Goal: Information Seeking & Learning: Learn about a topic

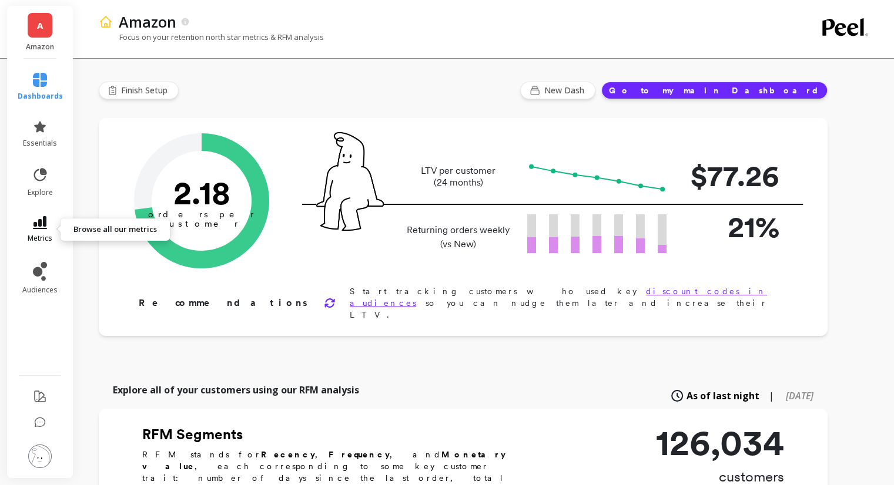
click at [46, 225] on icon at bounding box center [40, 222] width 14 height 13
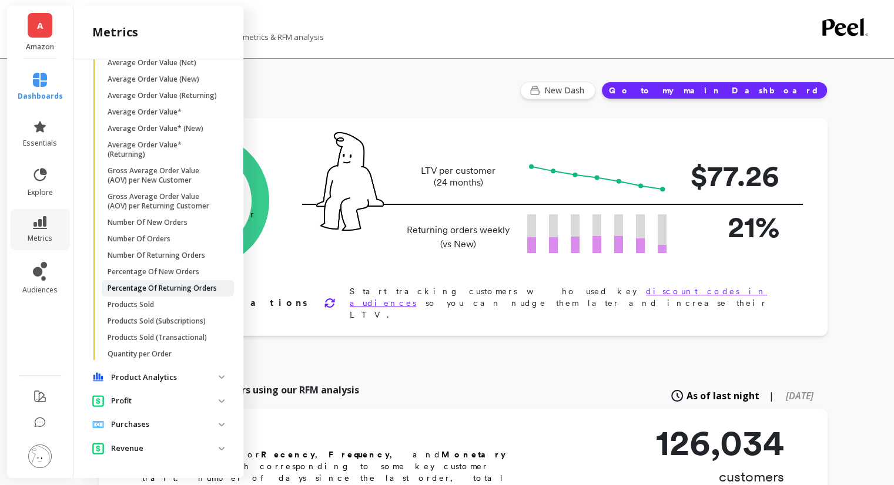
scroll to position [658, 0]
click at [174, 375] on p "Product Analytics" at bounding box center [165, 378] width 108 height 12
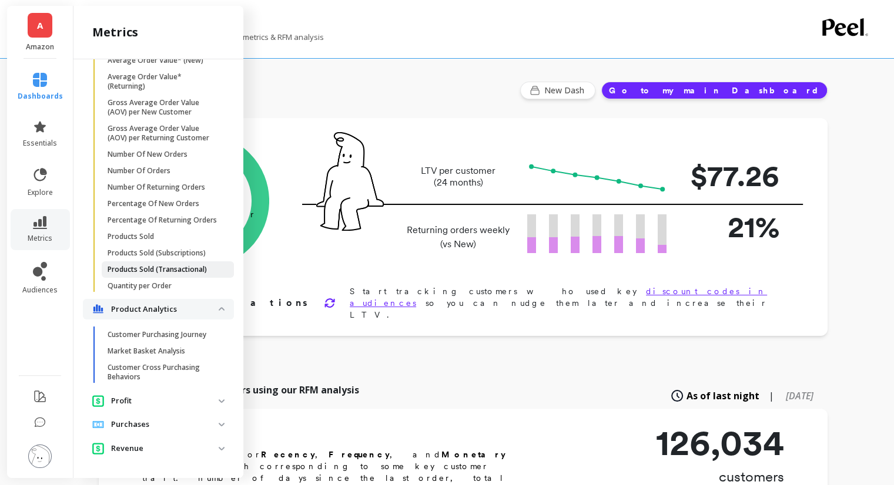
scroll to position [726, 0]
click at [160, 402] on p "Profit" at bounding box center [165, 401] width 108 height 12
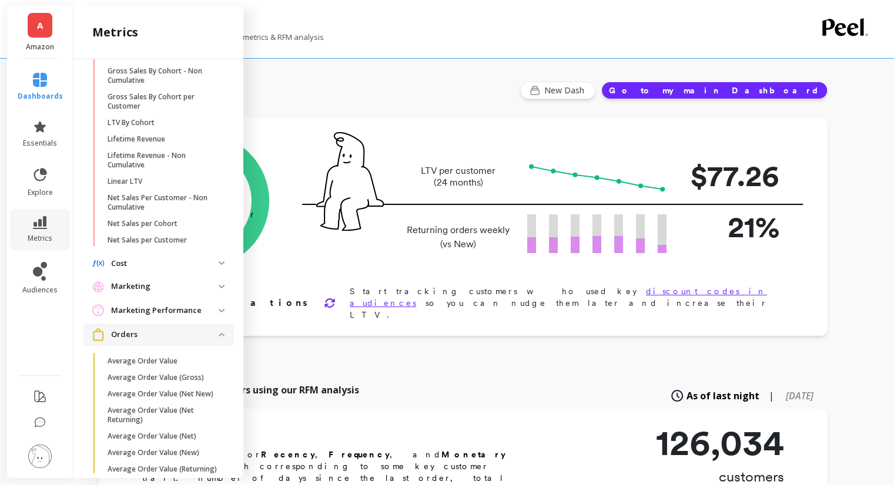
scroll to position [0, 0]
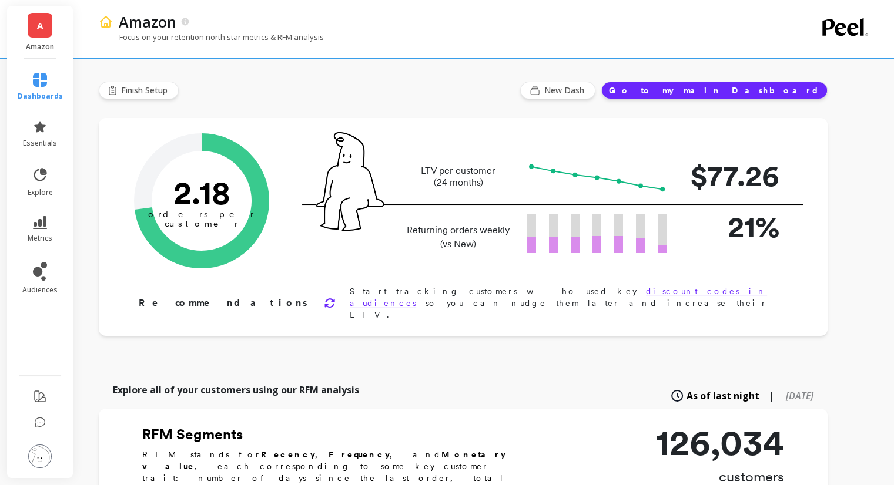
click at [460, 45] on div "Focus on your retention north star metrics & RFM analysis" at bounding box center [436, 43] width 675 height 22
click at [45, 229] on link "metrics" at bounding box center [40, 229] width 45 height 27
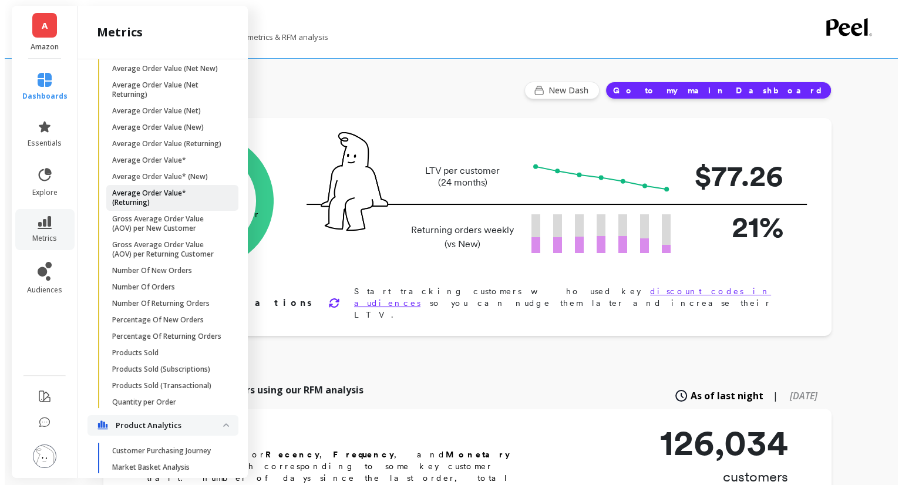
scroll to position [587, 0]
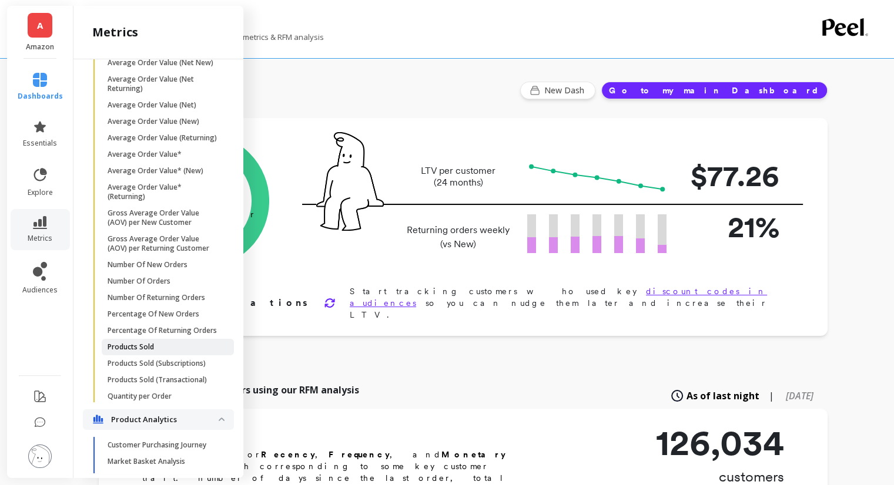
click at [164, 352] on span "Products Sold" at bounding box center [164, 346] width 112 height 9
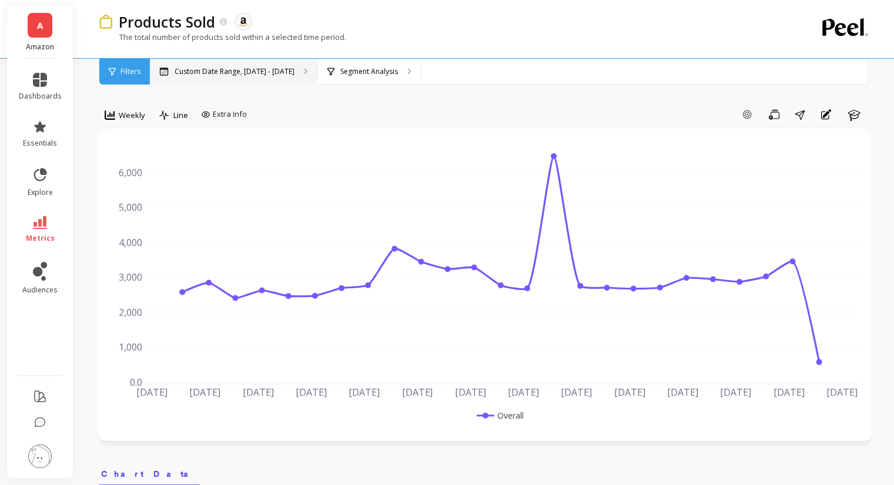
click at [214, 71] on p "Custom Date Range, [DATE] - [DATE]" at bounding box center [234, 71] width 120 height 9
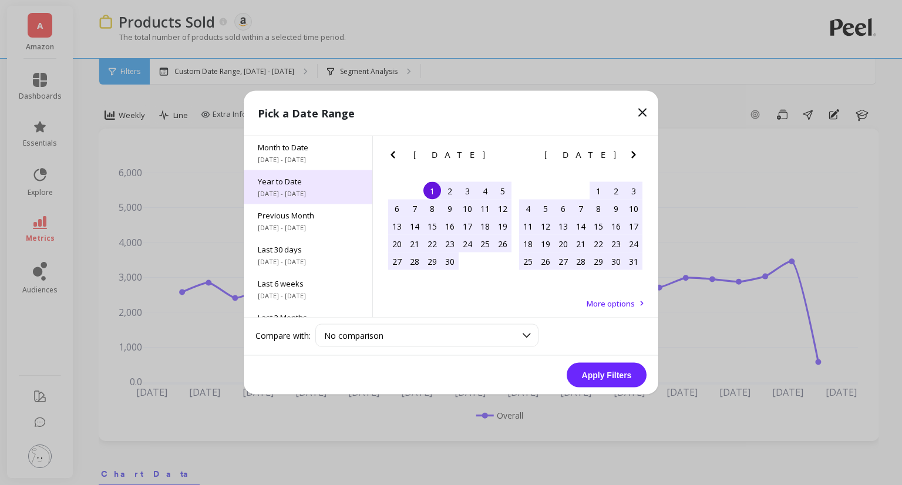
scroll to position [159, 0]
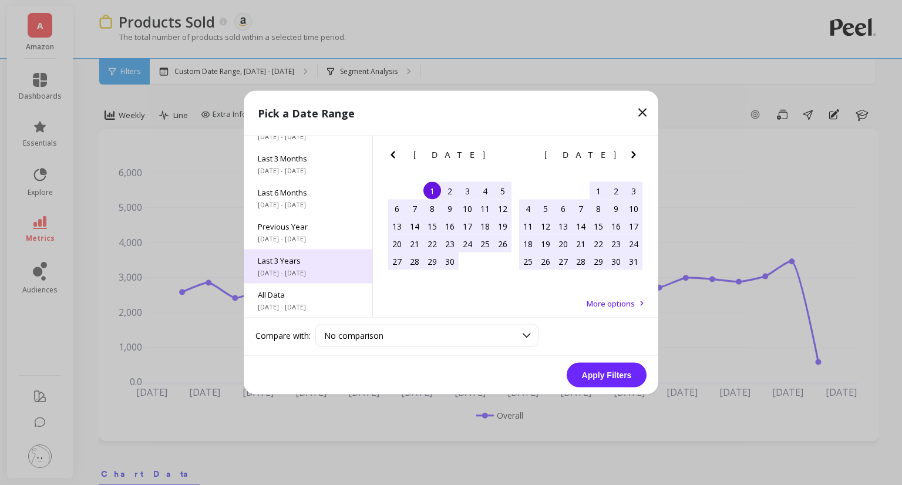
click at [327, 273] on span "[DATE] - [DATE]" at bounding box center [308, 272] width 100 height 9
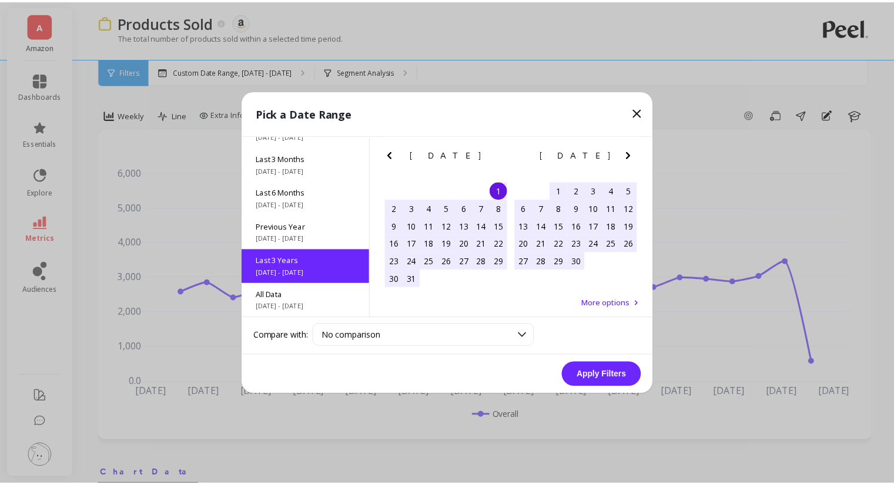
scroll to position [0, 0]
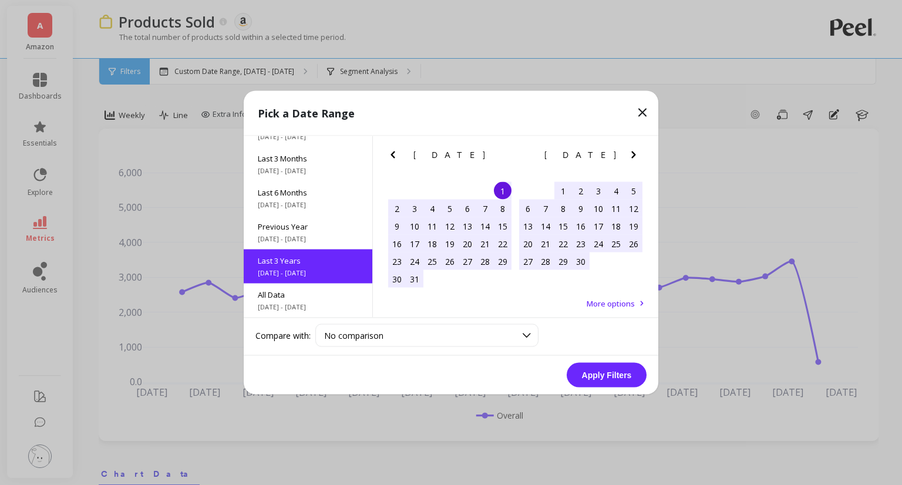
click at [611, 372] on button "Apply Filters" at bounding box center [607, 375] width 80 height 25
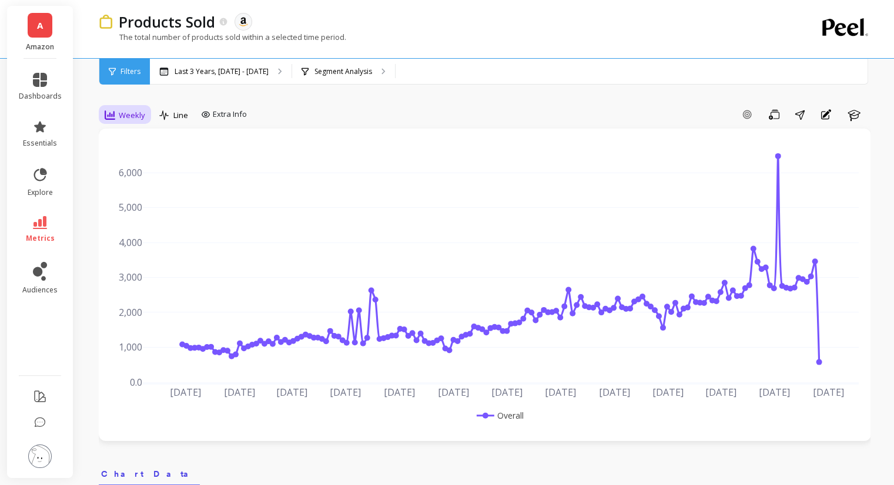
click at [129, 113] on span "Weekly" at bounding box center [132, 115] width 26 height 11
click at [156, 229] on div "6-week rolling" at bounding box center [142, 231] width 67 height 11
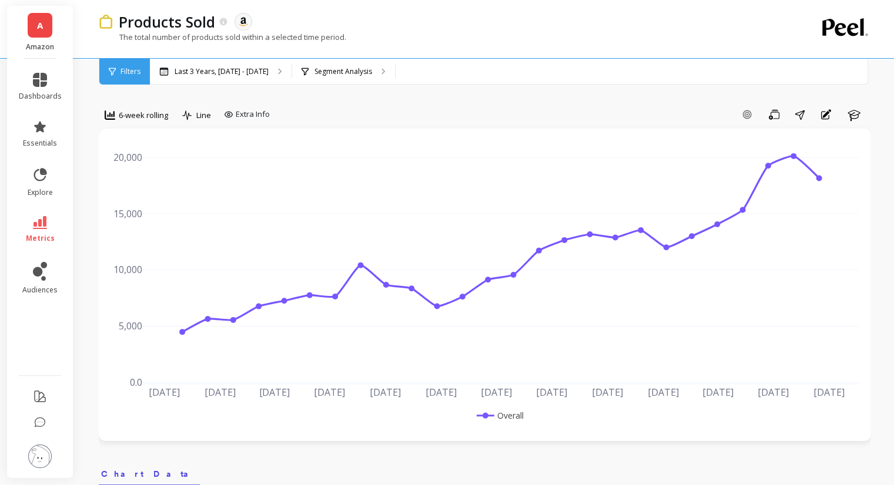
click at [129, 68] on span "Filters" at bounding box center [130, 71] width 20 height 9
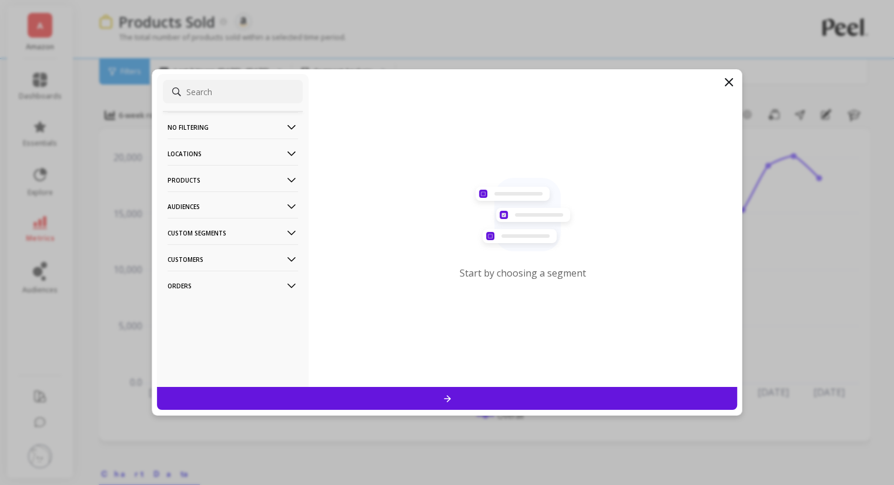
click at [222, 178] on p "Products" at bounding box center [232, 180] width 130 height 30
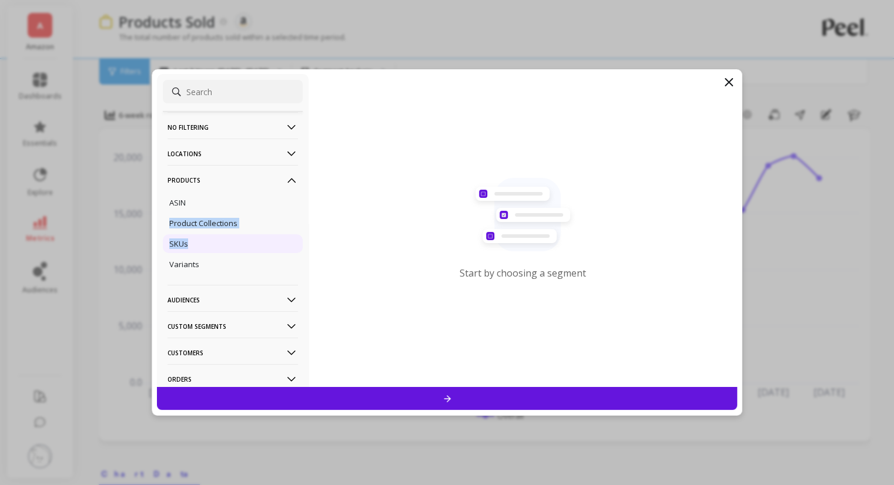
drag, startPoint x: 211, startPoint y: 206, endPoint x: 206, endPoint y: 236, distance: 31.0
click at [206, 236] on ul "ASIN Product Collections SKUs Variants" at bounding box center [233, 234] width 140 height 84
click at [201, 245] on div "SKUs" at bounding box center [233, 243] width 140 height 19
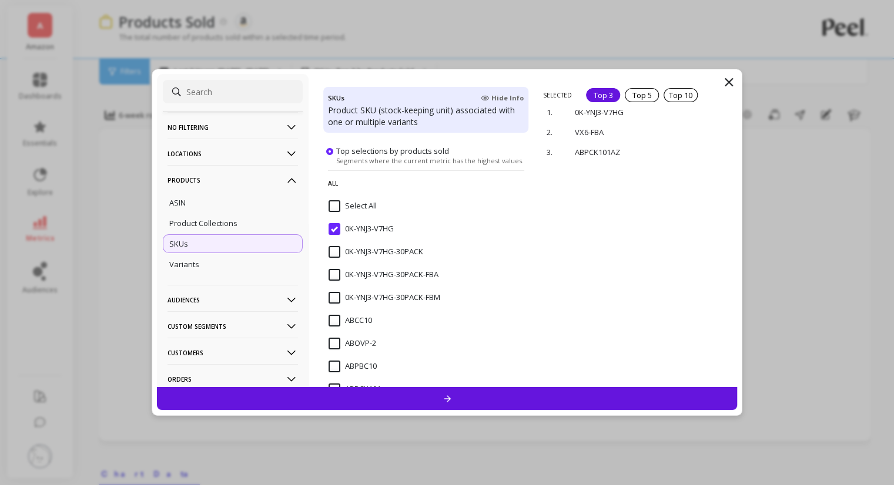
scroll to position [117, 0]
drag, startPoint x: 609, startPoint y: 107, endPoint x: 568, endPoint y: 107, distance: 40.5
click at [568, 107] on div "1. 0K-YNJ3-V7HG remove" at bounding box center [638, 112] width 190 height 20
copy div "0K-YNJ3-V7HG"
click at [616, 250] on div "SELECTED Top 3 Top 5 Top 10 1. 0K-YNJ3-V7HG remove 2. VX6-FBA remove 3. ABPCK10…" at bounding box center [640, 238] width 194 height 300
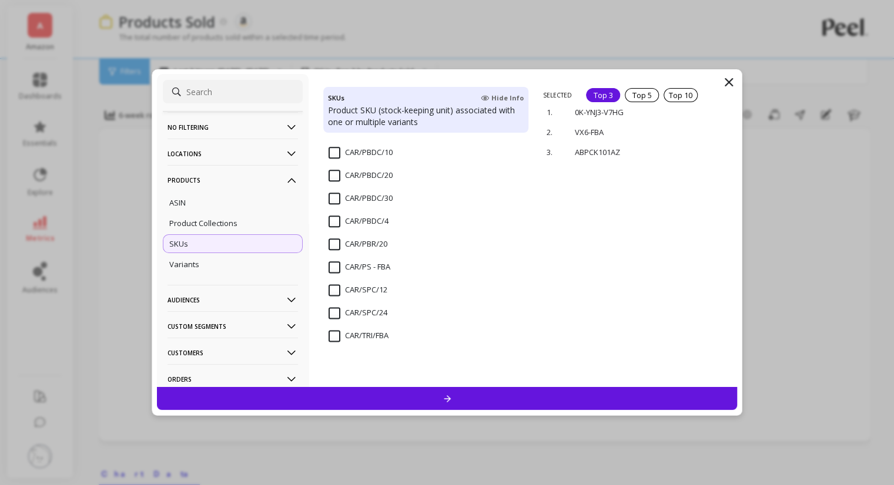
scroll to position [1469, 0]
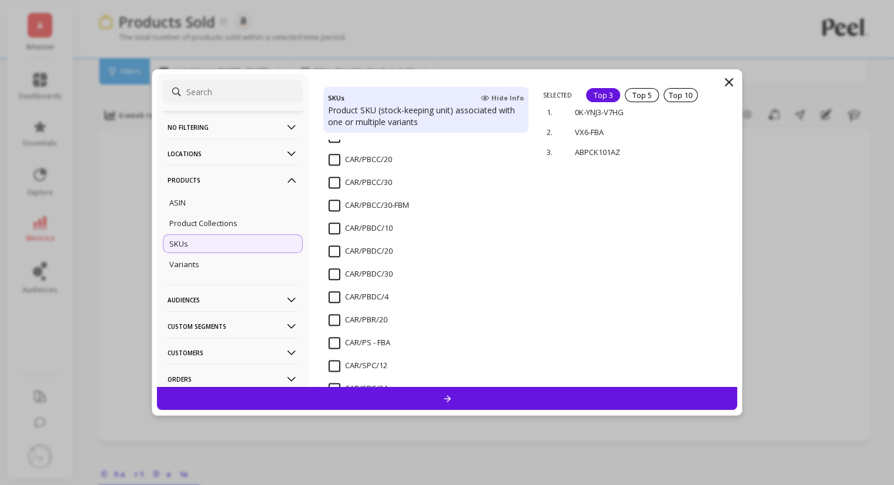
click at [334, 159] on input "CAR/PBCC/20" at bounding box center [359, 160] width 63 height 12
click at [331, 182] on input "CAR/PBCC/30" at bounding box center [359, 183] width 63 height 12
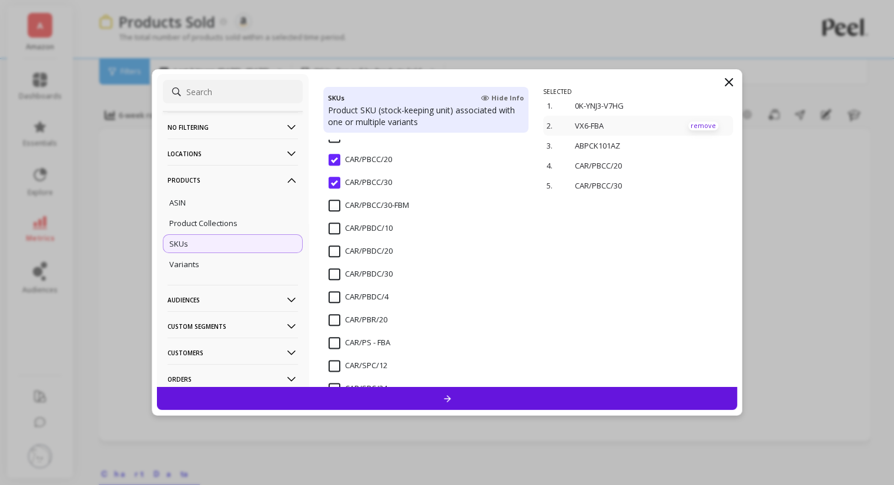
click at [695, 125] on p "remove" at bounding box center [703, 126] width 30 height 9
click at [693, 125] on p "remove" at bounding box center [703, 126] width 30 height 9
click at [575, 398] on div at bounding box center [447, 398] width 580 height 23
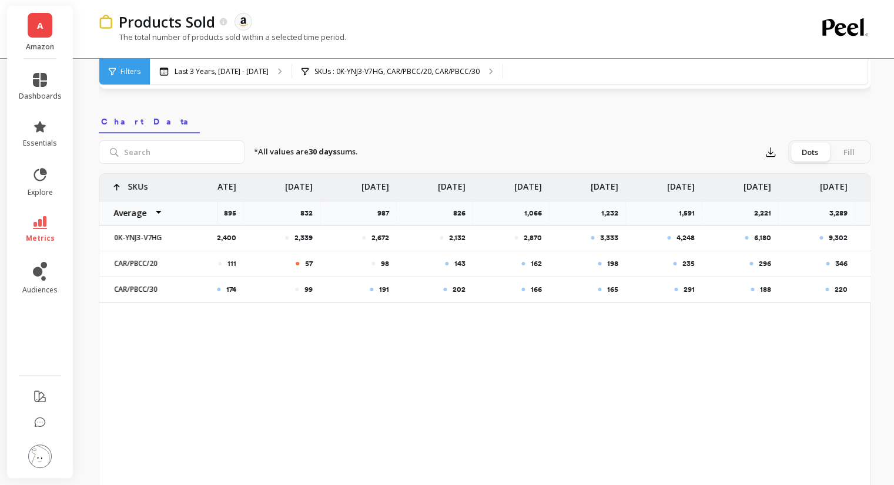
scroll to position [0, 1332]
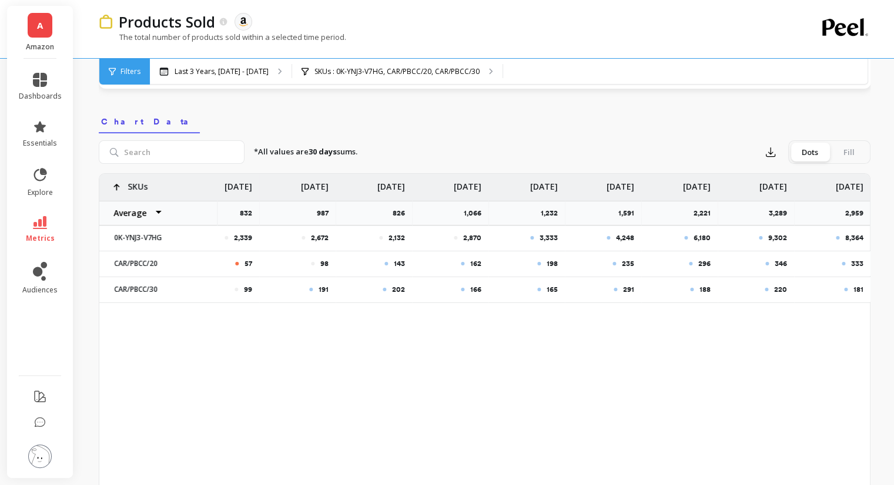
drag, startPoint x: 805, startPoint y: 302, endPoint x: 867, endPoint y: 311, distance: 62.3
click at [885, 308] on div "Products Sold The data you are viewing comes from: Amazon Seller Central The to…" at bounding box center [487, 306] width 814 height 1316
drag, startPoint x: 258, startPoint y: 233, endPoint x: 649, endPoint y: 244, distance: 390.2
click at [785, 252] on div "346" at bounding box center [755, 263] width 76 height 25
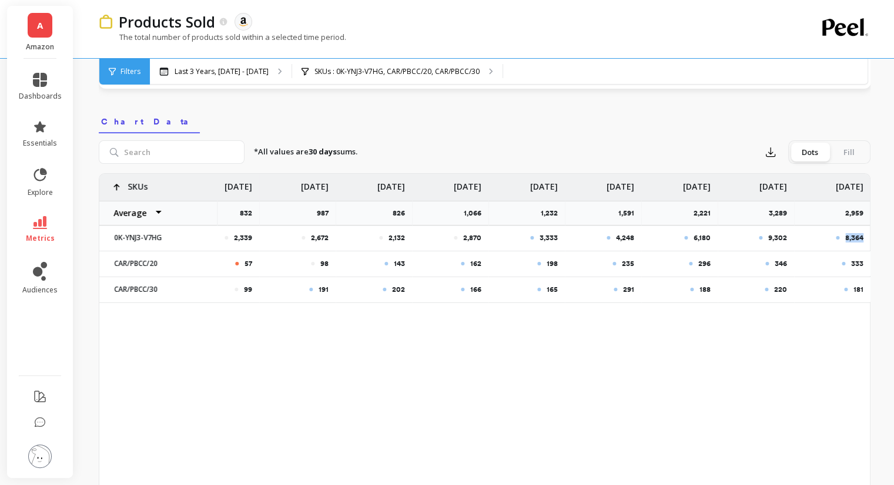
copy p "8,364"
drag, startPoint x: 842, startPoint y: 237, endPoint x: 863, endPoint y: 239, distance: 20.6
click at [863, 239] on div "8,364" at bounding box center [832, 238] width 76 height 25
copy p "9,302"
drag, startPoint x: 790, startPoint y: 238, endPoint x: 768, endPoint y: 238, distance: 21.1
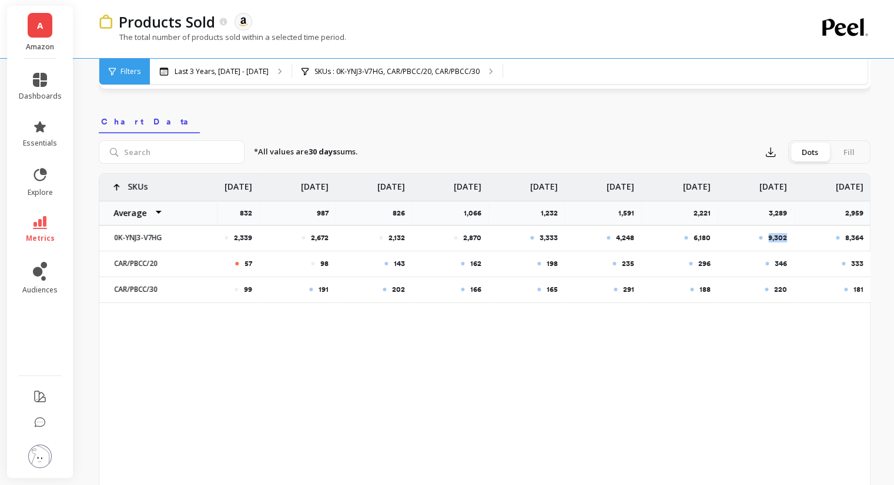
click at [768, 238] on div "9,302" at bounding box center [755, 238] width 76 height 25
copy p "6,180"
drag, startPoint x: 710, startPoint y: 236, endPoint x: 693, endPoint y: 236, distance: 17.0
click at [693, 236] on div "6,180" at bounding box center [679, 238] width 76 height 25
copy p "4,248"
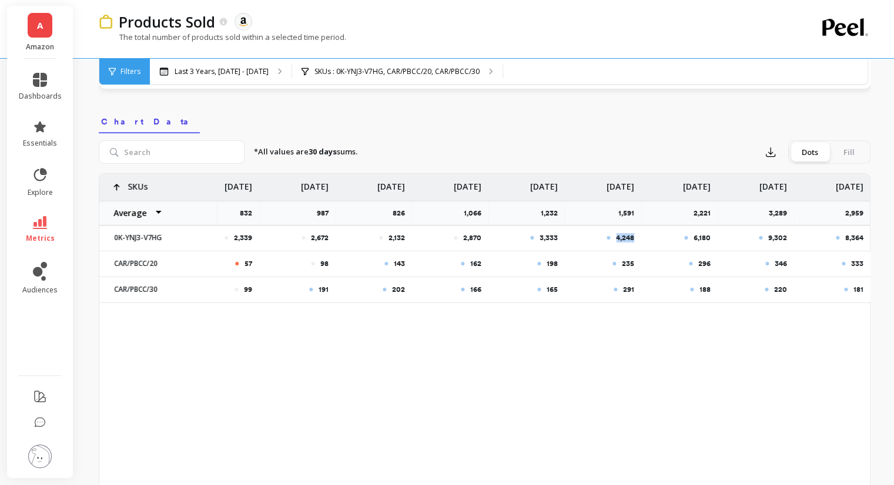
drag, startPoint x: 635, startPoint y: 239, endPoint x: 616, endPoint y: 238, distance: 19.4
click at [616, 238] on div "4,248" at bounding box center [603, 238] width 76 height 25
copy p "3,333"
drag, startPoint x: 563, startPoint y: 233, endPoint x: 538, endPoint y: 233, distance: 25.3
click at [538, 233] on div "3,333" at bounding box center [526, 238] width 76 height 25
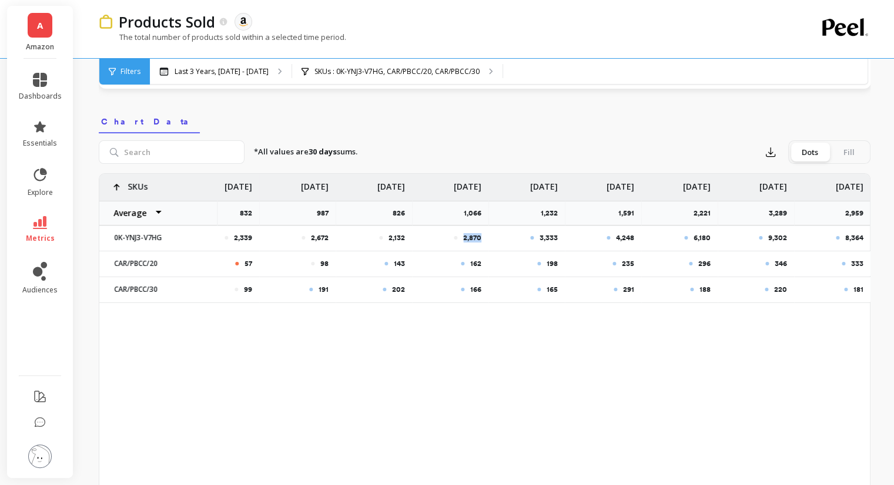
copy p "2,870"
drag, startPoint x: 490, startPoint y: 236, endPoint x: 462, endPoint y: 236, distance: 28.2
click at [492, 226] on div "3,333" at bounding box center [526, 238] width 76 height 25
copy p "2,870"
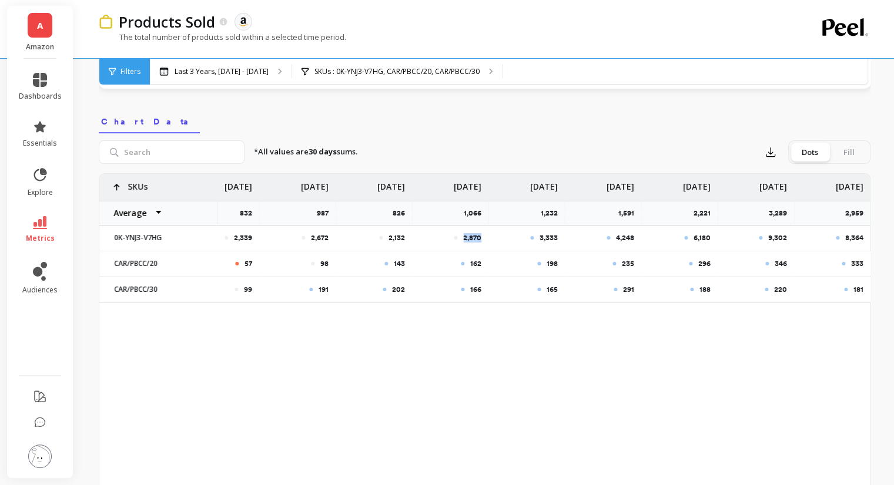
drag, startPoint x: 478, startPoint y: 236, endPoint x: 463, endPoint y: 234, distance: 15.3
click at [463, 234] on p "2,870" at bounding box center [472, 237] width 18 height 9
click at [558, 374] on div "2,102 2,264 2,400 2,339 2,672 2,132 2,870 3,333 4,248 6,180 9,302 8,364 62 79 1…" at bounding box center [484, 359] width 770 height 370
click at [469, 242] on div "2,870" at bounding box center [450, 238] width 76 height 25
click at [476, 262] on p "162" at bounding box center [475, 263] width 11 height 9
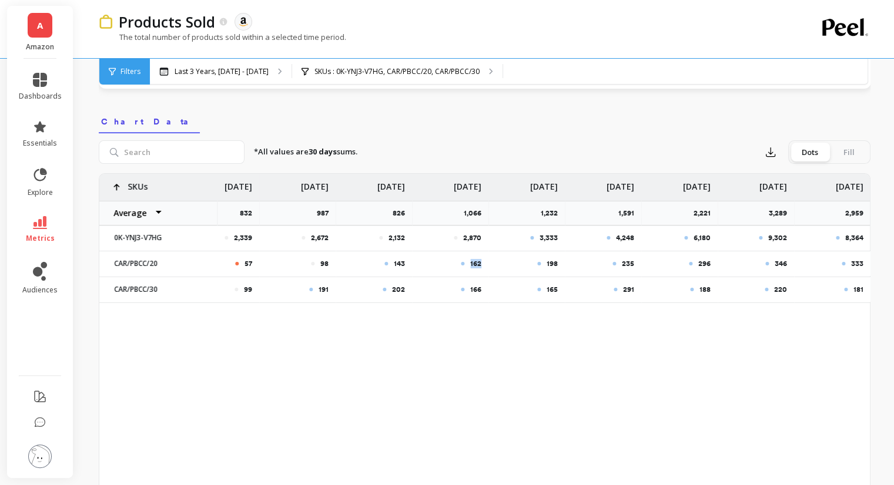
click at [476, 262] on p "162" at bounding box center [475, 263] width 11 height 9
copy p "162"
click at [546, 261] on p "198" at bounding box center [551, 263] width 11 height 9
copy p "198"
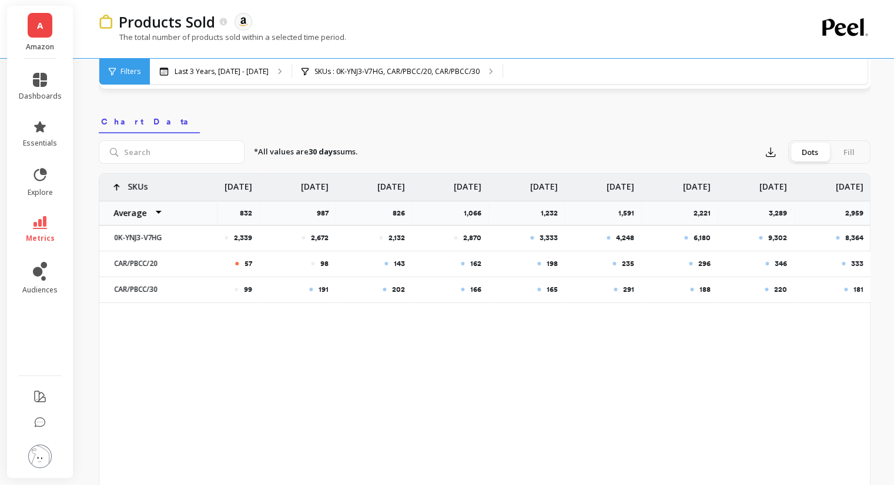
click at [632, 265] on p "235" at bounding box center [628, 263] width 12 height 9
click at [626, 264] on p "235" at bounding box center [628, 263] width 12 height 9
click at [701, 259] on p "296" at bounding box center [704, 263] width 12 height 9
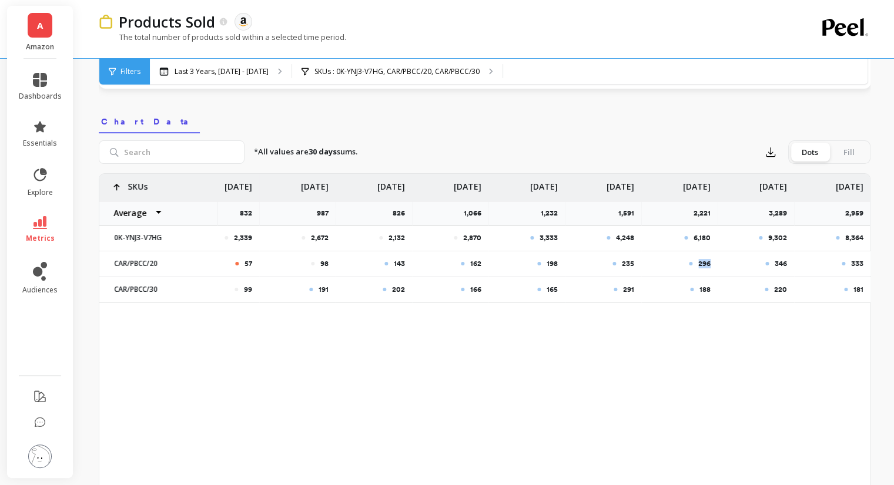
click at [701, 258] on div "296" at bounding box center [679, 263] width 76 height 25
click at [778, 263] on p "346" at bounding box center [780, 263] width 12 height 9
click at [852, 261] on p "333" at bounding box center [857, 263] width 12 height 9
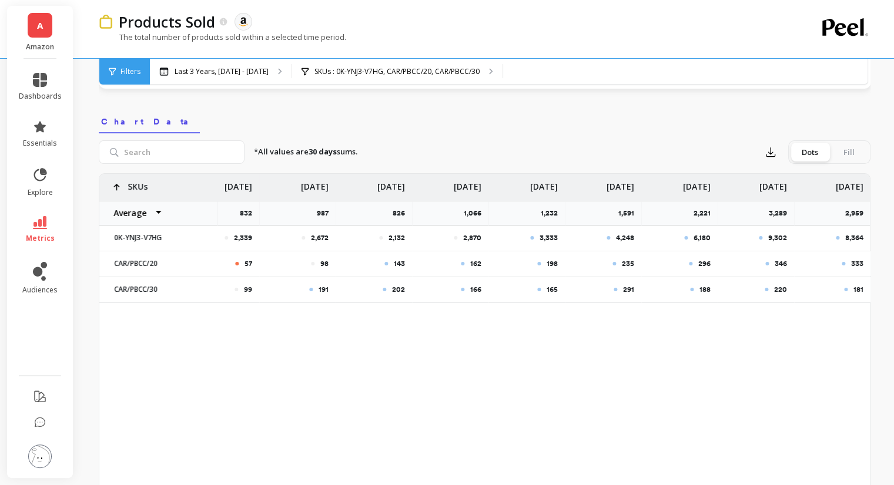
click at [855, 290] on p "181" at bounding box center [858, 289] width 10 height 9
click at [783, 287] on p "220" at bounding box center [780, 289] width 13 height 9
click at [785, 385] on div "2,102 2,264 2,400 2,339 2,672 2,132 2,870 3,333 4,248 6,180 9,302 8,364 62 79 1…" at bounding box center [484, 359] width 770 height 370
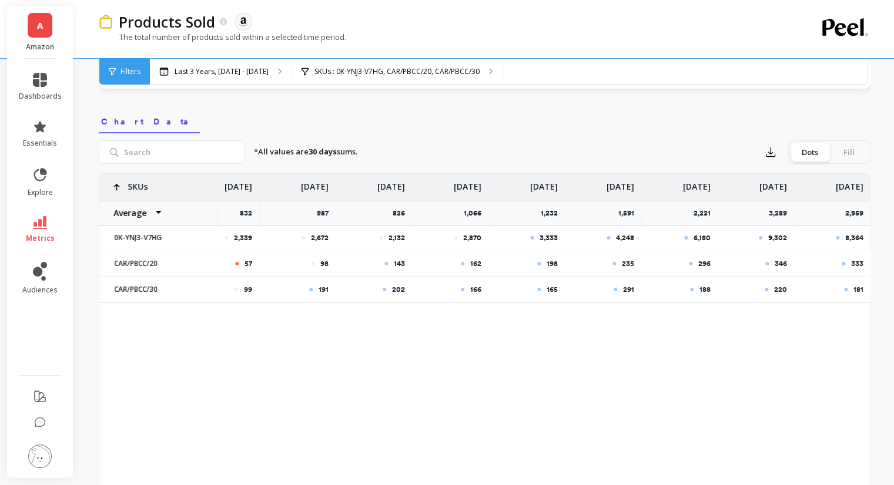
click at [700, 290] on p "188" at bounding box center [704, 289] width 11 height 9
click at [624, 296] on div "291" at bounding box center [603, 289] width 76 height 25
click at [625, 288] on p "291" at bounding box center [628, 289] width 11 height 9
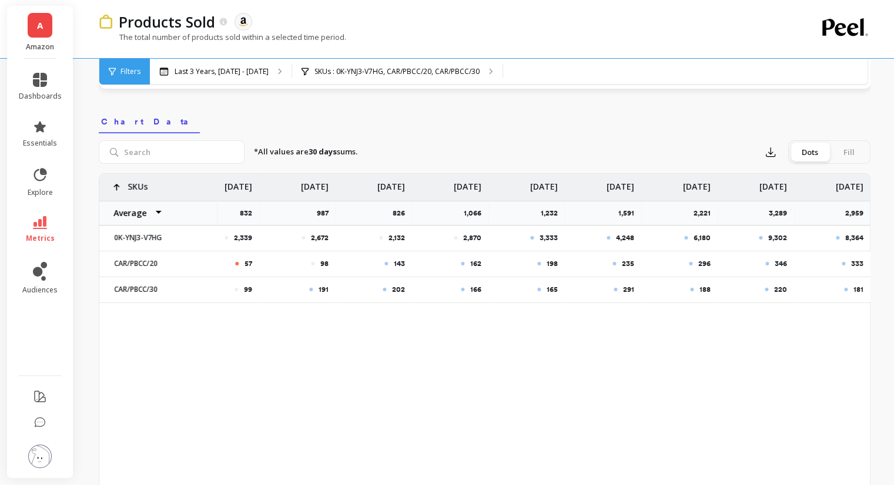
click at [550, 293] on p "165" at bounding box center [551, 289] width 11 height 9
click at [471, 291] on p "166" at bounding box center [475, 289] width 11 height 9
click at [559, 351] on div "2,102 2,264 2,400 2,339 2,672 2,132 2,870 3,333 4,248 6,180 9,302 8,364 62 79 1…" at bounding box center [484, 359] width 770 height 370
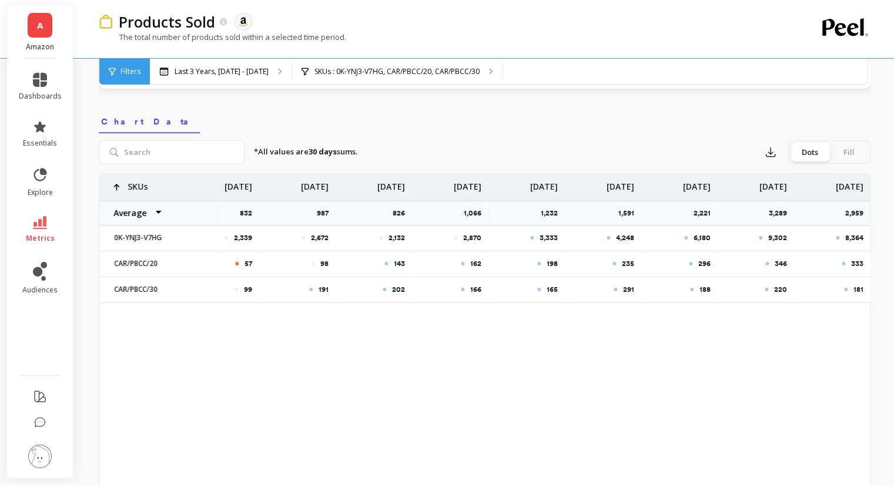
click at [855, 289] on p "181" at bounding box center [858, 289] width 10 height 9
click at [775, 286] on p "220" at bounding box center [780, 289] width 13 height 9
click at [696, 287] on div "188" at bounding box center [680, 289] width 62 height 9
click at [591, 283] on div "291" at bounding box center [603, 289] width 76 height 25
click at [555, 283] on div "165" at bounding box center [526, 289] width 76 height 25
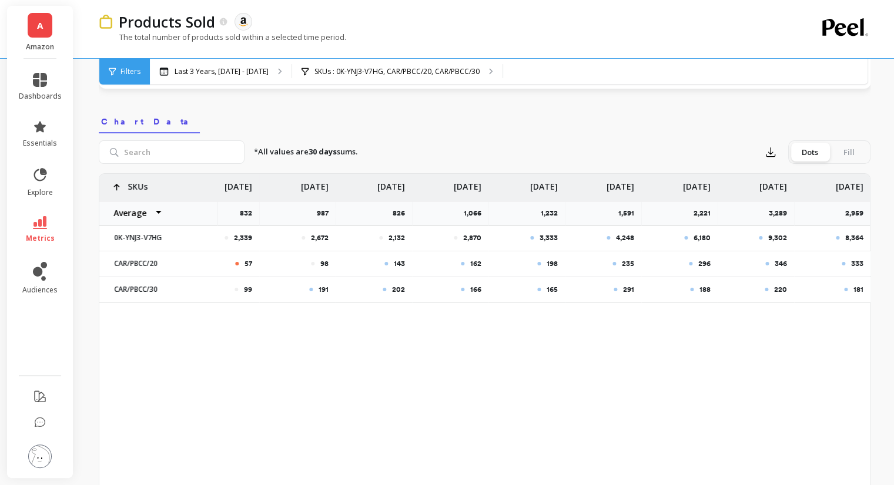
click at [437, 281] on div "166" at bounding box center [450, 289] width 76 height 25
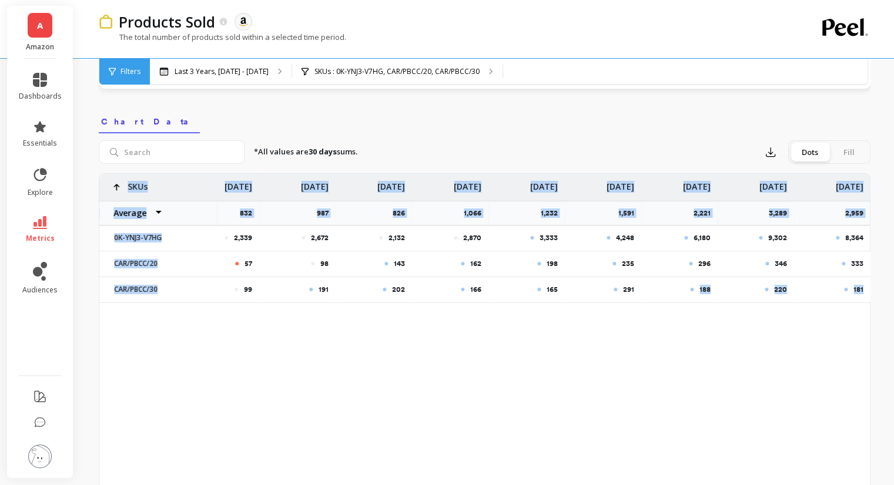
drag, startPoint x: 663, startPoint y: 301, endPoint x: 698, endPoint y: 306, distance: 36.1
click at [698, 306] on div "2,102 2,264 2,400 2,339 2,672 2,132 2,870 3,333 4,248 6,180 9,302 8,364 62 79 1…" at bounding box center [484, 243] width 770 height 139
click at [671, 362] on div "2,102 2,264 2,400 2,339 2,672 2,132 2,870 3,333 4,248 6,180 9,302 8,364 62 79 1…" at bounding box center [484, 359] width 770 height 370
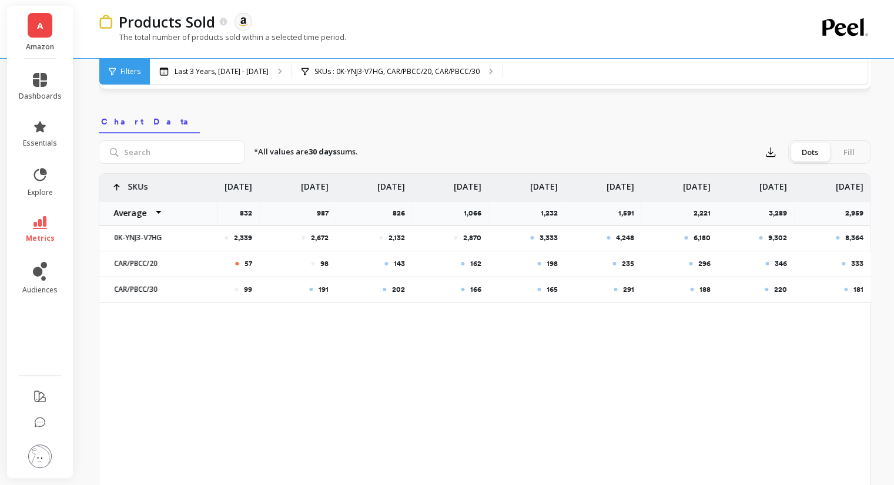
click at [545, 402] on div "2,102 2,264 2,400 2,339 2,672 2,132 2,870 3,333 4,248 6,180 9,302 8,364 62 79 1…" at bounding box center [484, 359] width 770 height 370
click at [857, 261] on p "333" at bounding box center [857, 263] width 12 height 9
click at [775, 259] on p "346" at bounding box center [780, 263] width 12 height 9
click at [707, 262] on p "296" at bounding box center [704, 263] width 12 height 9
click at [632, 260] on p "235" at bounding box center [628, 263] width 12 height 9
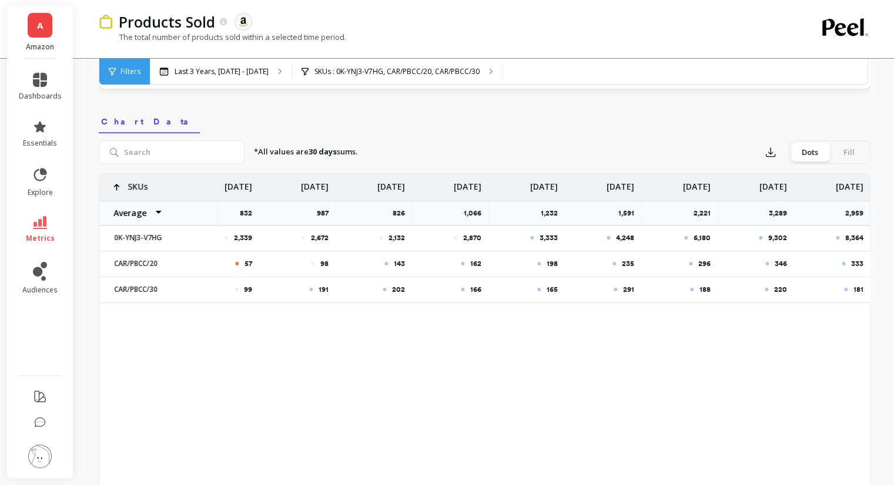
click at [548, 261] on p "198" at bounding box center [551, 263] width 11 height 9
click at [461, 262] on div at bounding box center [463, 264] width 4 height 4
click at [469, 229] on div "2,870" at bounding box center [450, 238] width 76 height 25
click at [556, 237] on p "3,333" at bounding box center [548, 237] width 18 height 9
click at [567, 382] on div "2,102 2,264 2,400 2,339 2,672 2,132 2,870 3,333 4,248 6,180 9,302 8,364 62 79 1…" at bounding box center [484, 359] width 770 height 370
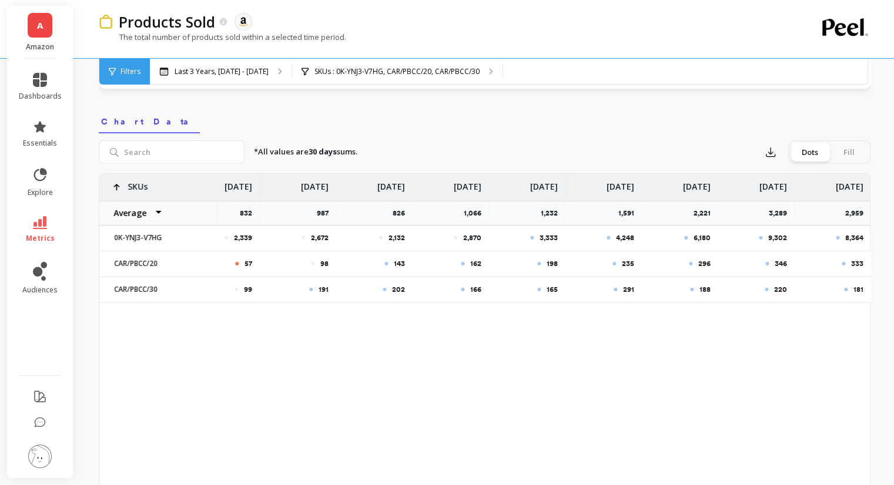
click at [361, 420] on div "2,102 2,264 2,400 2,339 2,672 2,132 2,870 3,333 4,248 6,180 9,302 8,364 62 79 1…" at bounding box center [484, 359] width 770 height 370
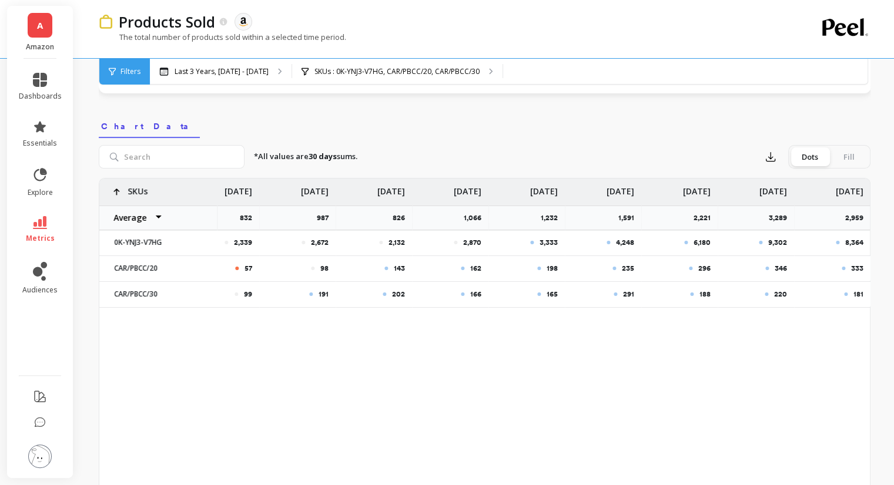
scroll to position [352, 0]
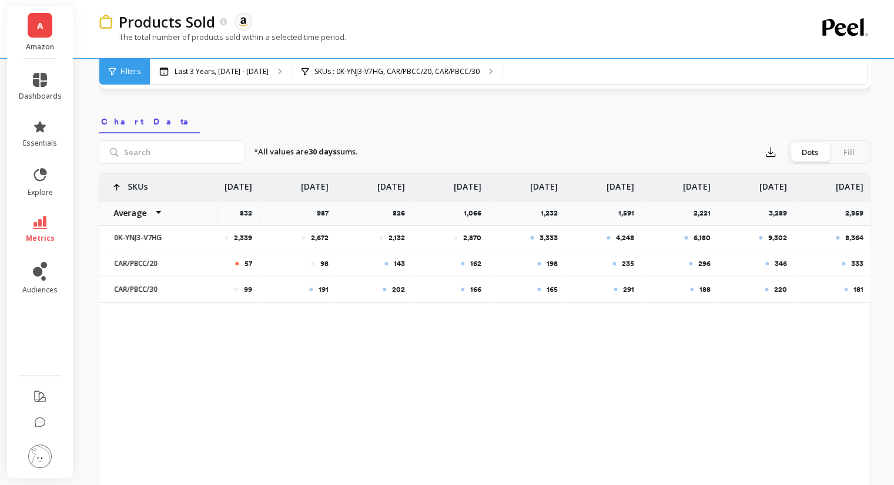
click at [636, 365] on div "2,102 2,264 2,400 2,339 2,672 2,132 2,870 3,333 4,248 6,180 9,302 8,364 62 79 1…" at bounding box center [484, 359] width 770 height 370
click at [639, 343] on div "2,102 2,264 2,400 2,339 2,672 2,132 2,870 3,333 4,248 6,180 9,302 8,364 62 79 1…" at bounding box center [484, 359] width 770 height 370
click at [649, 329] on div "2,102 2,264 2,400 2,339 2,672 2,132 2,870 3,333 4,248 6,180 9,302 8,364 62 79 1…" at bounding box center [484, 359] width 770 height 370
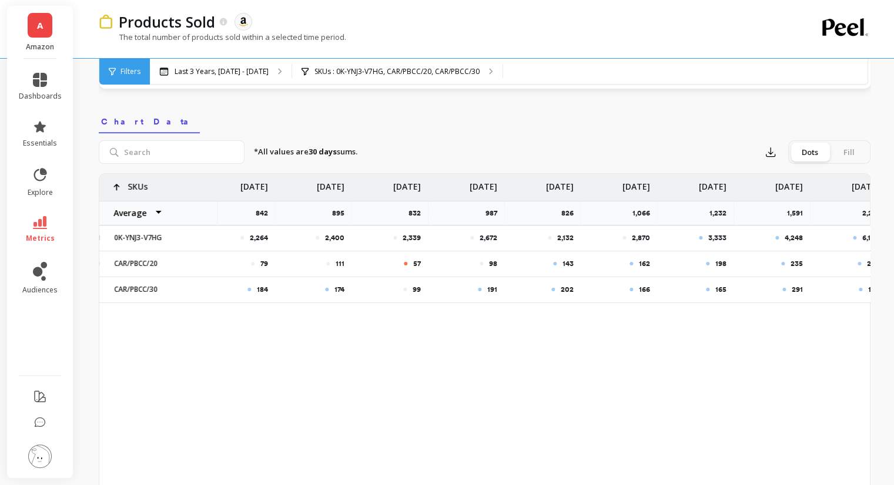
scroll to position [0, 1332]
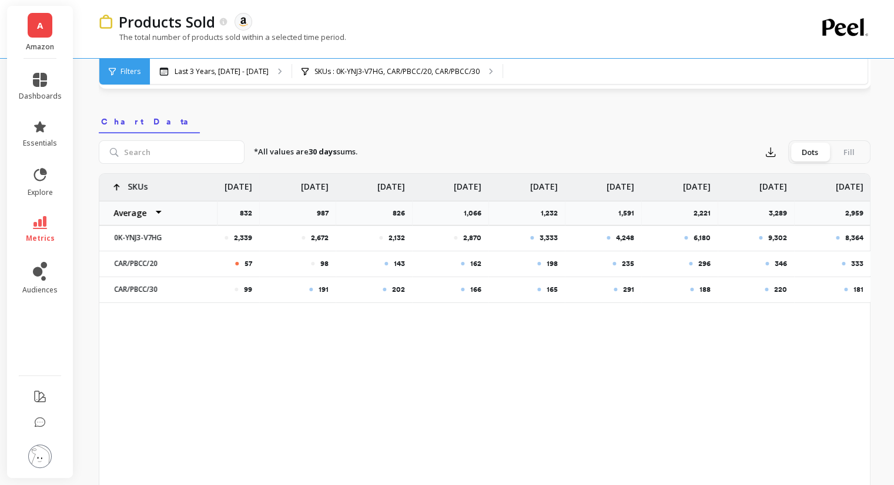
click at [632, 364] on div "2,102 2,264 2,400 2,339 2,672 2,132 2,870 3,333 4,248 6,180 9,302 8,364 62 79 1…" at bounding box center [484, 359] width 770 height 370
click at [671, 345] on div "2,102 2,264 2,400 2,339 2,672 2,132 2,870 3,333 4,248 6,180 9,302 8,364 62 79 1…" at bounding box center [484, 359] width 770 height 370
click at [465, 237] on p "2,870" at bounding box center [472, 237] width 18 height 9
drag, startPoint x: 460, startPoint y: 190, endPoint x: 485, endPoint y: 190, distance: 25.3
click at [485, 190] on div "Feb 17" at bounding box center [471, 187] width 35 height 27
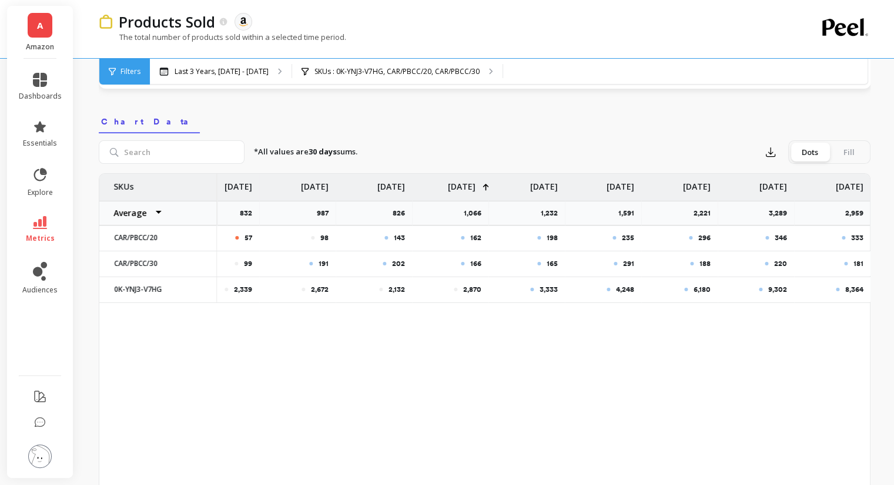
click at [548, 326] on div "62 79 111 57 98 143 162 198 235 296 346 333 137 184 174 99 191 202 166 165 291 …" at bounding box center [484, 358] width 771 height 370
click at [600, 358] on div "62 79 111 57 98 143 162 198 235 296 346 333 137 184 174 99 191 202 166 165 291 …" at bounding box center [484, 358] width 771 height 370
click at [402, 356] on div "62 79 111 57 98 143 162 198 235 296 346 333 137 184 174 99 191 202 166 165 291 …" at bounding box center [484, 358] width 771 height 370
click at [465, 356] on div "62 79 111 57 98 143 162 198 235 296 346 333 137 184 174 99 191 202 166 165 291 …" at bounding box center [484, 358] width 771 height 370
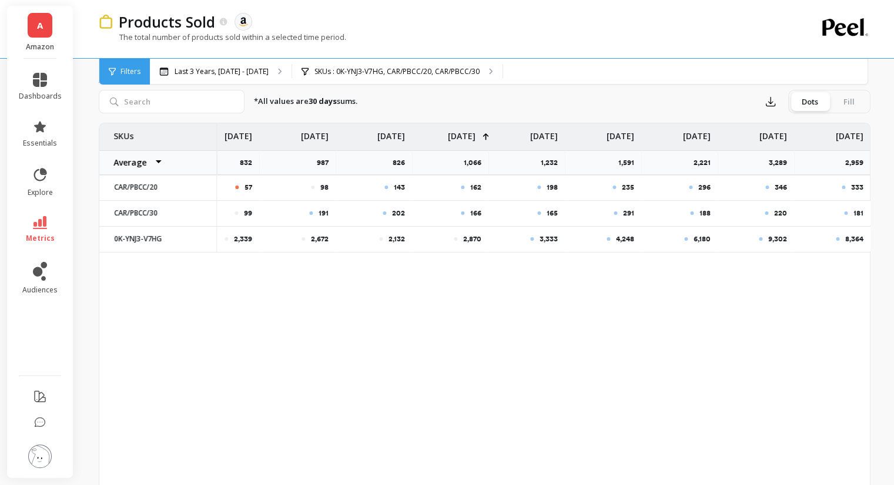
scroll to position [411, 0]
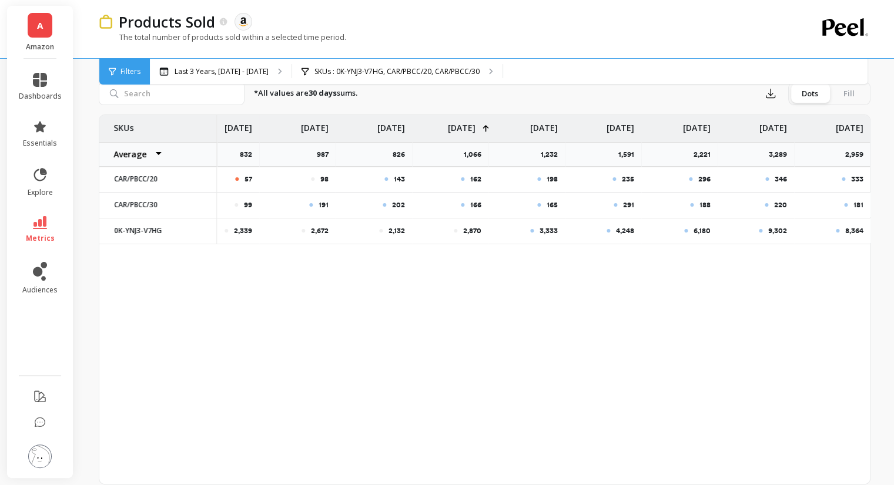
click at [125, 64] on div "Filters" at bounding box center [124, 72] width 51 height 26
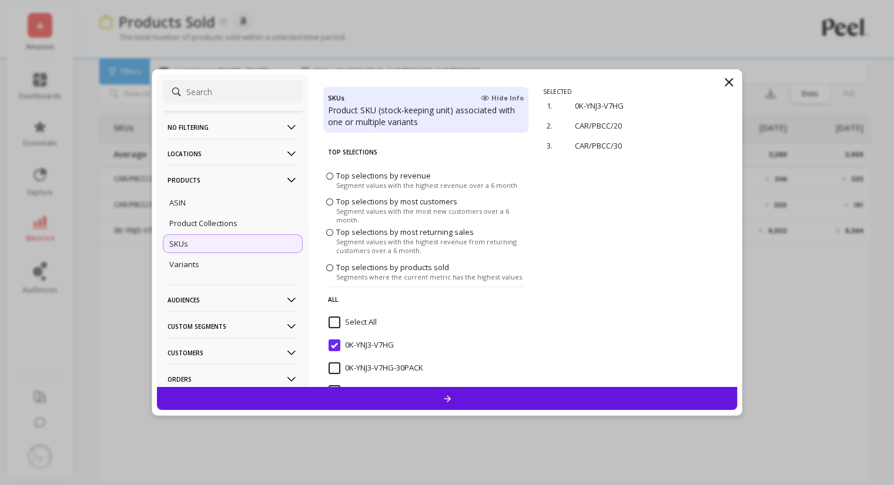
click at [644, 217] on div "SELECTED 1. 0K-YNJ3-V7HG remove 2. CAR/PBCC/20 remove 3. CAR/PBCC/30 remove" at bounding box center [640, 238] width 194 height 300
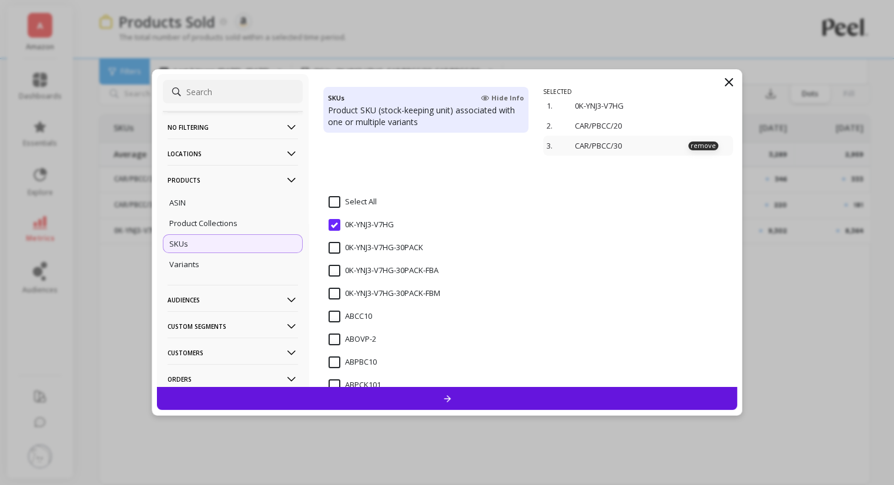
scroll to position [117, 0]
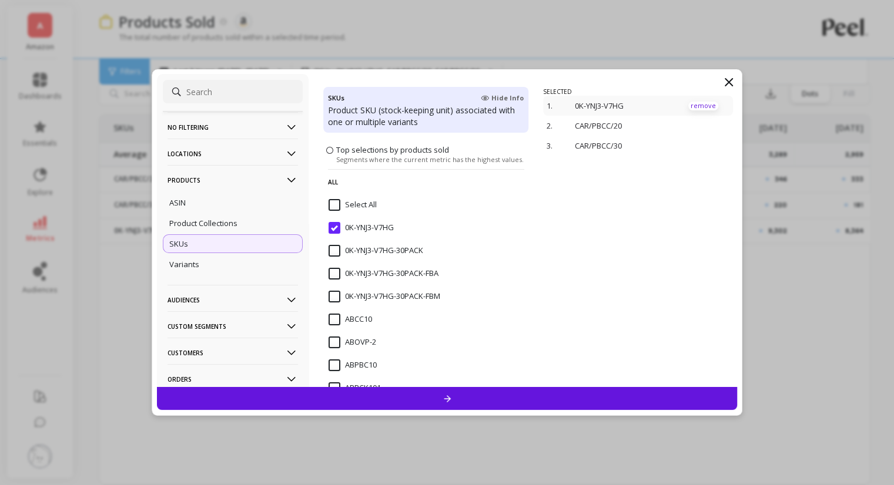
click at [696, 104] on p "remove" at bounding box center [703, 106] width 30 height 9
click at [589, 216] on div at bounding box center [640, 238] width 194 height 300
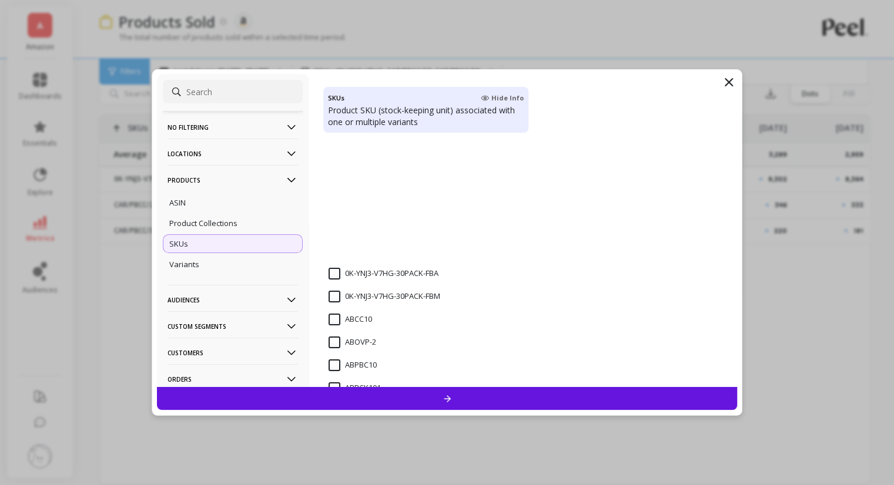
scroll to position [265, 0]
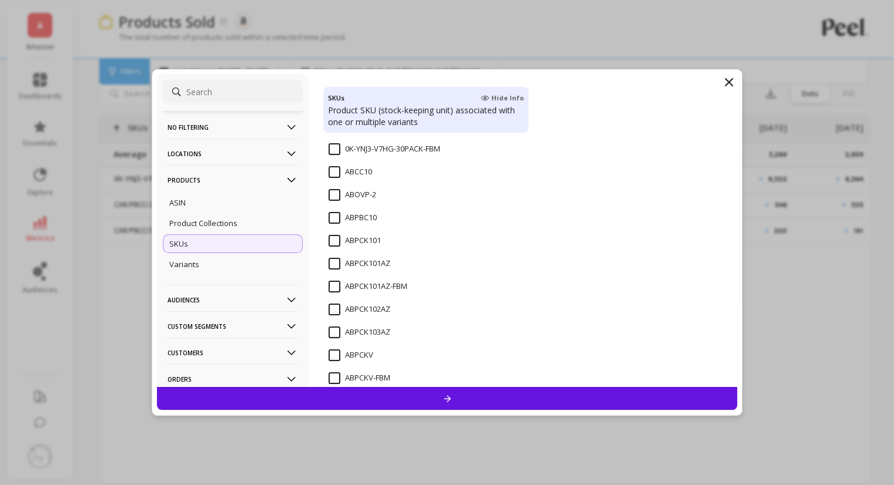
click at [329, 264] on input "ABPCK101AZ" at bounding box center [359, 264] width 62 height 12
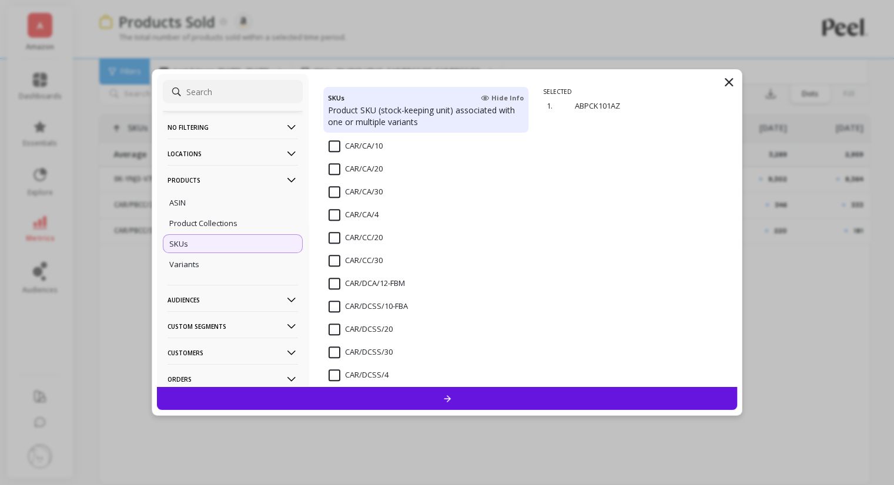
scroll to position [1116, 0]
click at [336, 233] on input "CAR/CC/20" at bounding box center [355, 237] width 54 height 12
click at [336, 257] on input "CAR/CC/30" at bounding box center [355, 260] width 54 height 12
click at [543, 399] on div at bounding box center [447, 398] width 580 height 23
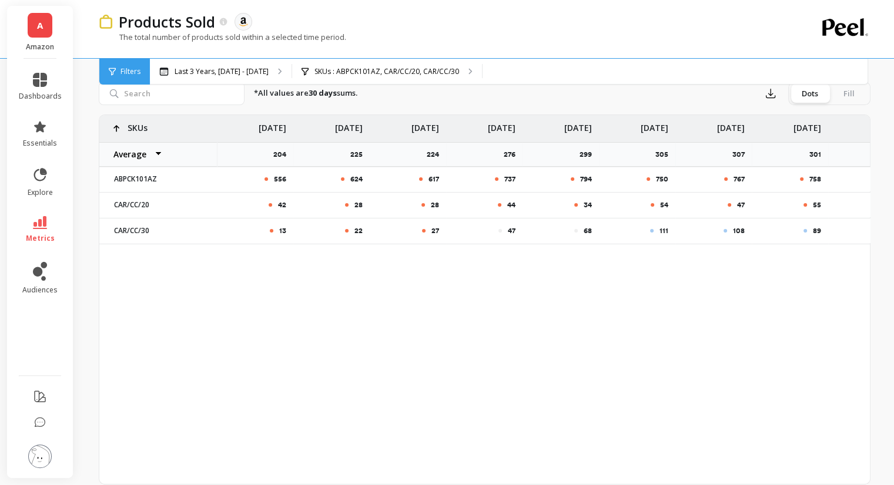
click at [256, 304] on div "556 624 617 737 794 750 767 758 580 662 42 28 28 44 34 54 47 55 38 51 13 22 27 …" at bounding box center [484, 300] width 771 height 370
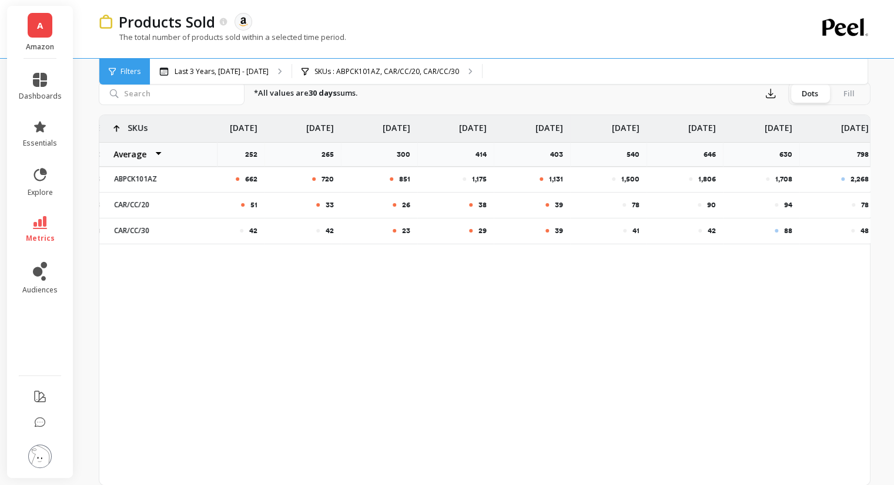
drag, startPoint x: 716, startPoint y: 253, endPoint x: 738, endPoint y: 247, distance: 22.9
click at [801, 250] on div "767 758 580 662 720 851 1,175 1,131 1,500 1,806 1,708 2,268 2,403 47 55 38 51 3…" at bounding box center [484, 300] width 770 height 370
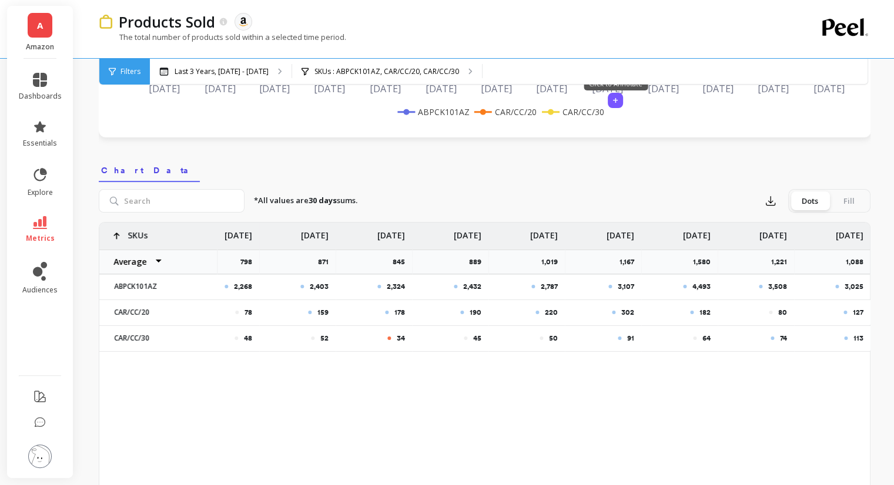
scroll to position [352, 0]
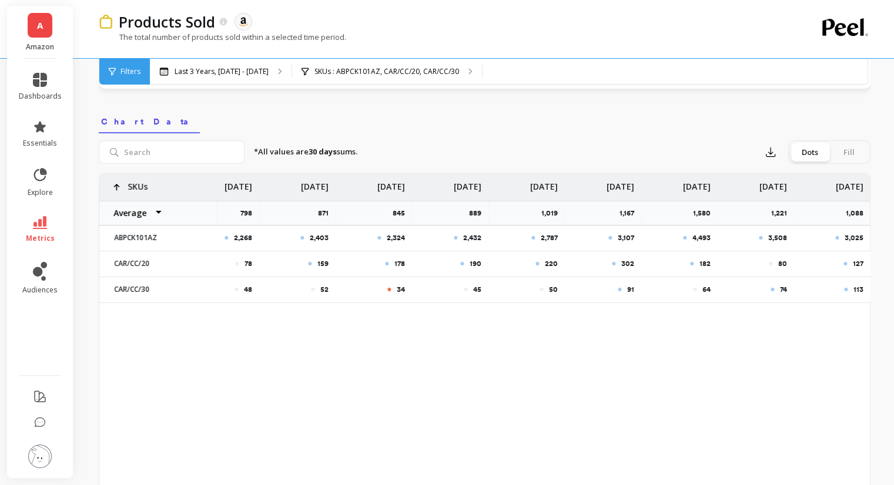
click at [624, 355] on div "1,500 1,806 1,708 2,268 2,403 2,324 2,432 2,787 3,107 4,493 3,508 3,025 78 90 9…" at bounding box center [484, 359] width 770 height 370
click at [850, 209] on p "1,088" at bounding box center [857, 213] width 25 height 9
click at [847, 231] on div "3,025" at bounding box center [832, 238] width 76 height 25
click at [847, 237] on p "3,025" at bounding box center [853, 237] width 19 height 9
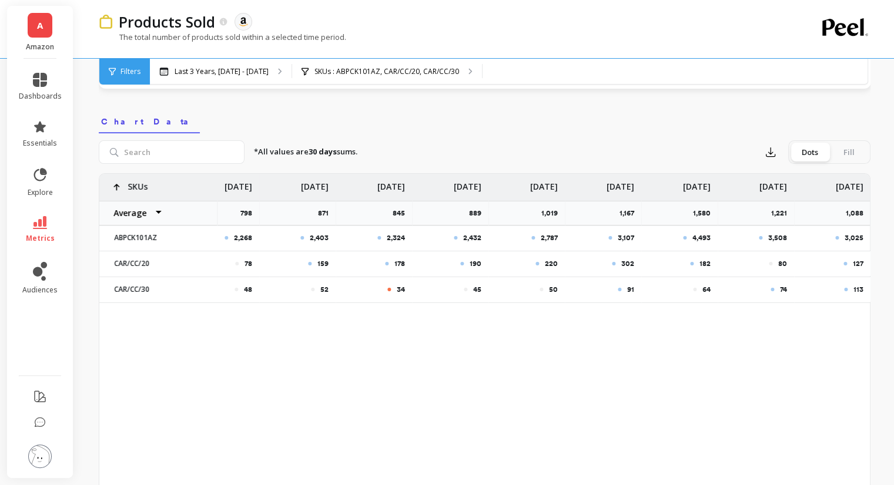
click at [768, 239] on p "3,508" at bounding box center [777, 237] width 19 height 9
click at [703, 238] on p "4,493" at bounding box center [701, 237] width 18 height 9
click at [611, 233] on div "3,107" at bounding box center [603, 237] width 62 height 9
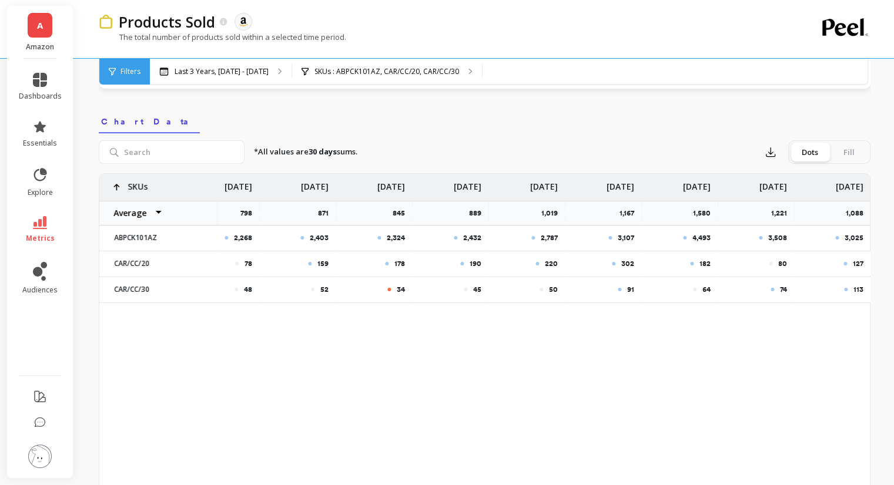
click at [611, 233] on div "3,107" at bounding box center [603, 237] width 62 height 9
click at [620, 235] on p "3,107" at bounding box center [625, 237] width 16 height 9
click at [540, 239] on p "2,787" at bounding box center [548, 237] width 17 height 9
click at [540, 238] on p "2,787" at bounding box center [548, 237] width 17 height 9
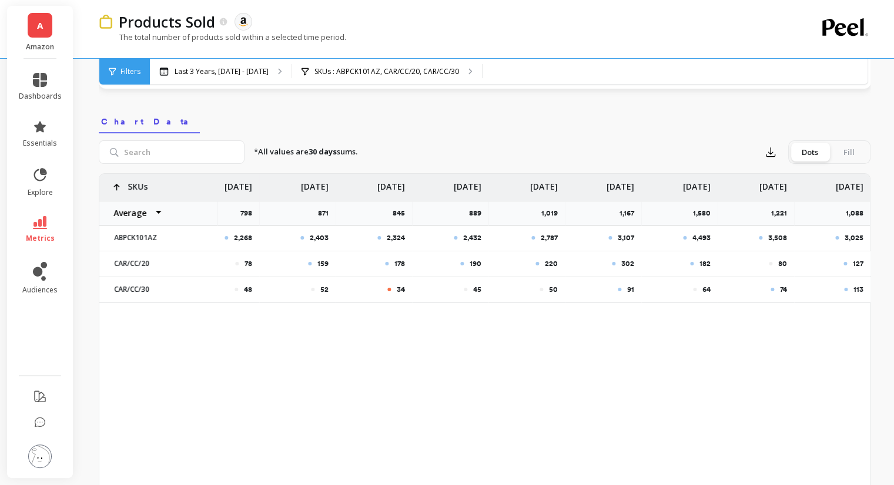
click at [464, 236] on p "2,432" at bounding box center [472, 237] width 18 height 9
click at [464, 235] on p "2,432" at bounding box center [472, 237] width 18 height 9
click at [859, 259] on p "127" at bounding box center [857, 263] width 11 height 9
click at [785, 261] on p "80" at bounding box center [782, 263] width 9 height 9
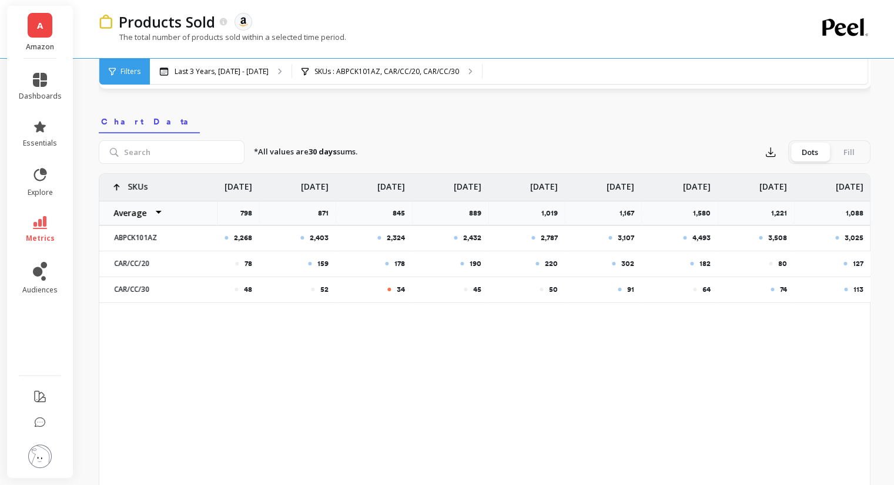
click at [785, 261] on p "80" at bounding box center [782, 263] width 9 height 9
click at [780, 262] on p "80" at bounding box center [782, 263] width 9 height 9
click at [707, 260] on p "182" at bounding box center [704, 263] width 11 height 9
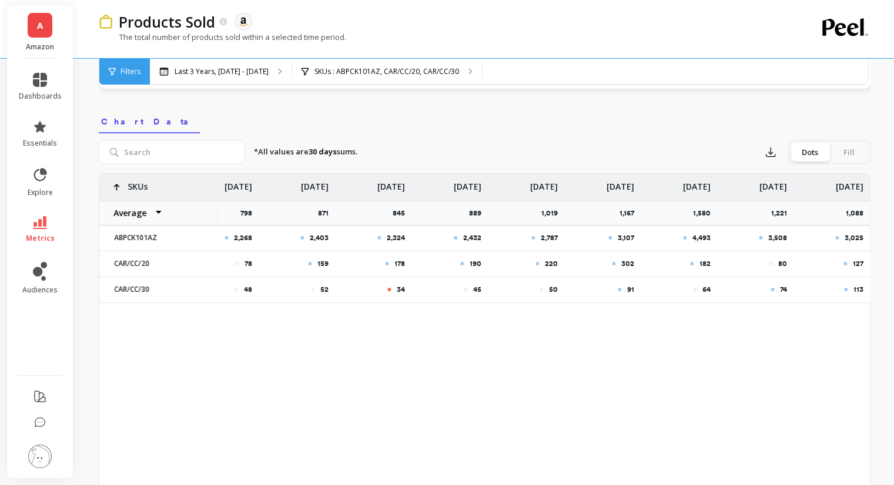
click at [622, 260] on p "302" at bounding box center [627, 263] width 13 height 9
click at [543, 264] on div "220" at bounding box center [527, 263] width 62 height 9
click at [470, 264] on p "190" at bounding box center [475, 263] width 12 height 9
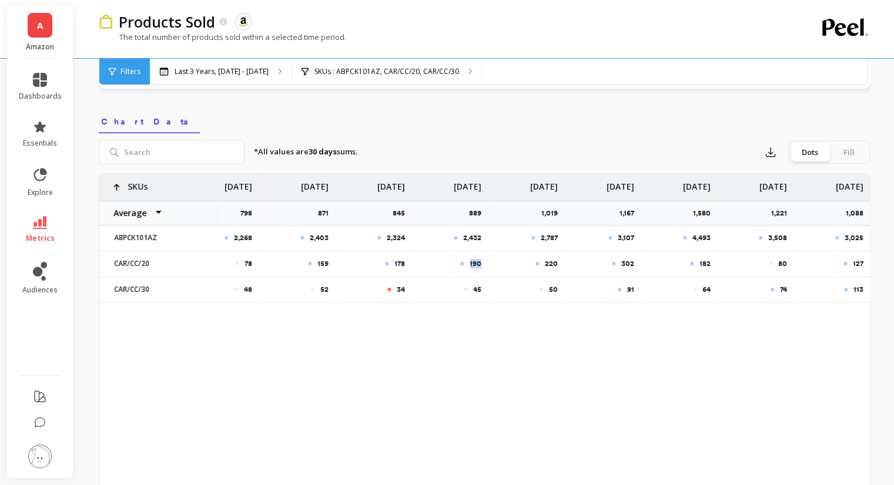
click at [470, 264] on p "190" at bounding box center [475, 263] width 12 height 9
click at [857, 288] on p "113" at bounding box center [858, 289] width 10 height 9
click at [780, 287] on p "74" at bounding box center [783, 289] width 7 height 9
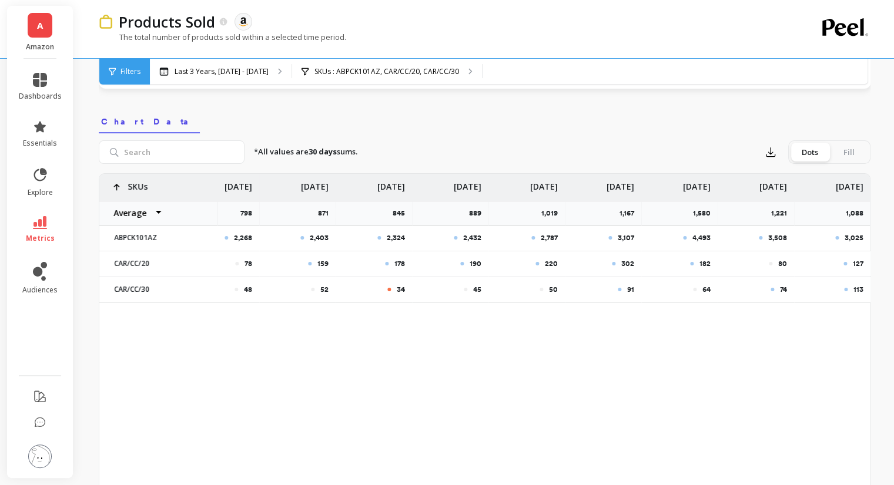
click at [703, 294] on div "64" at bounding box center [679, 289] width 76 height 25
click at [702, 287] on p "64" at bounding box center [706, 289] width 8 height 9
click at [627, 288] on p "91" at bounding box center [630, 289] width 7 height 9
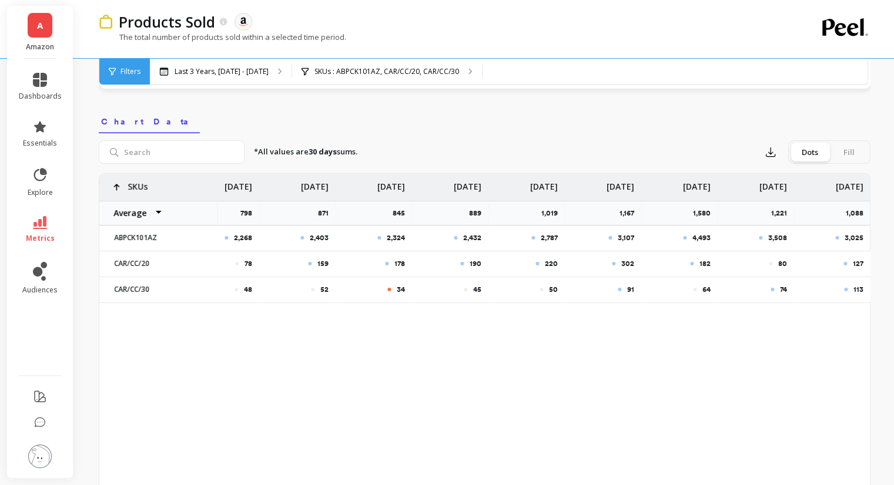
click at [555, 287] on p "50" at bounding box center [553, 289] width 9 height 9
click at [553, 287] on p "50" at bounding box center [553, 289] width 9 height 9
click at [552, 287] on p "50" at bounding box center [553, 289] width 9 height 9
click at [473, 290] on p "45" at bounding box center [477, 289] width 8 height 9
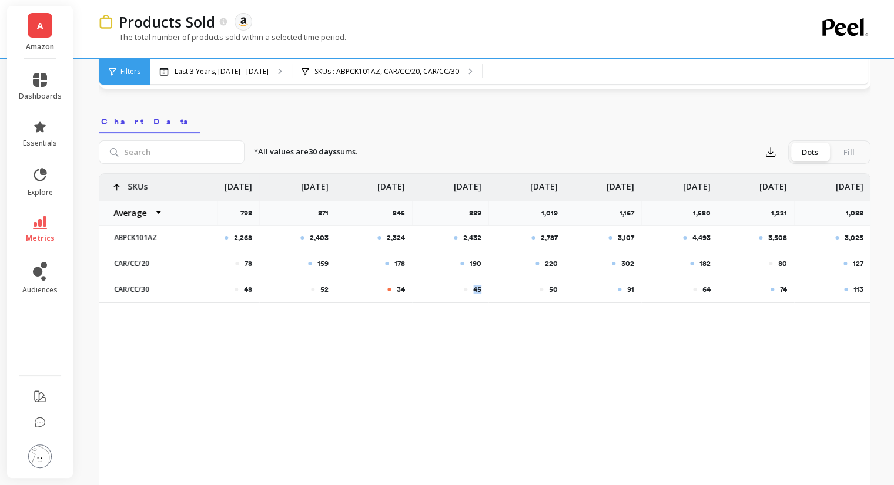
click at [473, 290] on p "45" at bounding box center [477, 289] width 8 height 9
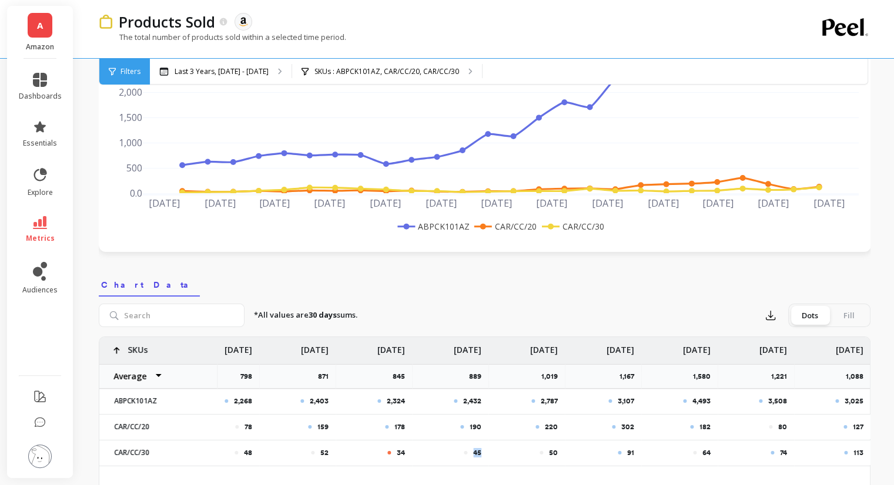
scroll to position [0, 0]
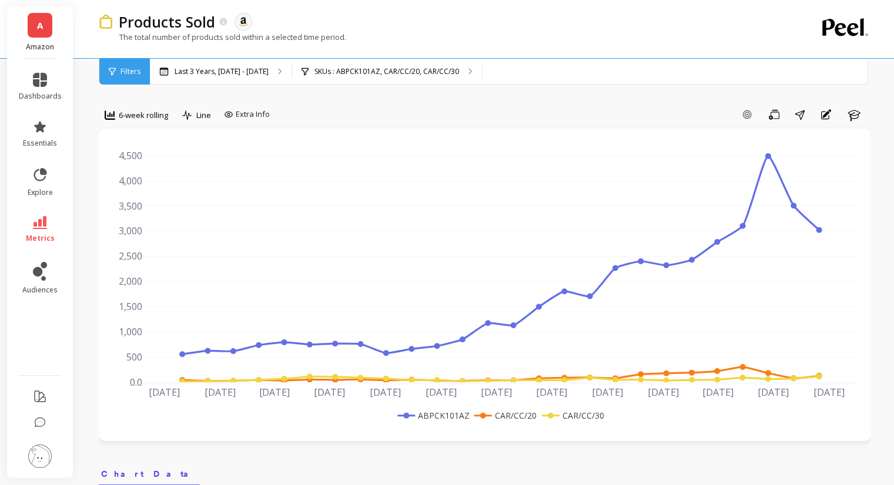
click at [123, 68] on span "Filters" at bounding box center [130, 71] width 20 height 9
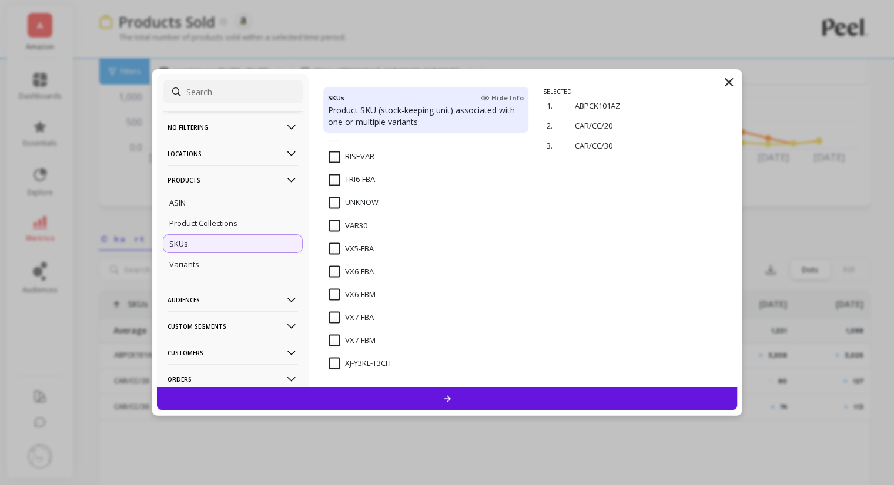
scroll to position [352, 0]
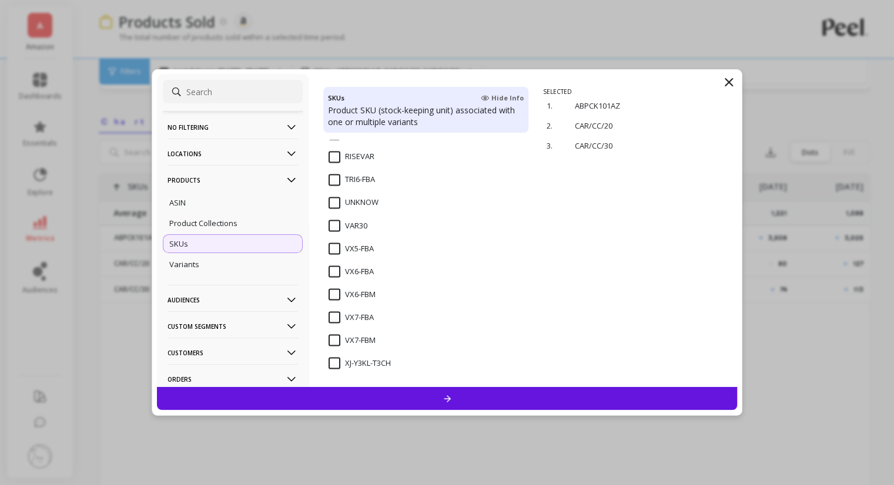
click at [337, 270] on input "VX6-FBA" at bounding box center [350, 272] width 45 height 12
click at [693, 144] on p "remove" at bounding box center [703, 146] width 30 height 9
click at [693, 122] on p "remove" at bounding box center [703, 126] width 30 height 9
click at [691, 103] on p "remove" at bounding box center [703, 106] width 30 height 9
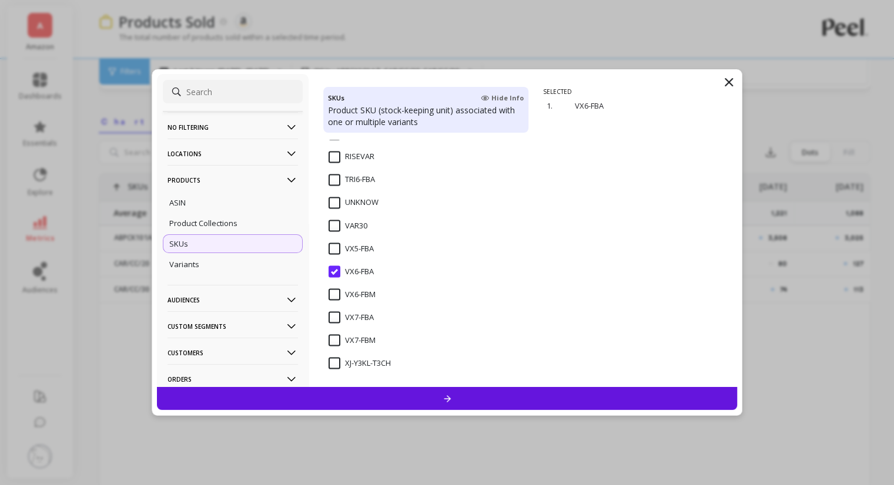
click at [667, 170] on div "SELECTED 1. VX6-FBA remove" at bounding box center [640, 238] width 194 height 300
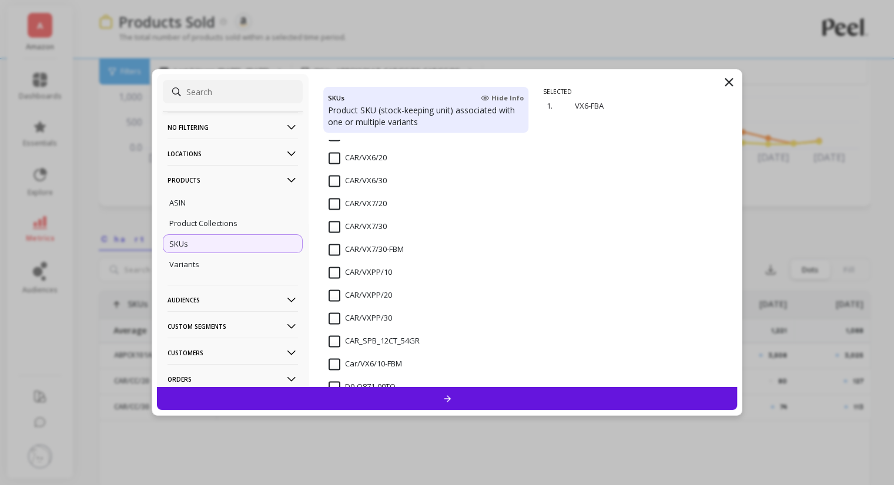
scroll to position [1821, 0]
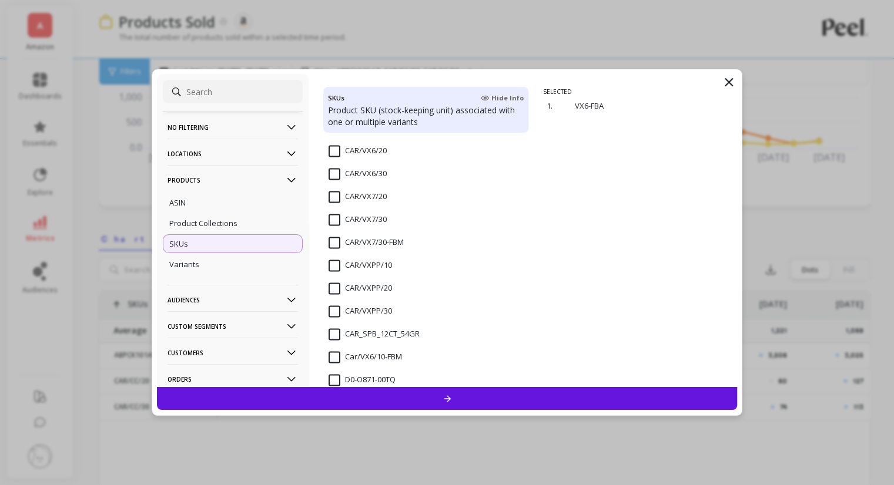
click at [336, 150] on input "CAR/VX6/20" at bounding box center [357, 151] width 58 height 12
click at [335, 173] on input "CAR/VX6/30" at bounding box center [357, 174] width 58 height 12
click at [488, 395] on div at bounding box center [447, 398] width 580 height 23
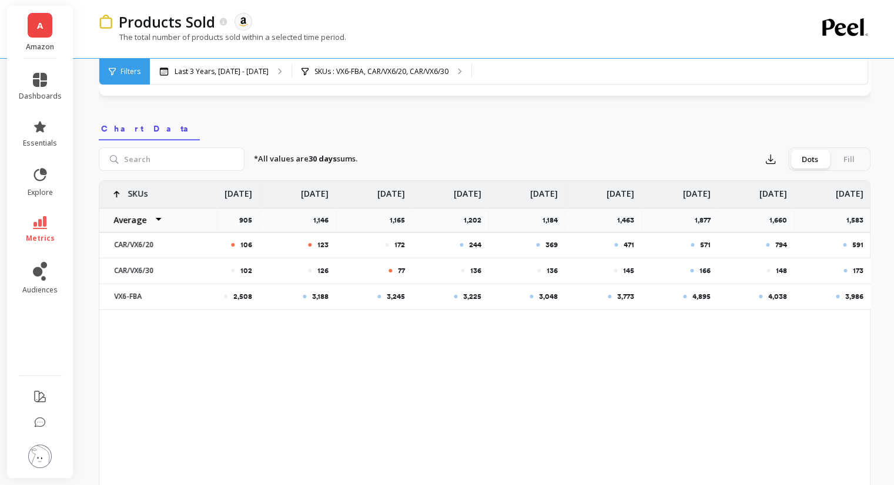
scroll to position [294, 0]
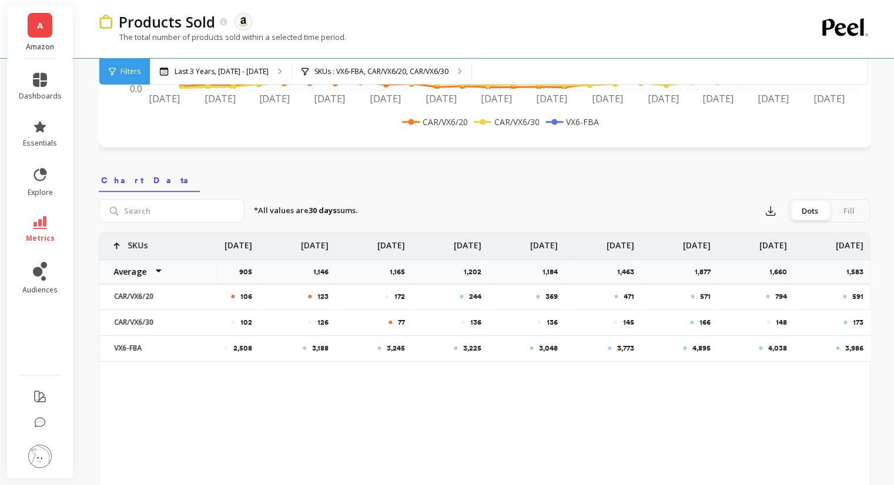
click at [849, 270] on p "1,583" at bounding box center [858, 271] width 24 height 9
click at [844, 271] on div "1,583" at bounding box center [832, 272] width 76 height 25
click at [848, 270] on p "1,583" at bounding box center [858, 271] width 24 height 9
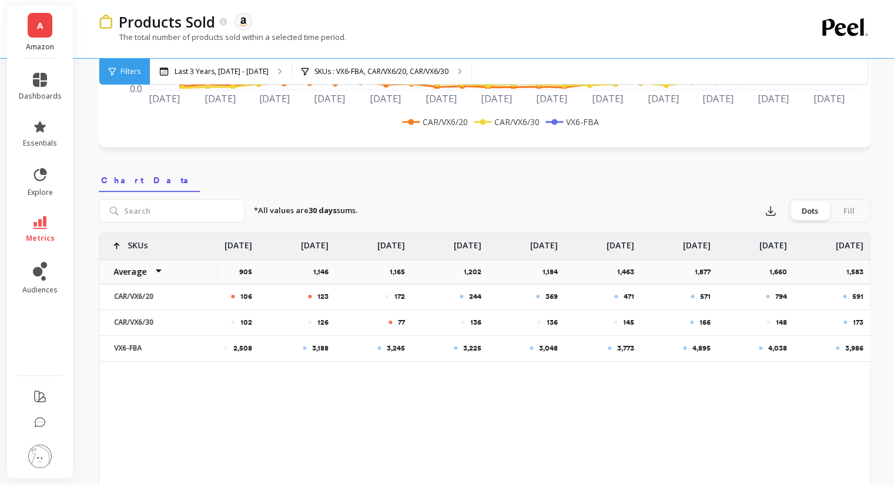
click at [848, 346] on p "3,986" at bounding box center [854, 348] width 18 height 9
click at [789, 344] on div "4,038" at bounding box center [755, 348] width 76 height 25
click at [778, 348] on p "4,038" at bounding box center [777, 348] width 19 height 9
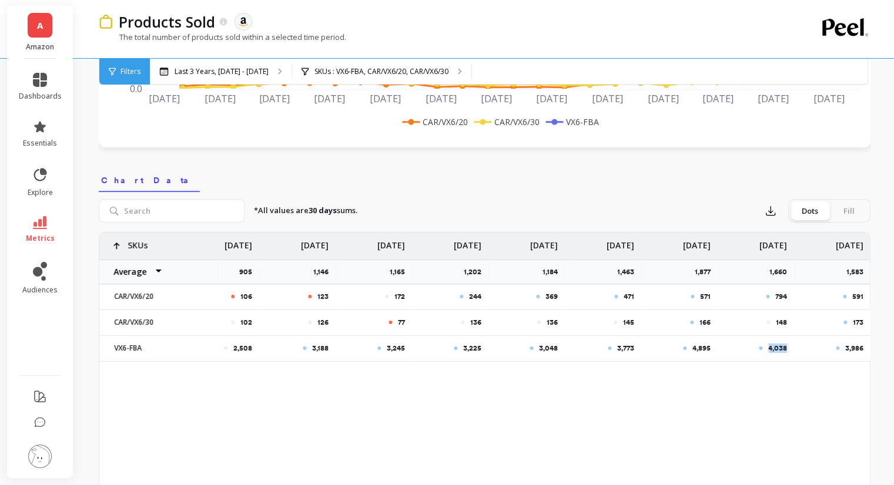
click at [778, 348] on p "4,038" at bounding box center [777, 348] width 19 height 9
click at [699, 348] on p "4,895" at bounding box center [701, 348] width 18 height 9
click at [619, 349] on p "3,773" at bounding box center [625, 348] width 17 height 9
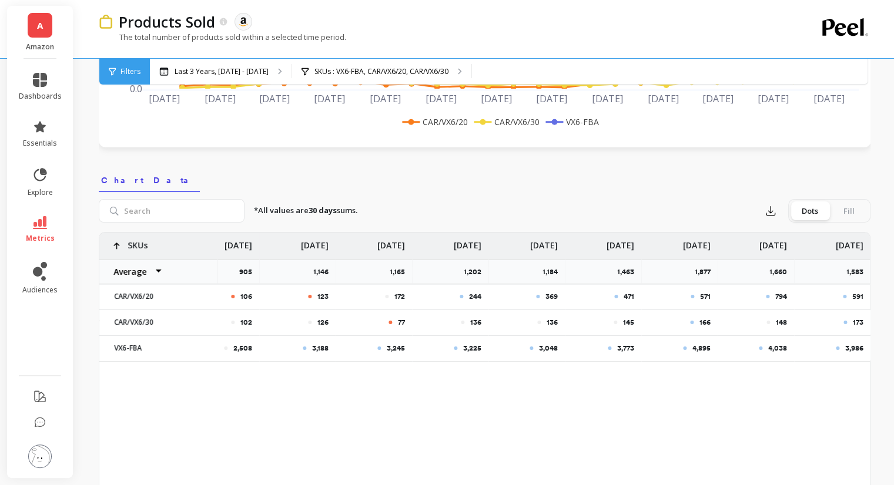
click at [550, 351] on p "3,048" at bounding box center [548, 348] width 19 height 9
click at [557, 339] on div "3,048" at bounding box center [526, 348] width 76 height 25
click at [558, 346] on div "3,048" at bounding box center [526, 348] width 76 height 25
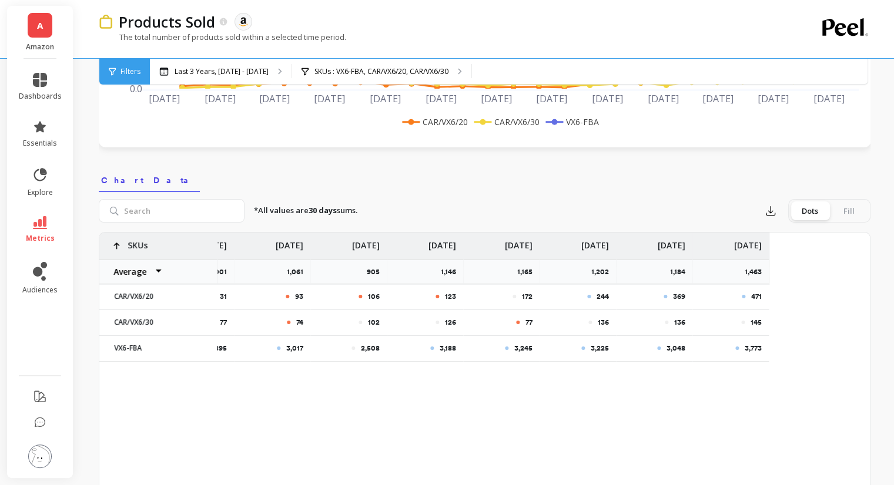
scroll to position [0, 1332]
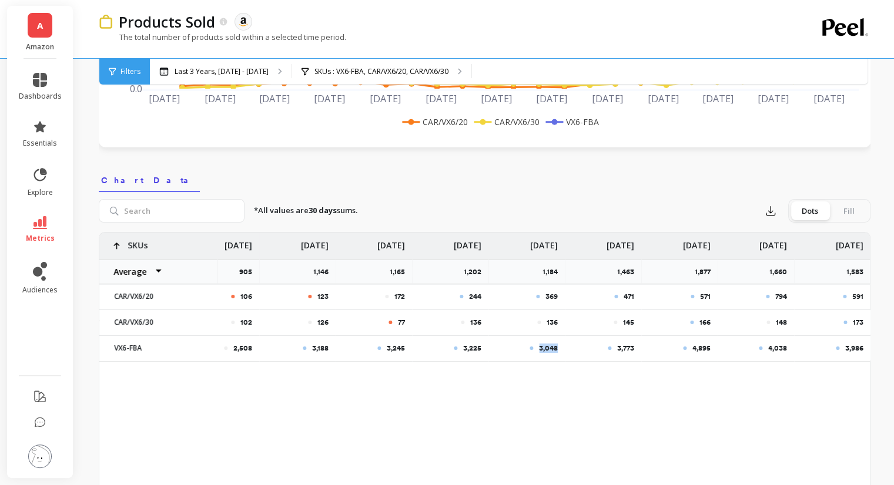
drag, startPoint x: 555, startPoint y: 347, endPoint x: 538, endPoint y: 348, distance: 17.1
click at [539, 348] on p "3,048" at bounding box center [548, 348] width 19 height 9
click at [469, 344] on p "3,225" at bounding box center [472, 348] width 18 height 9
click at [854, 292] on p "591" at bounding box center [857, 296] width 11 height 9
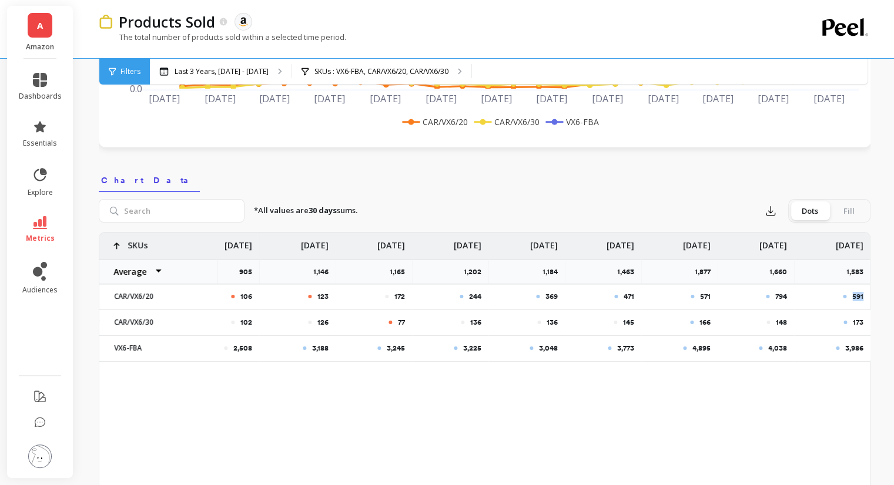
click at [854, 292] on p "591" at bounding box center [857, 296] width 11 height 9
click at [775, 294] on p "794" at bounding box center [781, 296] width 12 height 9
click at [698, 296] on div "571" at bounding box center [680, 296] width 62 height 9
click at [700, 295] on p "571" at bounding box center [705, 296] width 11 height 9
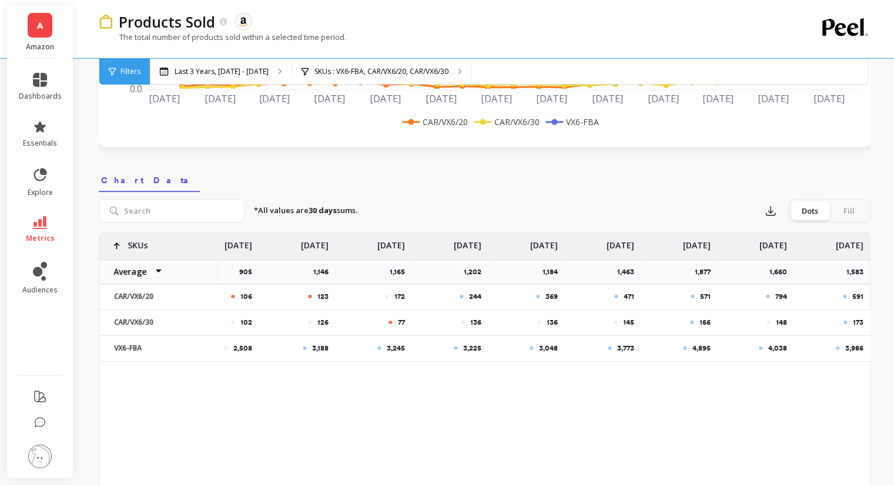
click at [629, 297] on p "471" at bounding box center [628, 296] width 11 height 9
click at [550, 295] on p "369" at bounding box center [551, 296] width 12 height 9
click at [472, 294] on p "244" at bounding box center [475, 296] width 12 height 9
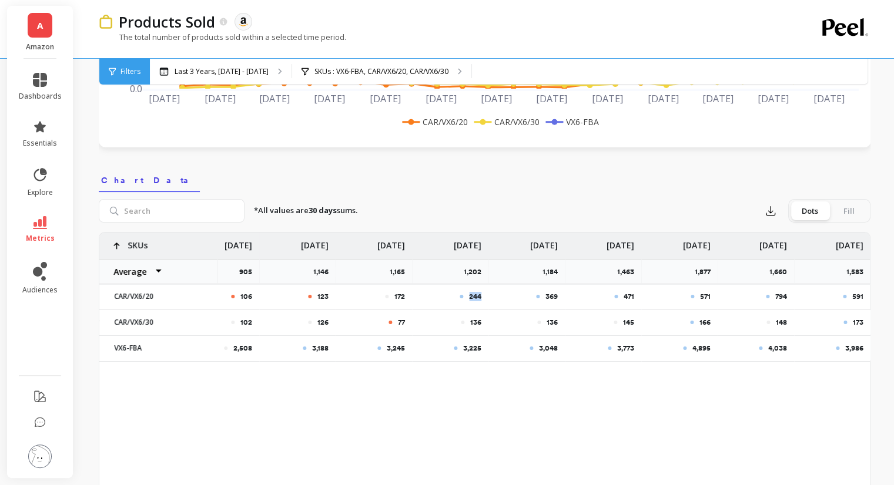
click at [472, 294] on p "244" at bounding box center [475, 296] width 12 height 9
click at [475, 321] on p "136" at bounding box center [475, 322] width 11 height 9
click at [557, 323] on div "136" at bounding box center [526, 322] width 76 height 25
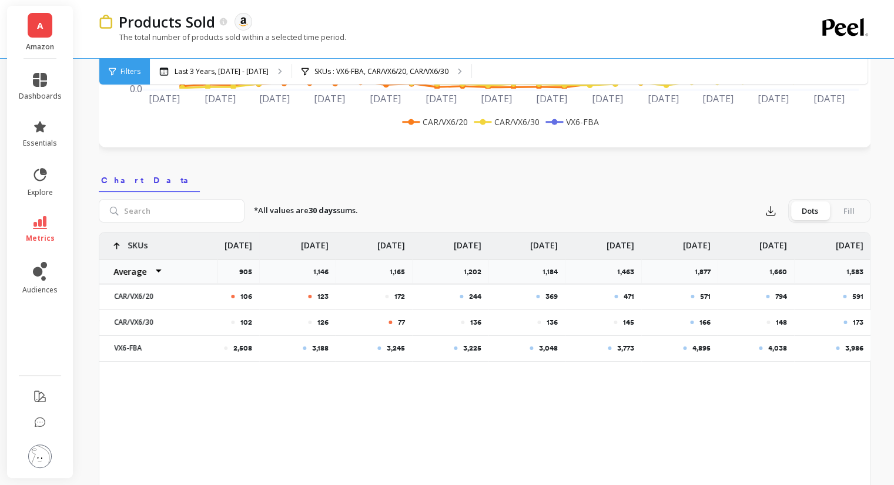
click at [552, 321] on p "136" at bounding box center [551, 322] width 11 height 9
click at [623, 319] on p "145" at bounding box center [628, 322] width 11 height 9
click at [705, 324] on p "166" at bounding box center [704, 322] width 11 height 9
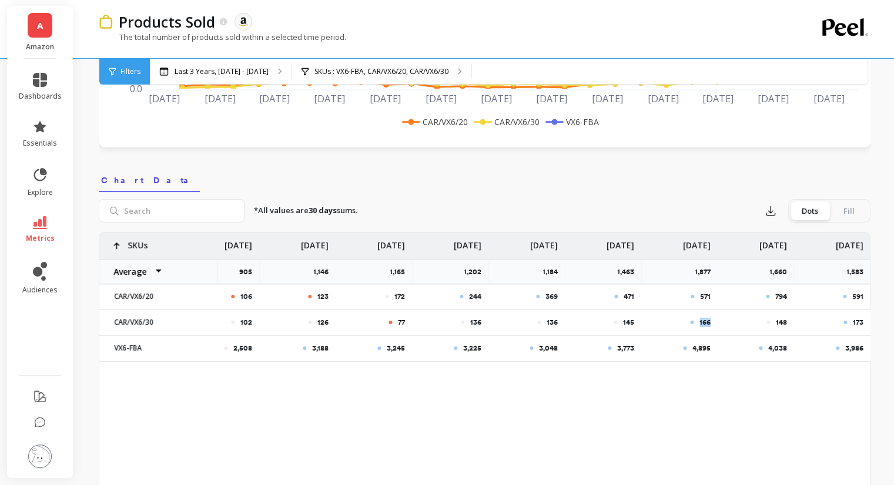
click at [705, 324] on p "166" at bounding box center [704, 322] width 11 height 9
click at [780, 324] on p "148" at bounding box center [780, 322] width 11 height 9
click at [780, 323] on p "148" at bounding box center [780, 322] width 11 height 9
click at [850, 319] on div "173" at bounding box center [832, 322] width 62 height 9
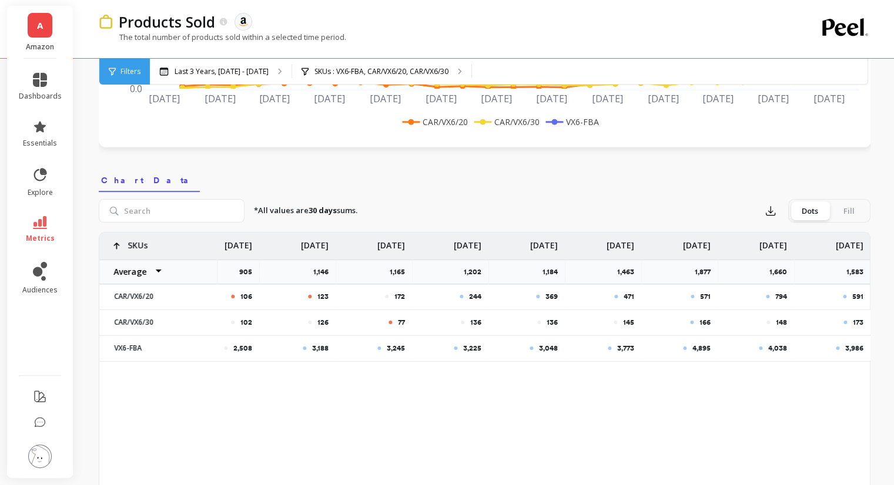
click at [392, 169] on nav "Chart Data" at bounding box center [484, 178] width 771 height 27
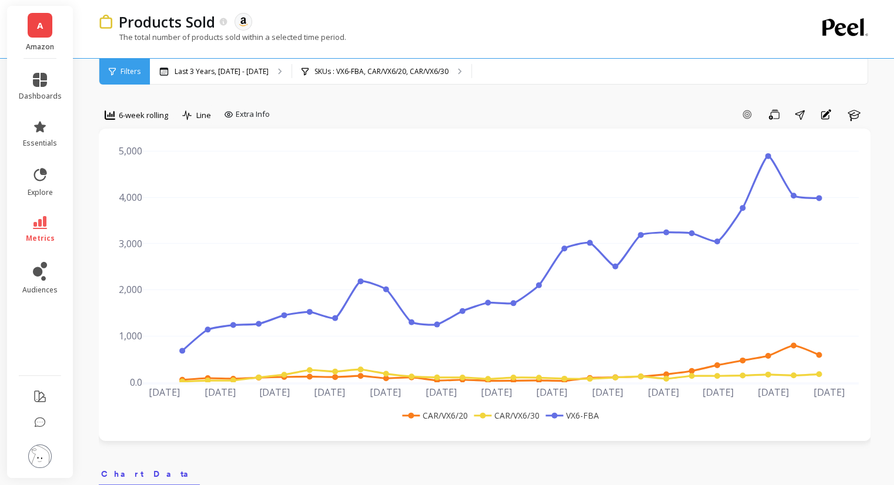
click at [130, 71] on span "Filters" at bounding box center [130, 71] width 20 height 9
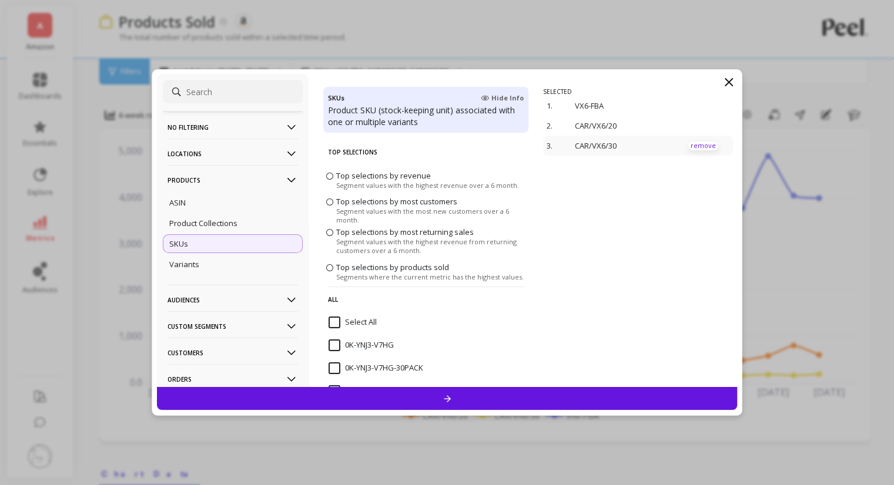
click at [689, 146] on p "remove" at bounding box center [703, 146] width 30 height 9
click at [696, 127] on p "remove" at bounding box center [703, 126] width 30 height 9
click at [689, 104] on p "remove" at bounding box center [703, 106] width 30 height 9
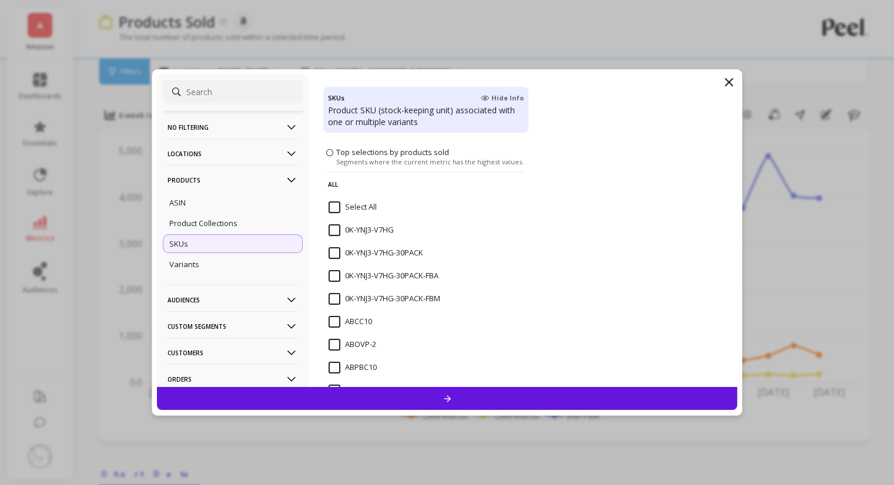
scroll to position [176, 0]
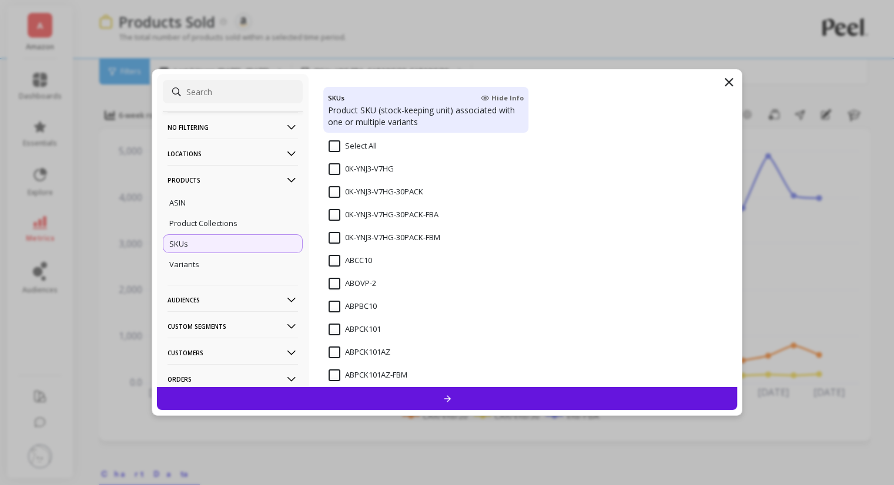
click at [333, 169] on input "0K-YNJ3-V7HG" at bounding box center [360, 169] width 65 height 12
click at [439, 395] on div at bounding box center [447, 398] width 580 height 23
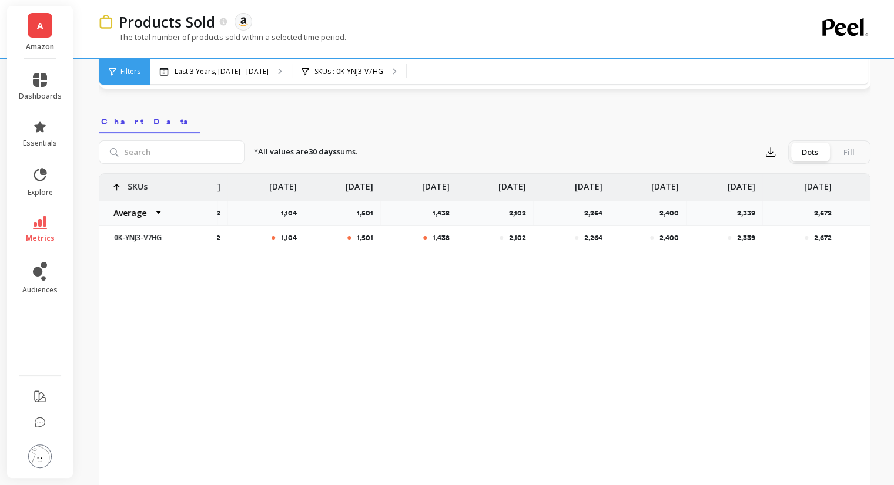
scroll to position [0, 942]
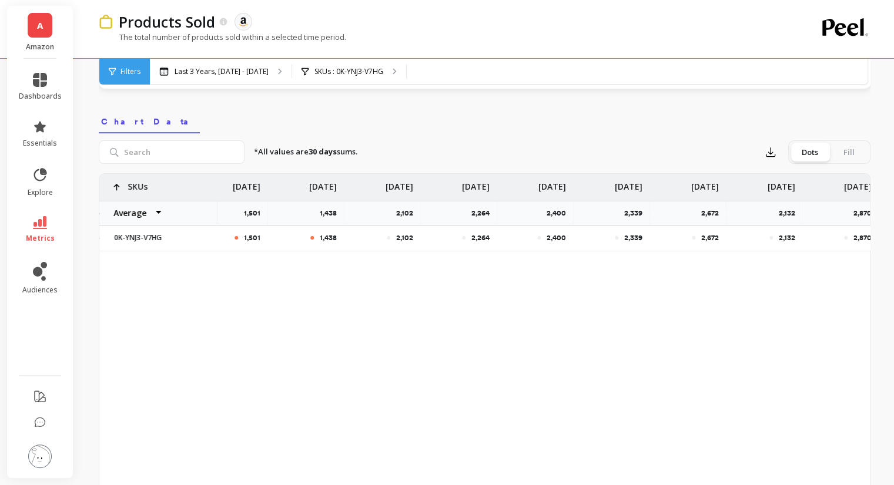
drag, startPoint x: 716, startPoint y: 251, endPoint x: 839, endPoint y: 254, distance: 123.4
click at [854, 254] on div "978 942 1,104 1,501 1,438 2,102 2,264 2,400 2,339 2,672 2,132 2,870 3,333 SKUs …" at bounding box center [484, 218] width 770 height 88
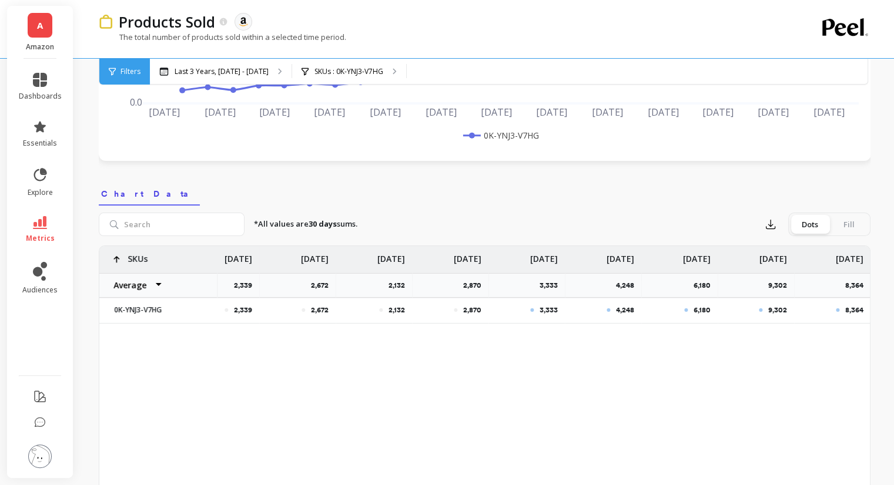
scroll to position [294, 0]
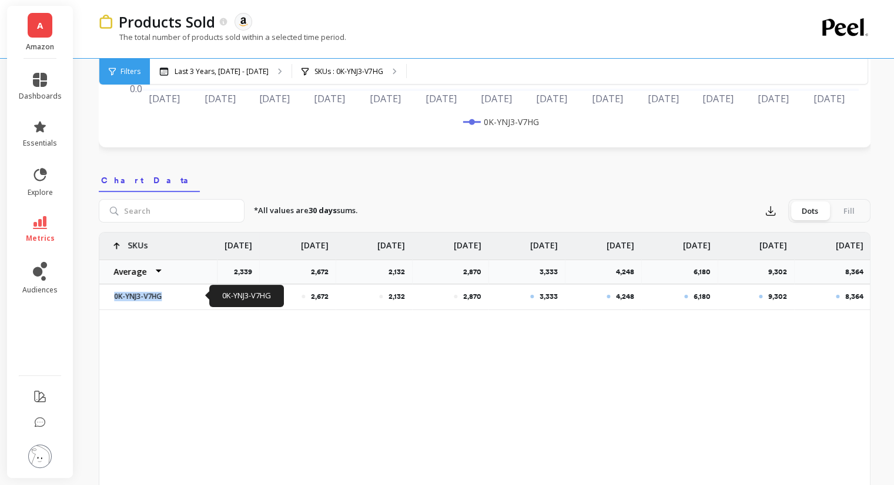
copy p "0K-YNJ3-V7HG"
drag, startPoint x: 174, startPoint y: 297, endPoint x: 112, endPoint y: 297, distance: 62.3
click at [112, 297] on p "0K-YNJ3-V7HG" at bounding box center [158, 296] width 103 height 9
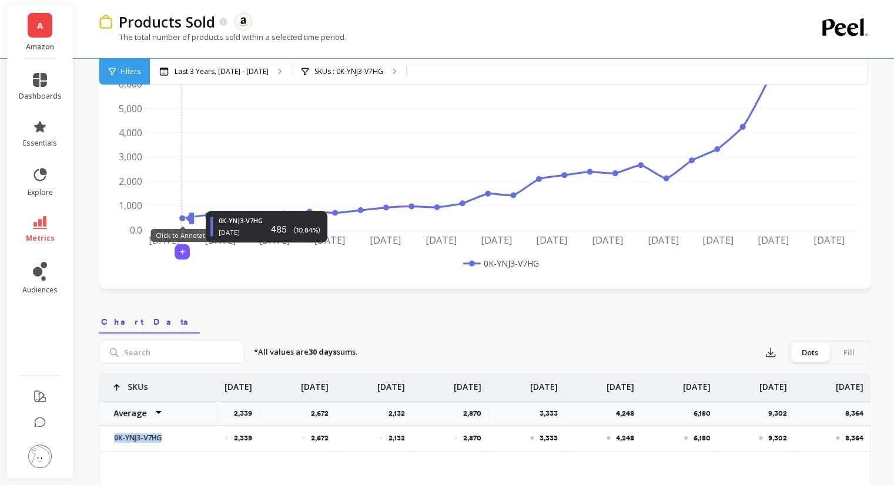
scroll to position [117, 0]
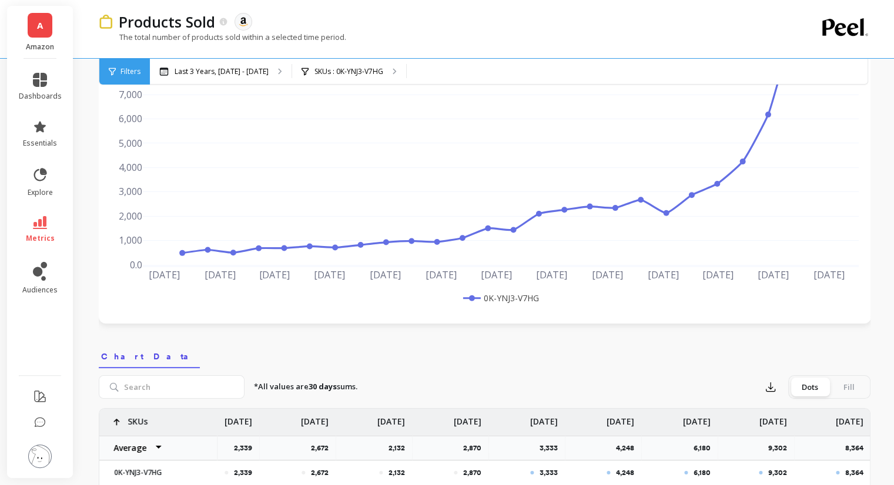
click at [127, 69] on span "Filters" at bounding box center [130, 71] width 20 height 9
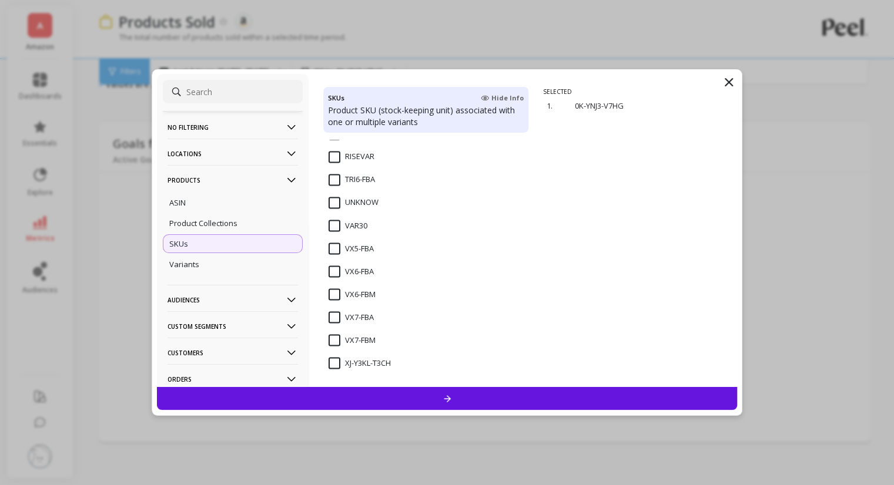
scroll to position [0, 0]
click at [728, 83] on icon at bounding box center [728, 82] width 7 height 7
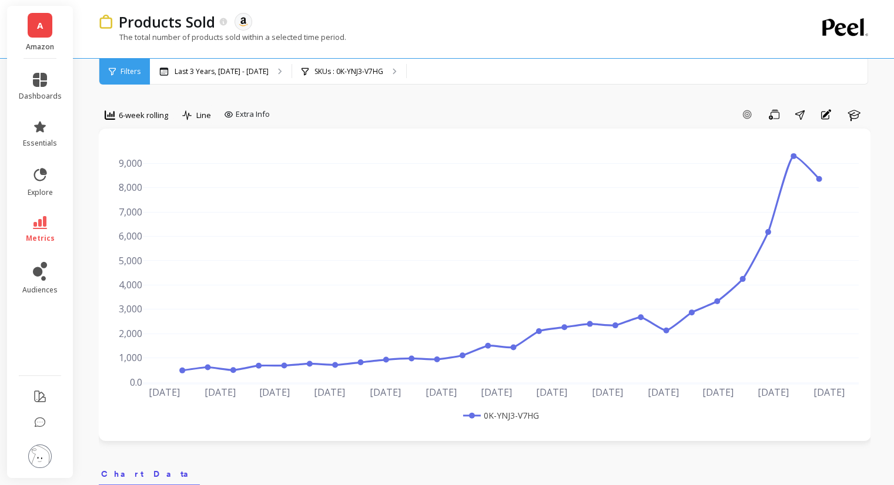
click at [129, 75] on span "Filters" at bounding box center [130, 71] width 20 height 9
click at [120, 113] on span "6-week rolling" at bounding box center [143, 115] width 49 height 11
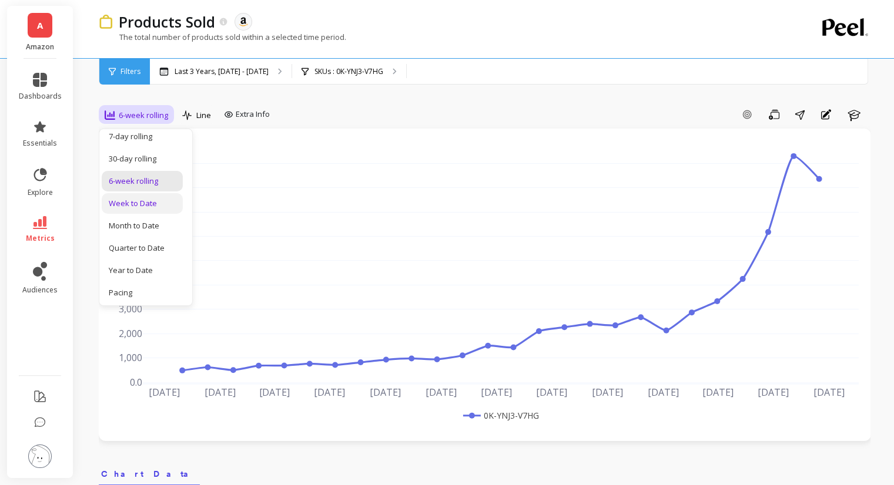
scroll to position [112, 0]
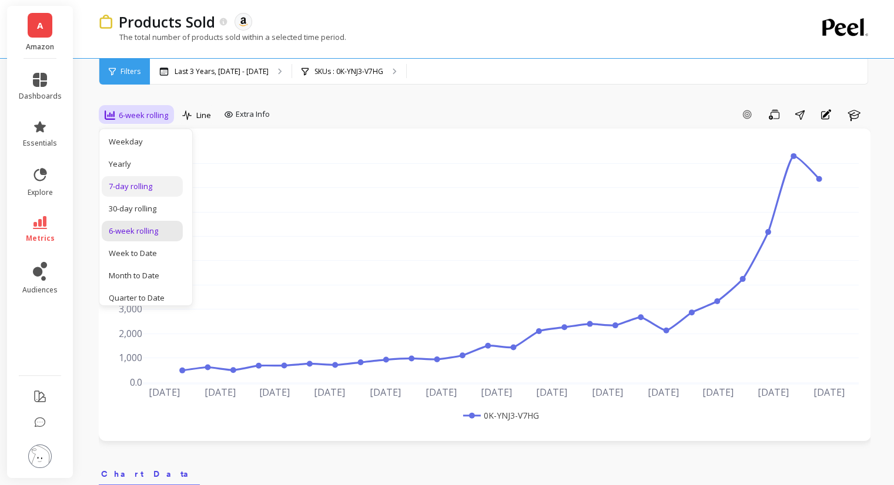
click at [148, 192] on div "7-day rolling" at bounding box center [142, 186] width 81 height 21
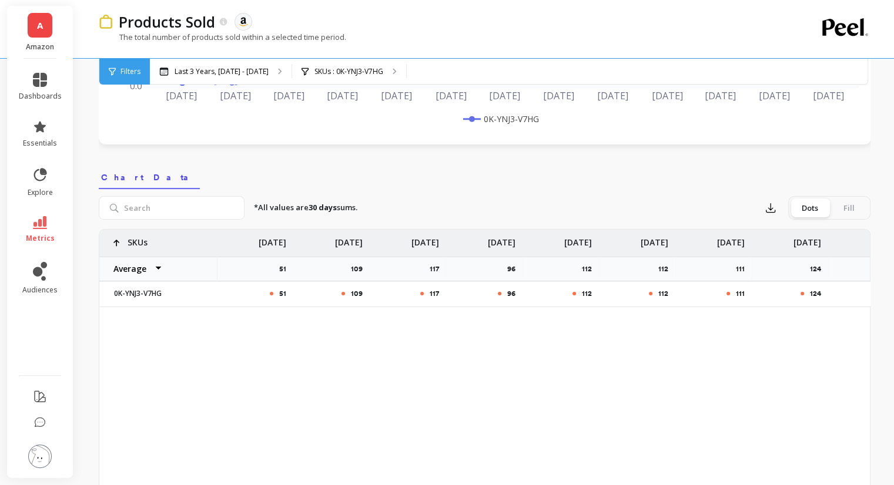
scroll to position [294, 0]
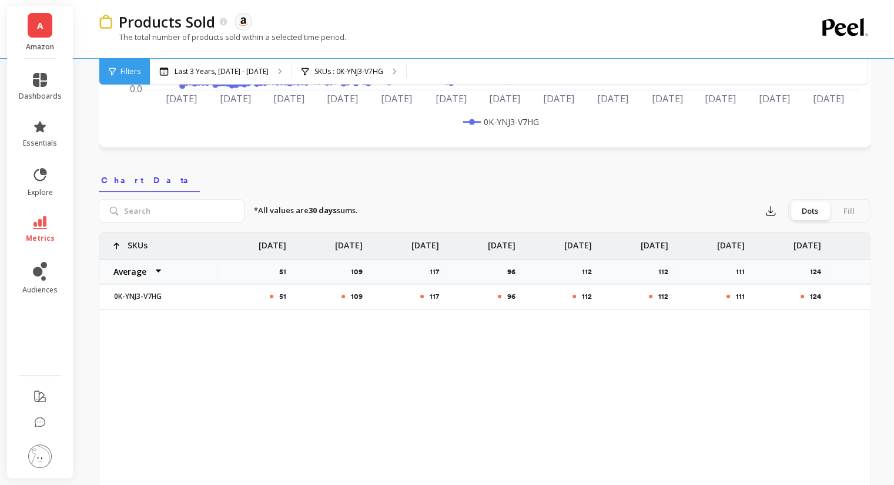
click at [308, 338] on div "51 109 117 96 112 112 111 124 70 97 SKUs Average Sum Max Min Oct 3 51 Oct 10 10…" at bounding box center [484, 418] width 770 height 370
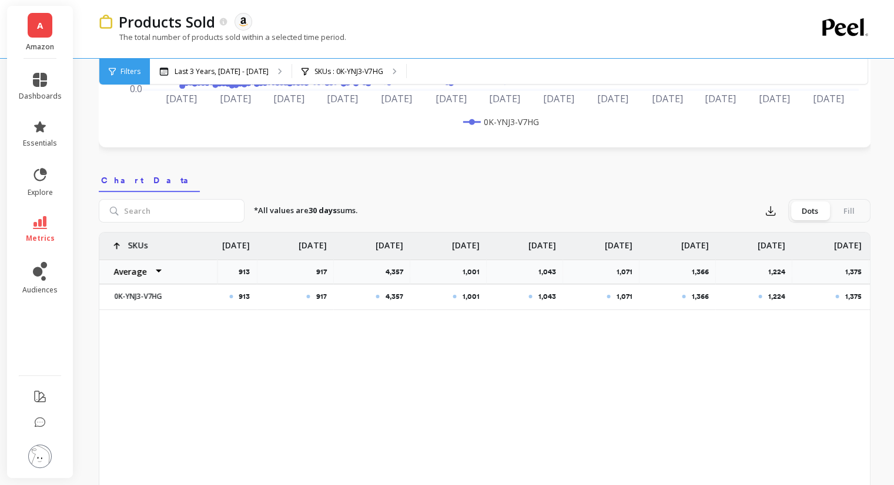
scroll to position [0, 11185]
click at [856, 296] on p "1,875" at bounding box center [854, 296] width 16 height 9
click at [787, 294] on div "1,317" at bounding box center [755, 296] width 76 height 25
click at [707, 295] on p "1,207" at bounding box center [701, 296] width 17 height 9
click at [617, 298] on p "1,375" at bounding box center [625, 296] width 16 height 9
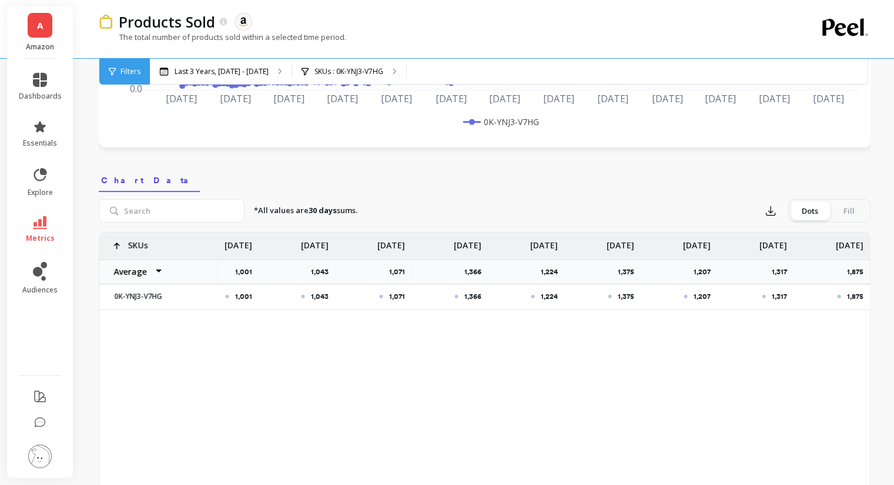
click at [543, 299] on p "1,224" at bounding box center [548, 296] width 17 height 9
click at [479, 297] on p "1,366" at bounding box center [472, 296] width 17 height 9
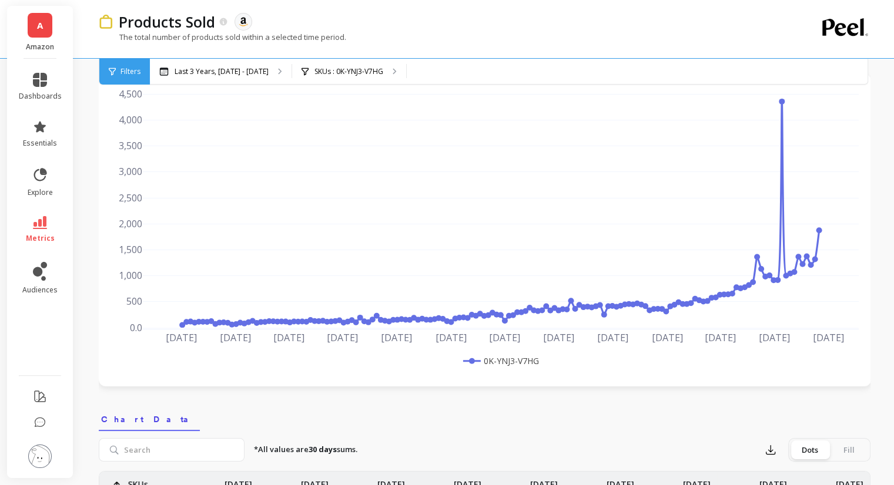
scroll to position [0, 0]
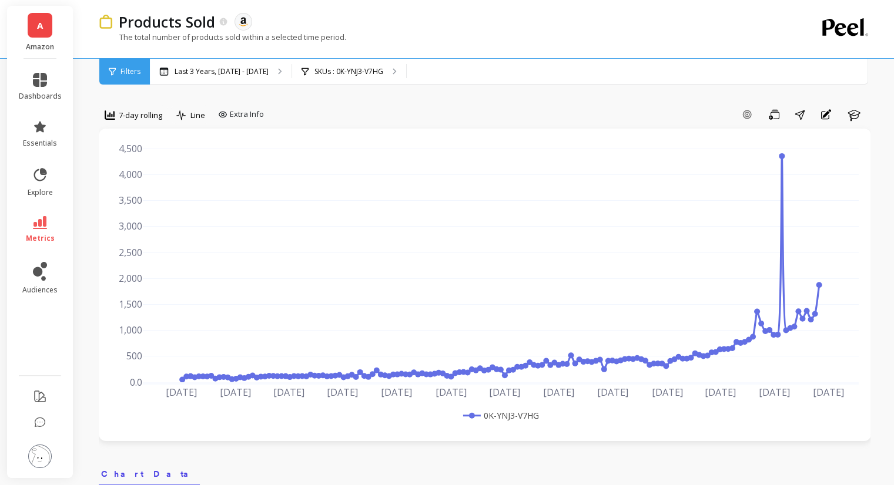
click at [130, 83] on div "Filters" at bounding box center [124, 72] width 51 height 26
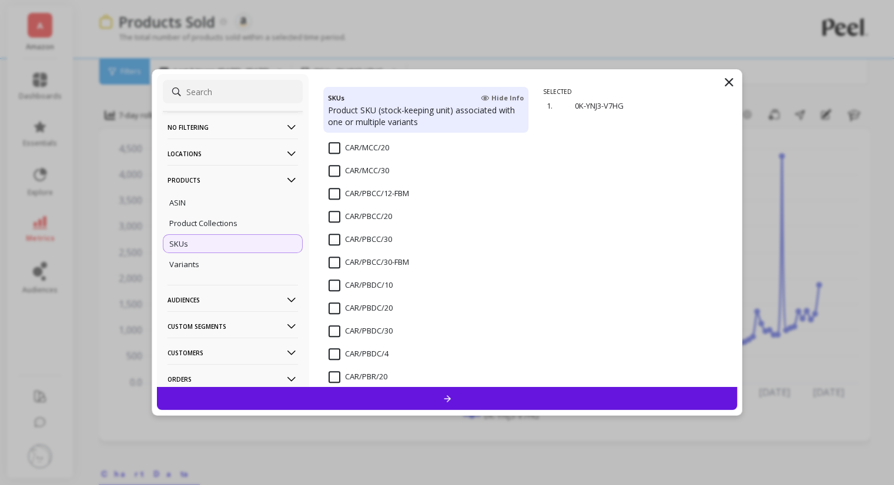
scroll to position [1410, 0]
click at [331, 217] on input "CAR/PBCC/20" at bounding box center [359, 219] width 63 height 12
click at [331, 240] on input "CAR/PBCC/30" at bounding box center [359, 242] width 63 height 12
click at [454, 398] on div at bounding box center [447, 398] width 580 height 23
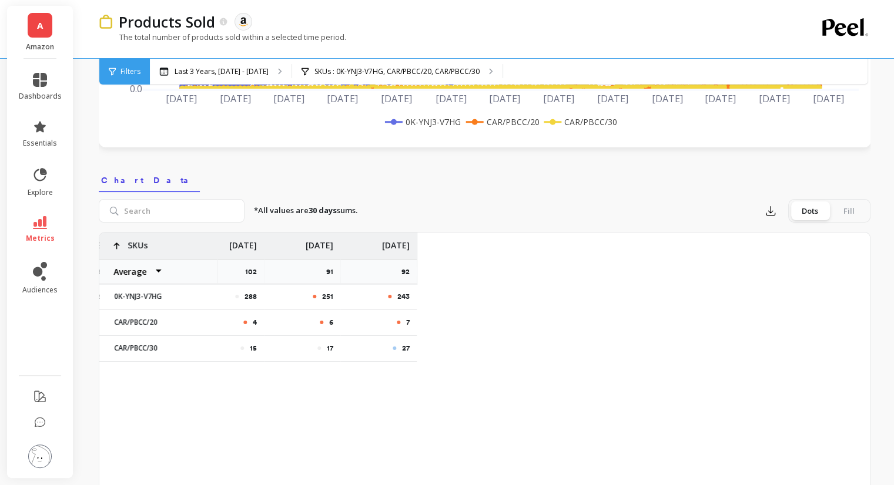
scroll to position [0, 5893]
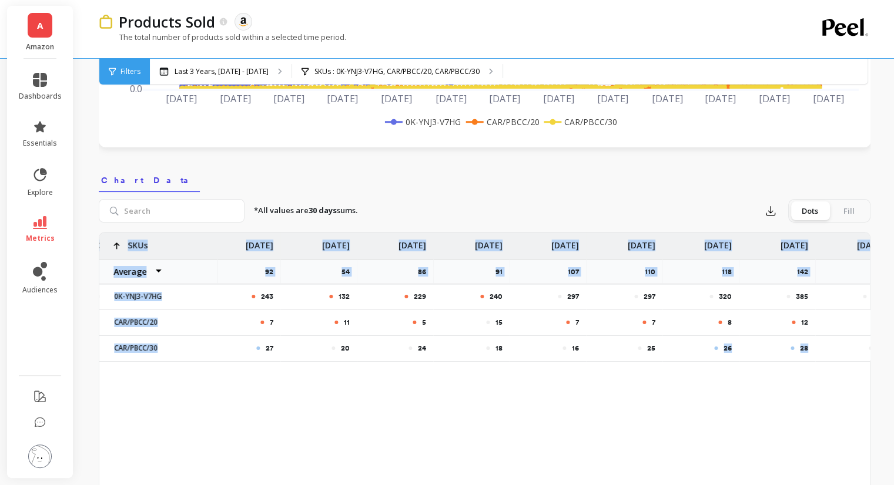
drag, startPoint x: 661, startPoint y: 361, endPoint x: 706, endPoint y: 364, distance: 44.8
click at [706, 364] on div "240 288 251 243 132 229 240 297 297 320 385 333 320 8 4 6 7 11 5 15 7 7 8 12 9 …" at bounding box center [484, 302] width 770 height 139
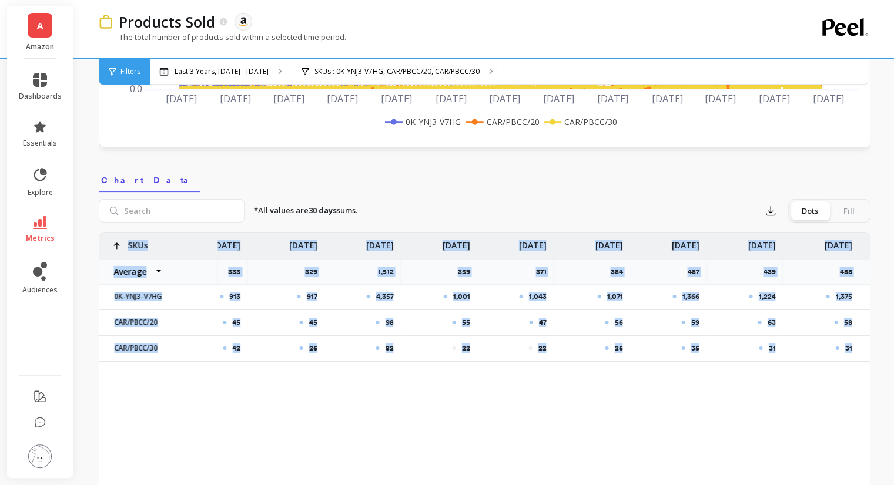
scroll to position [0, 11185]
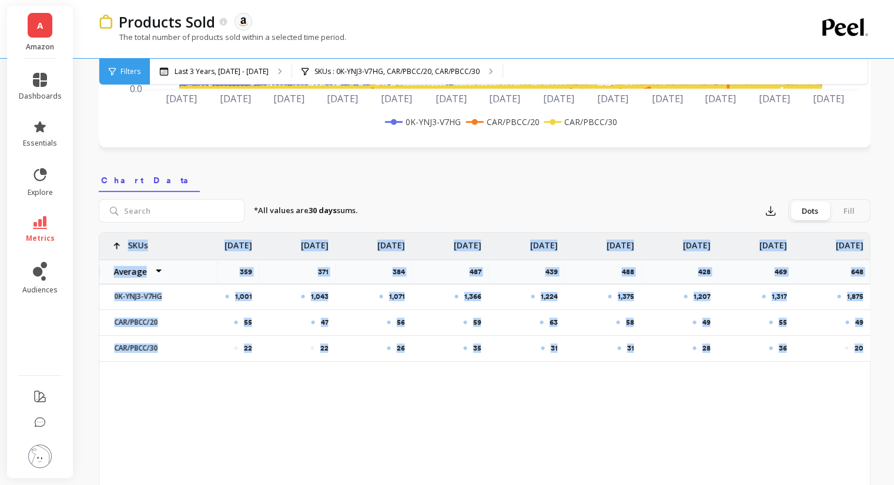
click at [777, 394] on div "913 917 4,357 1,001 1,043 1,071 1,366 1,224 1,375 1,207 1,317 1,875 45 45 98 55…" at bounding box center [484, 418] width 770 height 370
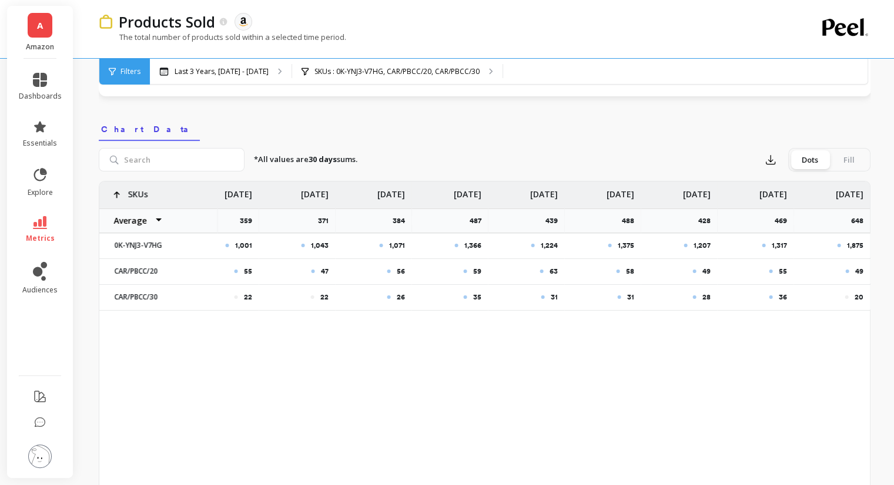
scroll to position [411, 0]
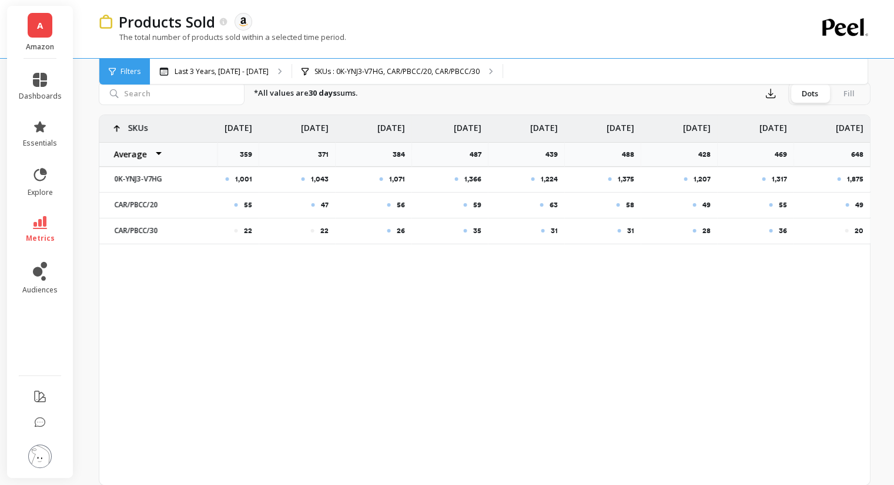
click at [853, 179] on p "1,875" at bounding box center [854, 178] width 16 height 9
copy p "1,875"
click at [783, 176] on p "1,317" at bounding box center [778, 178] width 15 height 9
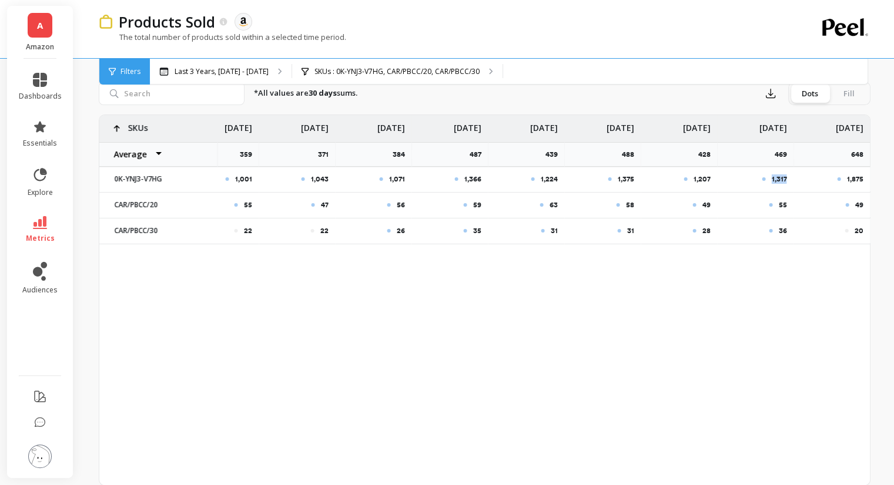
copy p "1,317"
click at [703, 179] on p "1,207" at bounding box center [701, 178] width 17 height 9
copy p "1,207"
click at [635, 177] on div "1,375" at bounding box center [602, 179] width 76 height 25
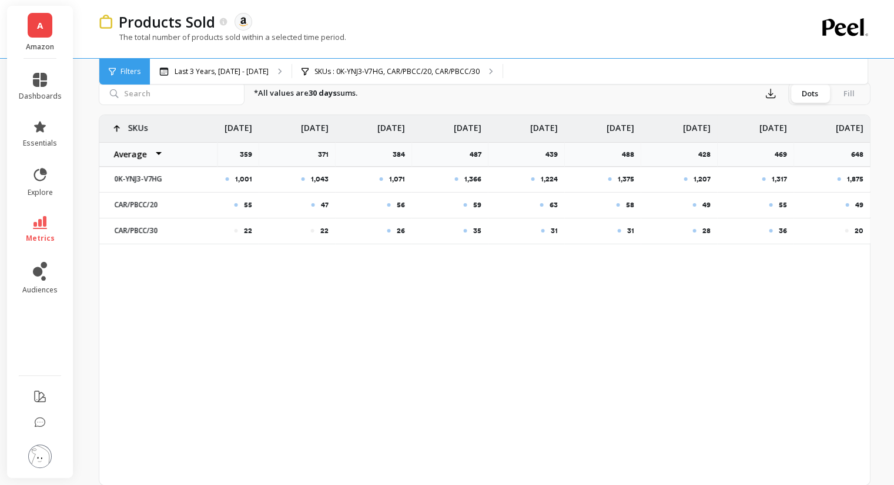
click at [625, 177] on p "1,375" at bounding box center [625, 178] width 16 height 9
copy p "1,375"
click at [553, 179] on p "1,224" at bounding box center [548, 178] width 17 height 9
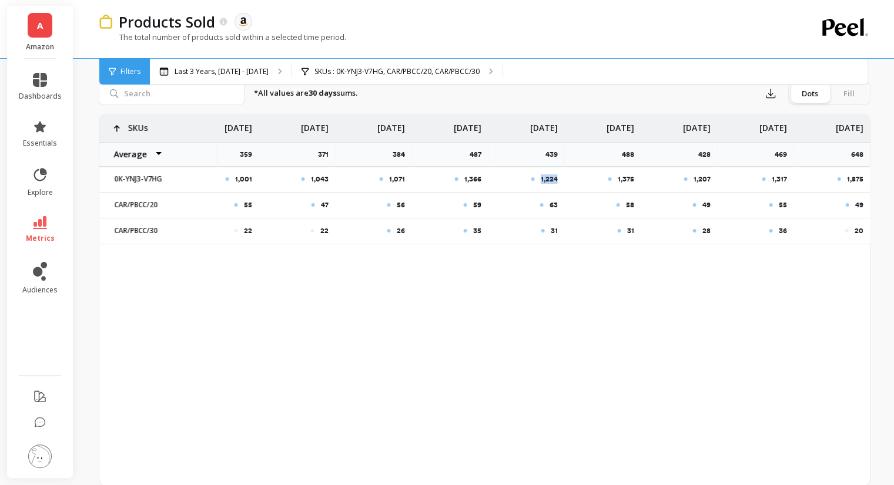
copy p "1,224"
click at [458, 174] on div "1,366" at bounding box center [450, 178] width 62 height 9
click at [466, 177] on p "1,366" at bounding box center [472, 178] width 17 height 9
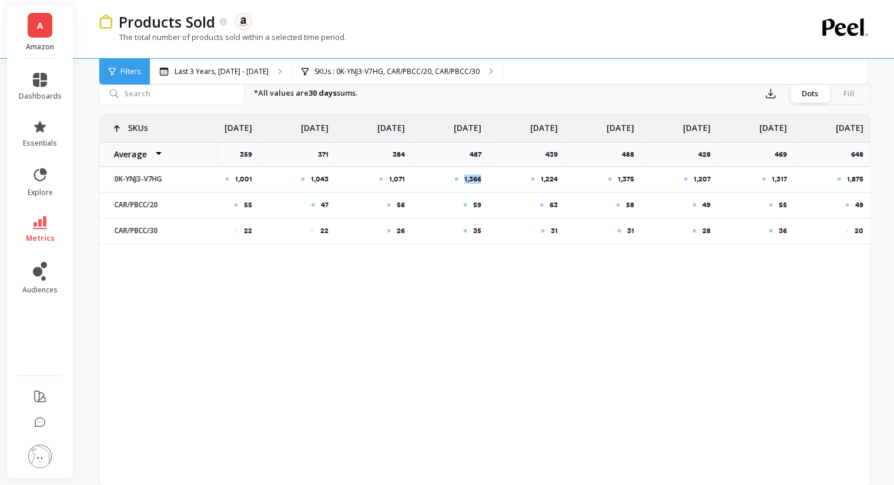
copy p "1,366"
click at [858, 203] on p "49" at bounding box center [858, 204] width 8 height 9
copy p "49"
click at [782, 206] on p "55" at bounding box center [782, 204] width 8 height 9
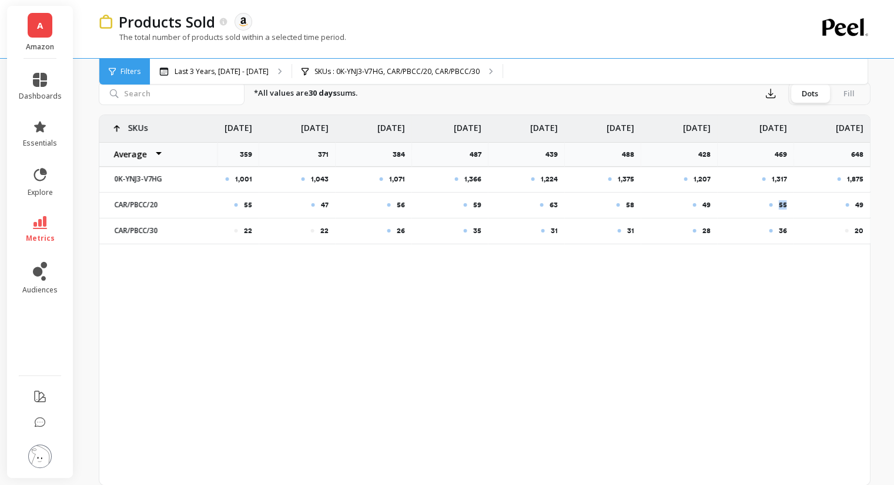
click at [782, 206] on p "55" at bounding box center [782, 204] width 8 height 9
copy p "55"
click at [631, 205] on p "58" at bounding box center [629, 204] width 8 height 9
click at [622, 201] on div "58" at bounding box center [603, 204] width 62 height 9
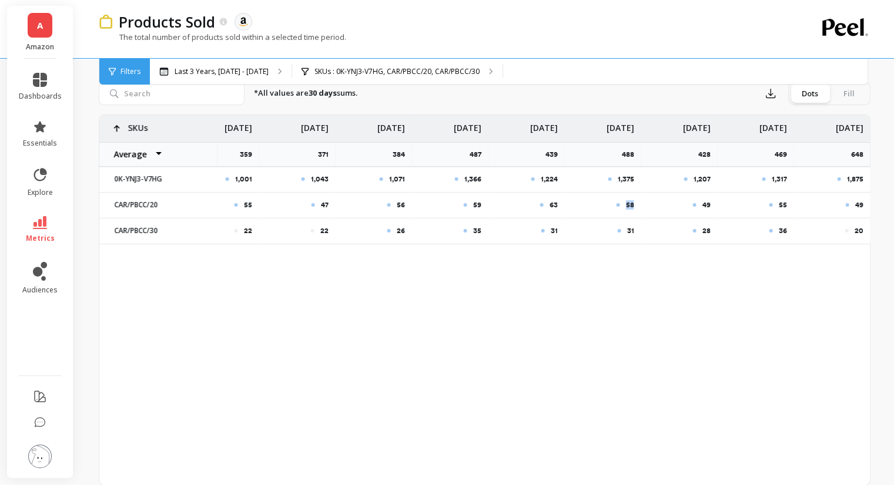
click at [622, 201] on div "58" at bounding box center [603, 204] width 62 height 9
copy p "58"
click at [540, 197] on div "63" at bounding box center [526, 205] width 76 height 25
click at [546, 202] on div "63" at bounding box center [526, 204] width 62 height 9
click at [552, 203] on p "63" at bounding box center [553, 204] width 8 height 9
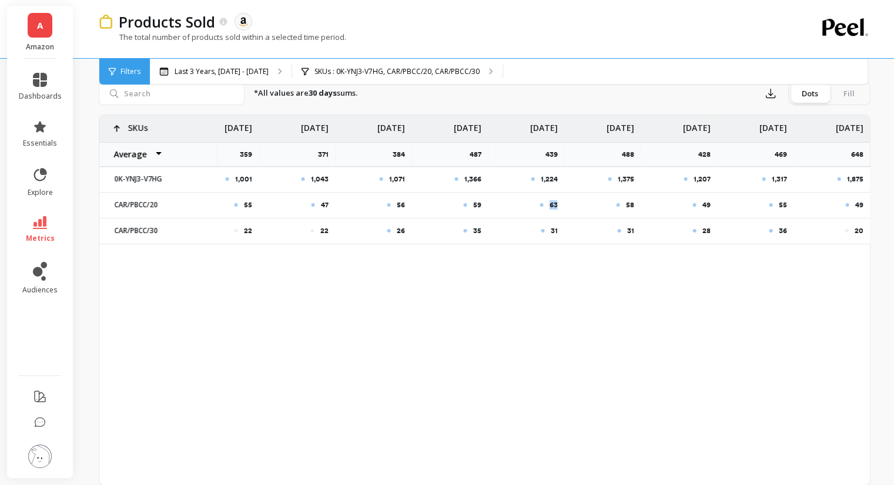
click at [552, 203] on p "63" at bounding box center [553, 204] width 8 height 9
click at [479, 230] on p "35" at bounding box center [476, 230] width 8 height 9
click at [475, 231] on p "35" at bounding box center [476, 230] width 8 height 9
click at [536, 232] on div "31" at bounding box center [526, 230] width 62 height 9
click at [543, 357] on div "913 917 4,357 1,001 1,043 1,071 1,366 1,224 1,375 1,207 1,317 1,875 45 45 98 55…" at bounding box center [484, 300] width 770 height 370
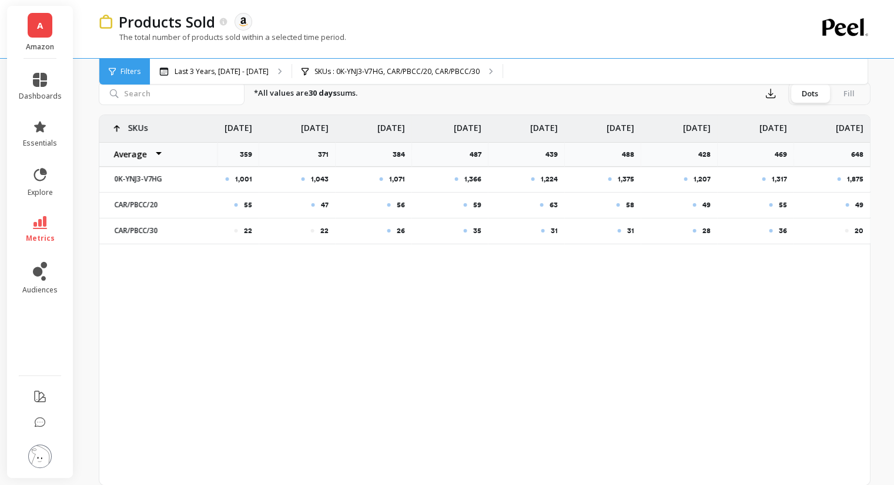
click at [545, 352] on div "913 917 4,357 1,001 1,043 1,071 1,366 1,224 1,375 1,207 1,317 1,875 45 45 98 55…" at bounding box center [484, 300] width 770 height 370
click at [523, 325] on div "913 917 4,357 1,001 1,043 1,071 1,366 1,224 1,375 1,207 1,317 1,875 45 45 98 55…" at bounding box center [484, 300] width 770 height 370
drag, startPoint x: 287, startPoint y: 321, endPoint x: 288, endPoint y: 330, distance: 8.3
click at [287, 321] on div "913 917 4,357 1,001 1,043 1,071 1,366 1,224 1,375 1,207 1,317 1,875 45 45 98 55…" at bounding box center [484, 300] width 770 height 370
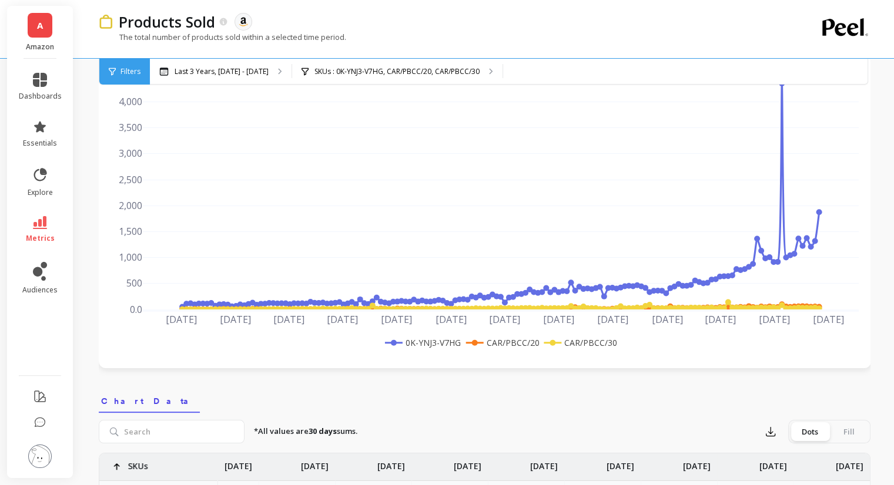
scroll to position [59, 0]
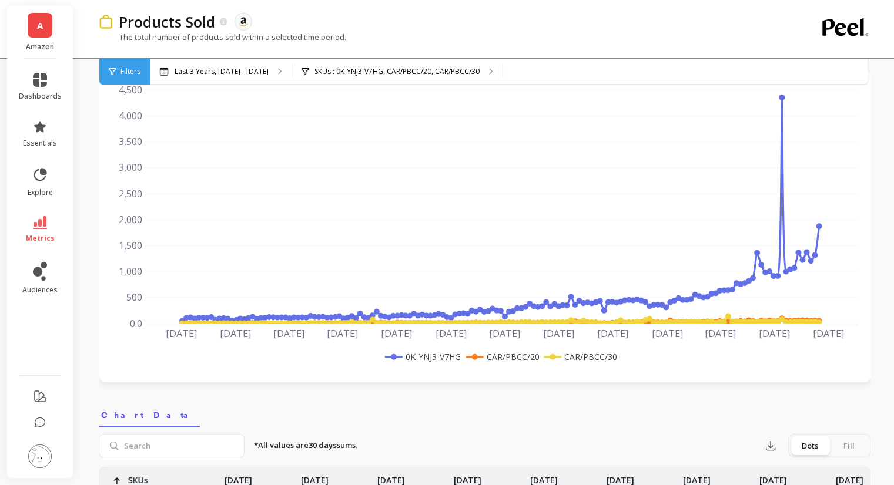
click at [137, 73] on span "Filters" at bounding box center [130, 71] width 20 height 9
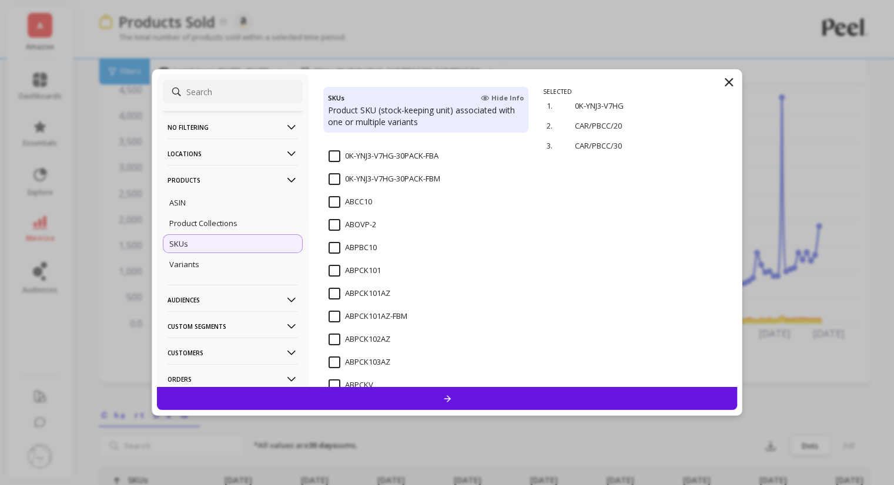
scroll to position [176, 0]
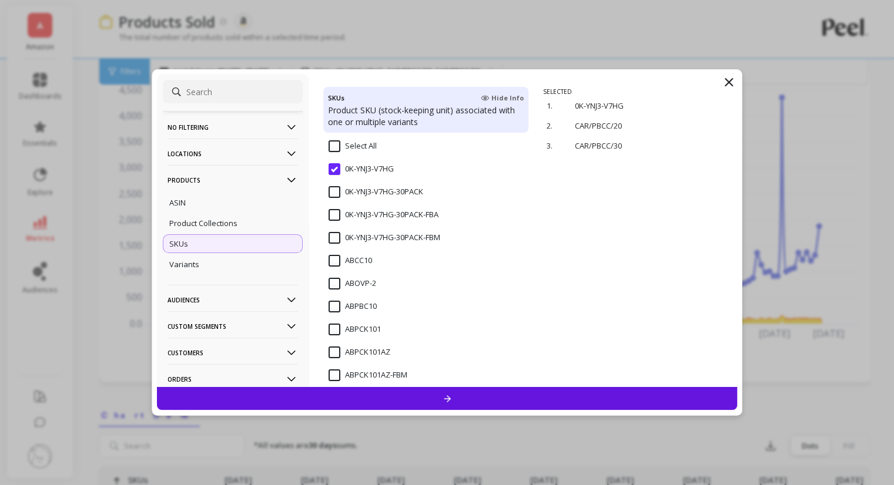
click at [330, 167] on input "0K-YNJ3-V7HG" at bounding box center [360, 169] width 65 height 12
click at [337, 352] on input "ABPCK101AZ" at bounding box center [359, 353] width 62 height 12
click at [334, 236] on input "CAR/CC/20" at bounding box center [355, 237] width 54 height 12
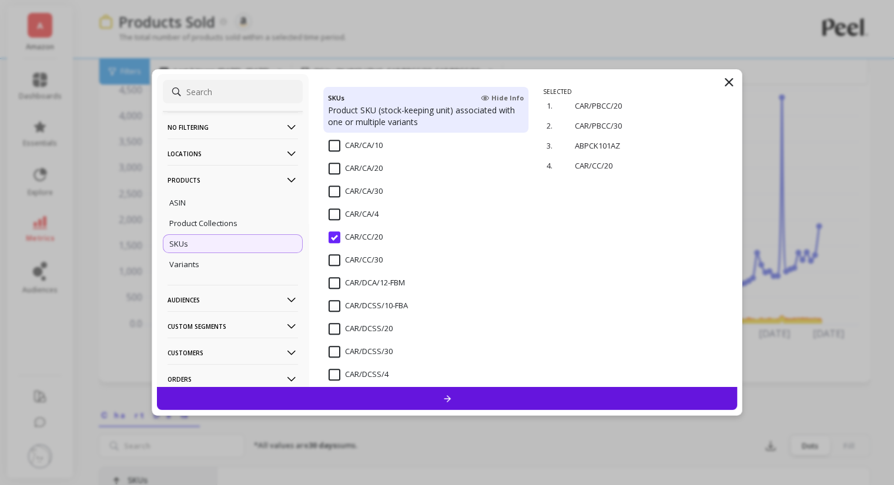
scroll to position [0, 11185]
click at [334, 261] on input "CAR/CC/30" at bounding box center [355, 260] width 54 height 12
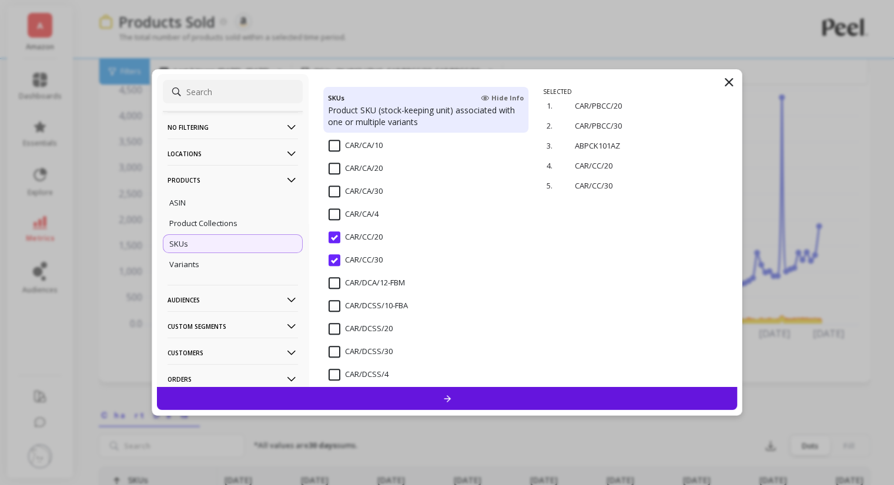
click at [432, 398] on div at bounding box center [447, 398] width 580 height 23
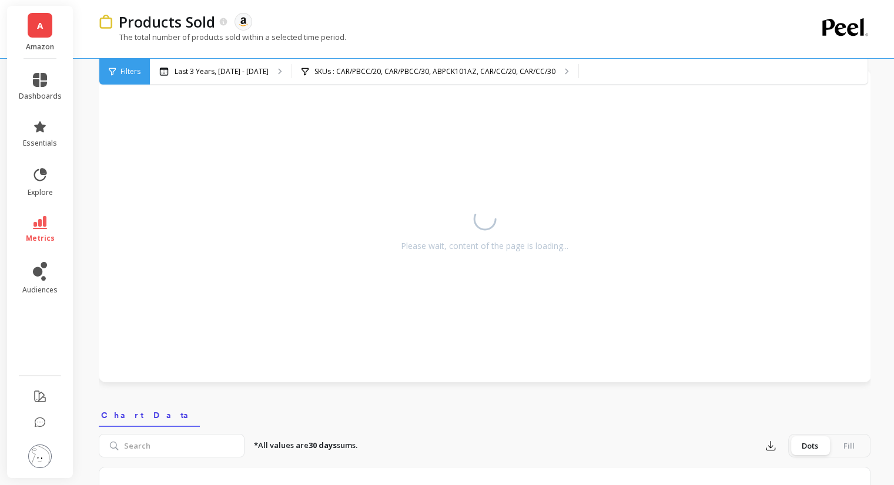
click at [113, 73] on icon at bounding box center [112, 72] width 7 height 8
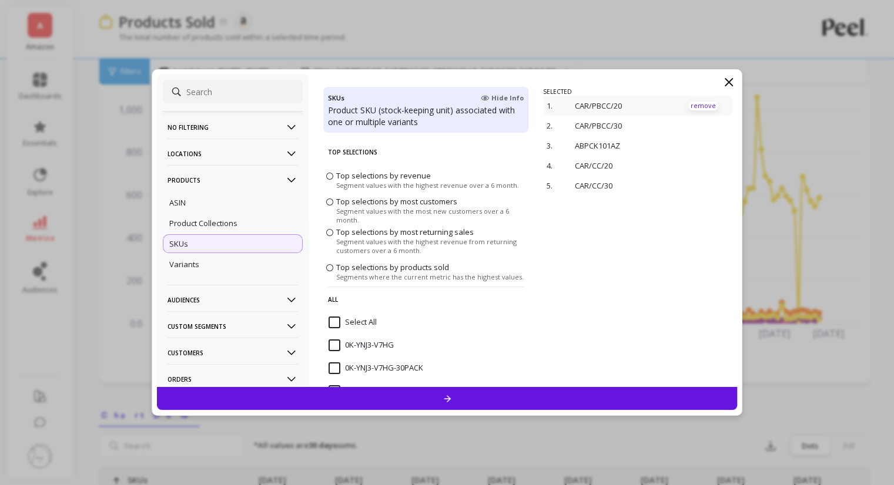
click at [689, 106] on p "remove" at bounding box center [703, 106] width 30 height 9
click at [691, 103] on p "remove" at bounding box center [703, 106] width 30 height 9
click at [562, 397] on div at bounding box center [447, 398] width 580 height 23
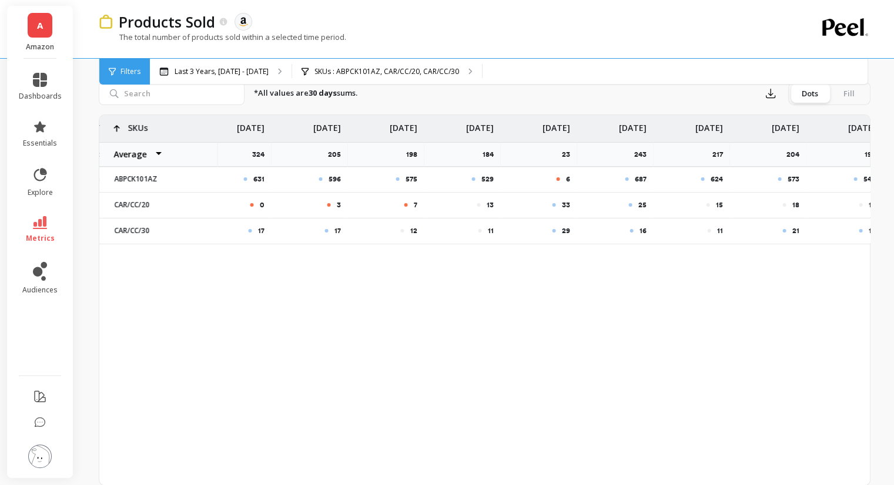
scroll to position [0, 11185]
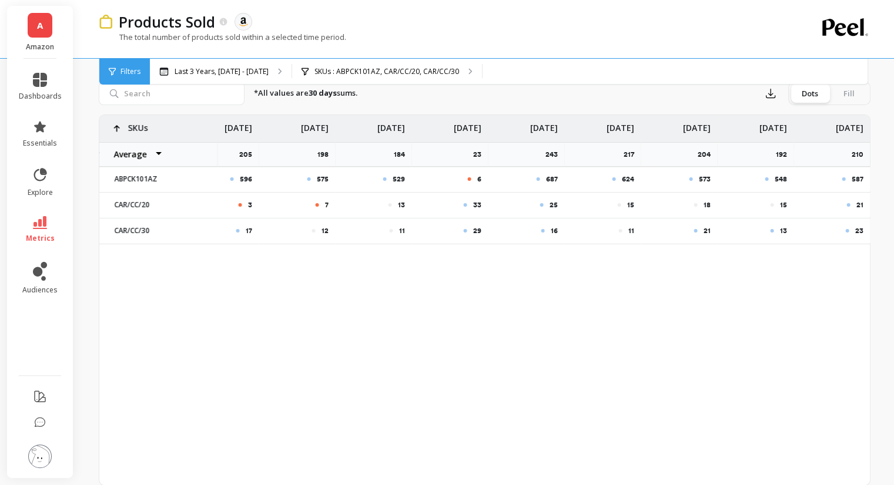
click at [851, 180] on p "587" at bounding box center [857, 178] width 12 height 9
click at [774, 180] on p "548" at bounding box center [780, 178] width 12 height 9
click at [698, 176] on p "573" at bounding box center [704, 178] width 12 height 9
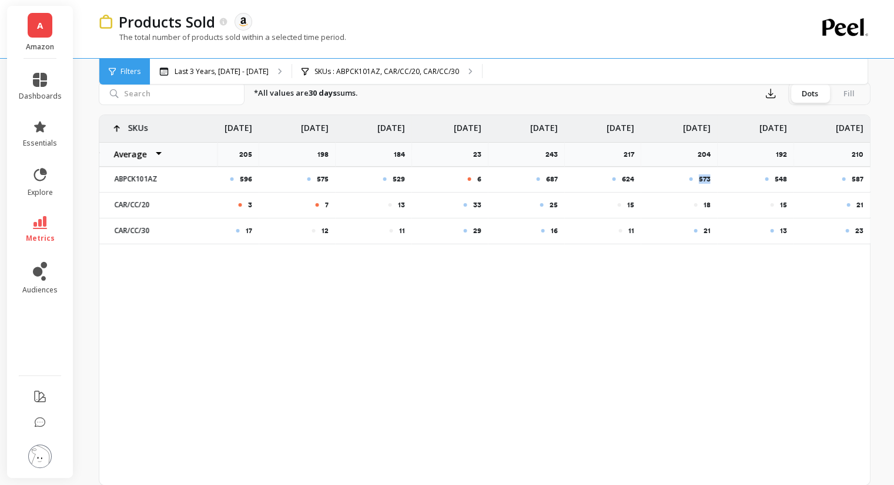
click at [698, 176] on p "573" at bounding box center [704, 178] width 12 height 9
click at [619, 177] on div "624" at bounding box center [603, 178] width 62 height 9
click at [557, 177] on div "687" at bounding box center [526, 179] width 76 height 25
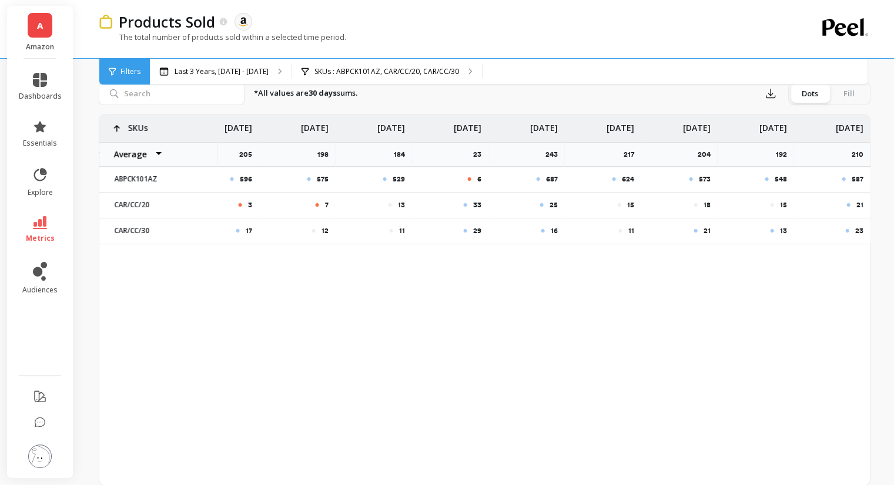
click at [555, 177] on p "687" at bounding box center [551, 178] width 12 height 9
click at [478, 177] on p "6" at bounding box center [478, 178] width 4 height 9
click at [478, 181] on p "6" at bounding box center [478, 178] width 4 height 9
click at [474, 177] on div "6" at bounding box center [450, 178] width 62 height 9
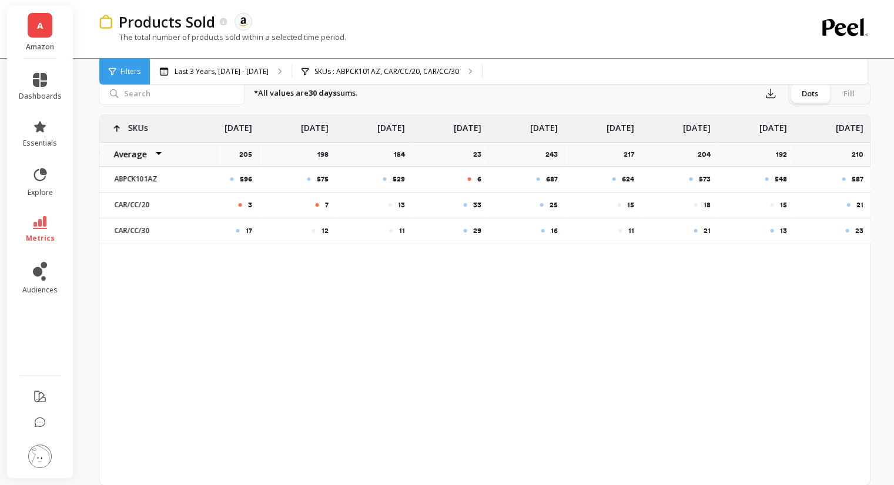
click at [855, 206] on p "21" at bounding box center [858, 204] width 7 height 9
click at [863, 233] on div "23" at bounding box center [831, 231] width 76 height 25
click at [134, 72] on span "Filters" at bounding box center [130, 71] width 20 height 9
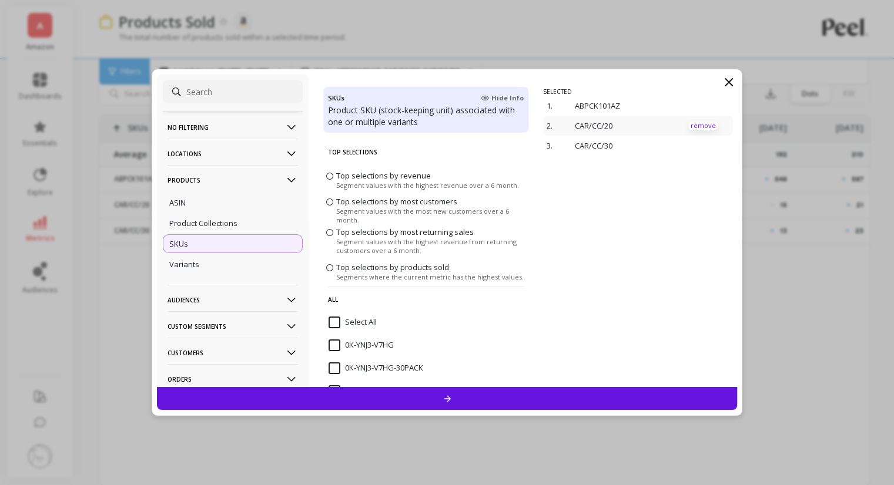
click at [698, 123] on p "remove" at bounding box center [703, 126] width 30 height 9
click at [696, 104] on p "remove" at bounding box center [703, 106] width 30 height 9
click at [690, 105] on p "remove" at bounding box center [703, 106] width 30 height 9
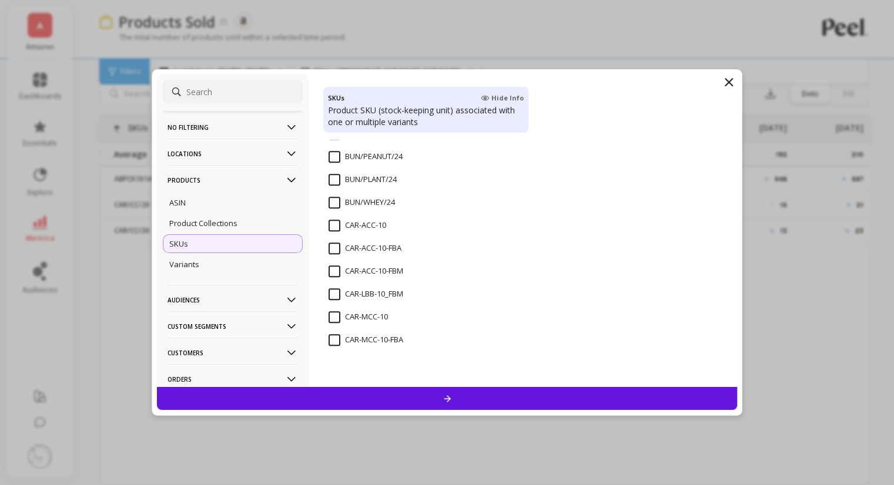
scroll to position [705, 0]
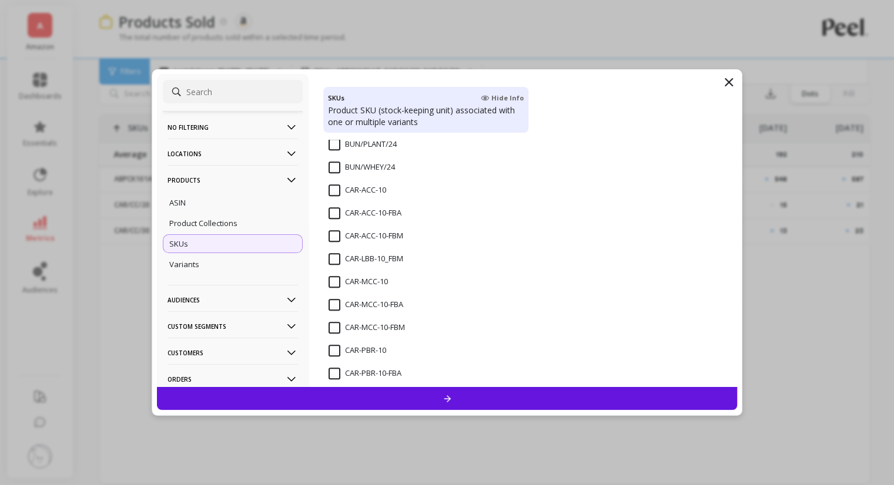
click at [331, 211] on input "CAR-ACC-10-FBA" at bounding box center [364, 213] width 73 height 12
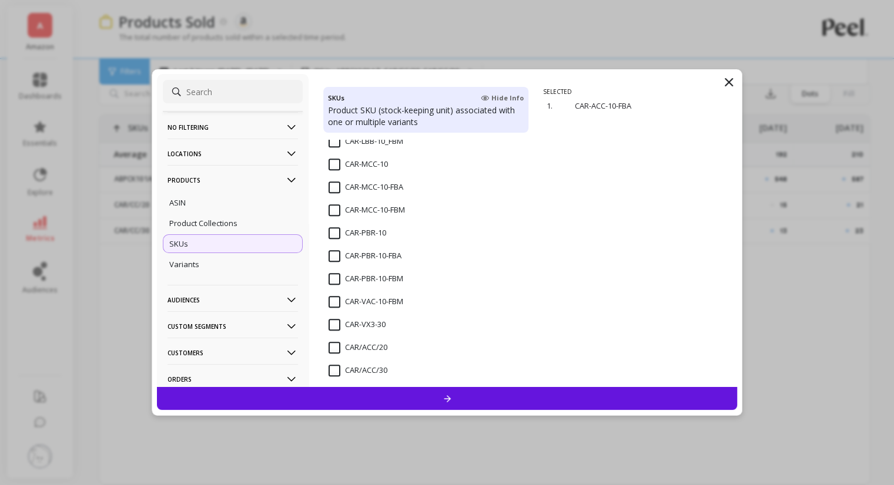
scroll to position [881, 0]
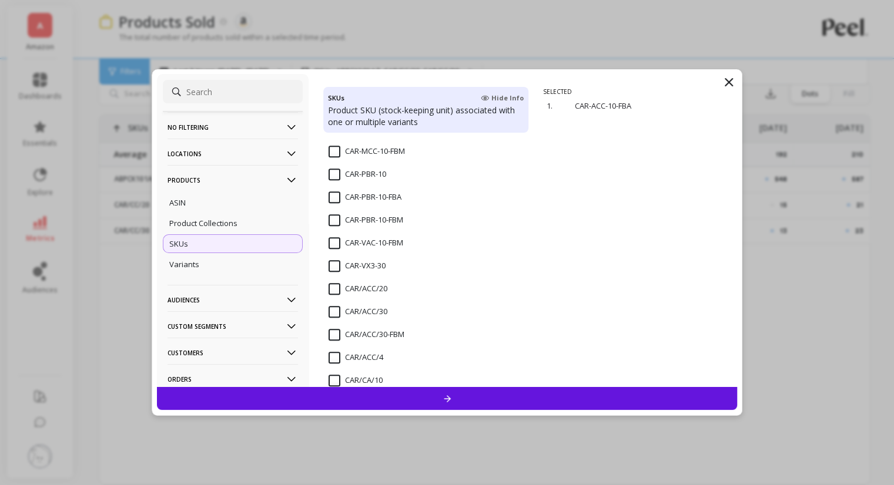
click at [336, 287] on input "CAR/ACC/20" at bounding box center [357, 289] width 59 height 12
click at [337, 311] on input "CAR/ACC/30" at bounding box center [357, 312] width 59 height 12
click at [384, 398] on div at bounding box center [447, 398] width 580 height 23
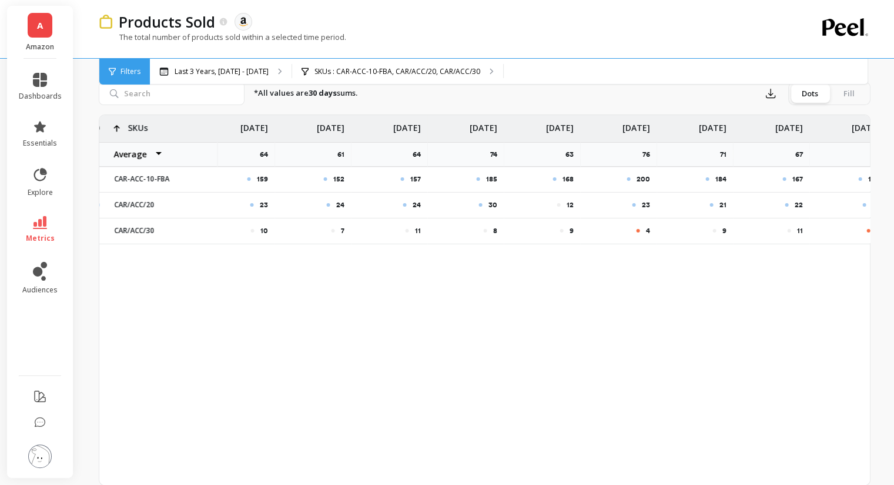
scroll to position [0, 11185]
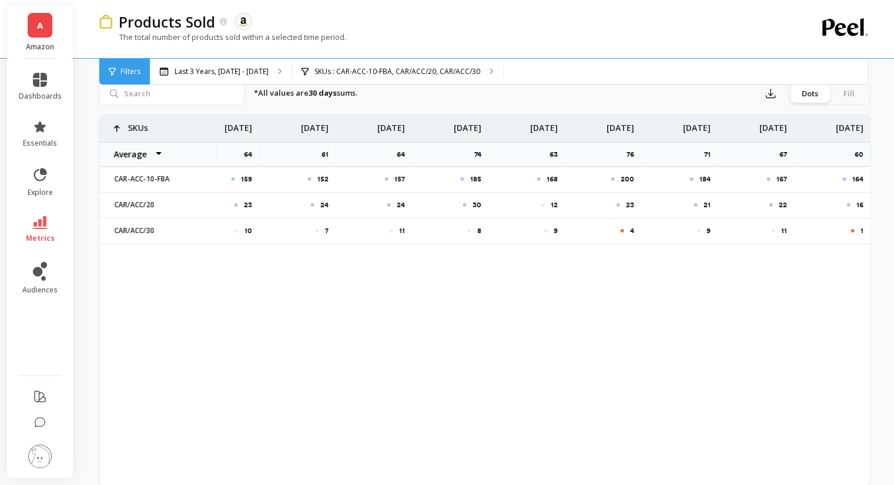
click at [858, 177] on p "164" at bounding box center [856, 178] width 11 height 9
click at [780, 176] on p "167" at bounding box center [780, 178] width 11 height 9
click at [704, 175] on p "184" at bounding box center [703, 178] width 11 height 9
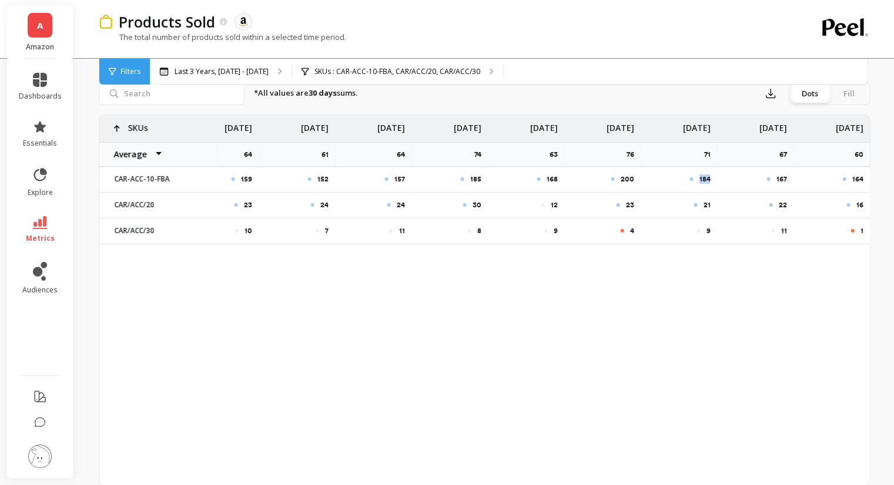
click at [704, 175] on p "184" at bounding box center [703, 178] width 11 height 9
click at [613, 177] on div at bounding box center [612, 179] width 4 height 4
click at [618, 178] on div "200" at bounding box center [603, 178] width 62 height 9
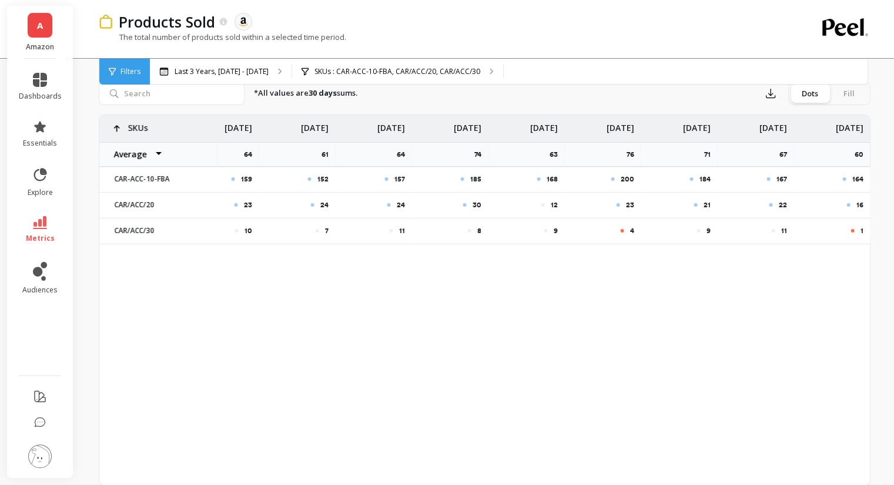
click at [548, 173] on div "168" at bounding box center [526, 179] width 76 height 25
click at [477, 177] on p "185" at bounding box center [474, 178] width 11 height 9
click at [858, 203] on p "16" at bounding box center [858, 204] width 7 height 9
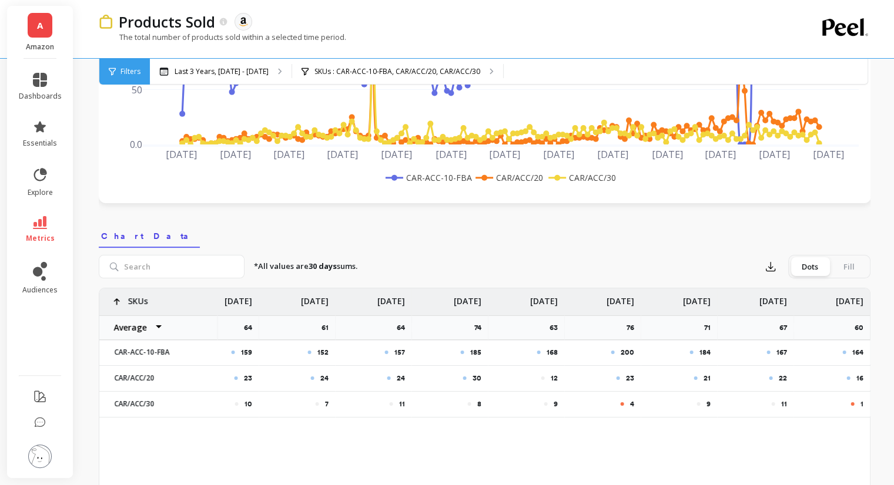
scroll to position [235, 0]
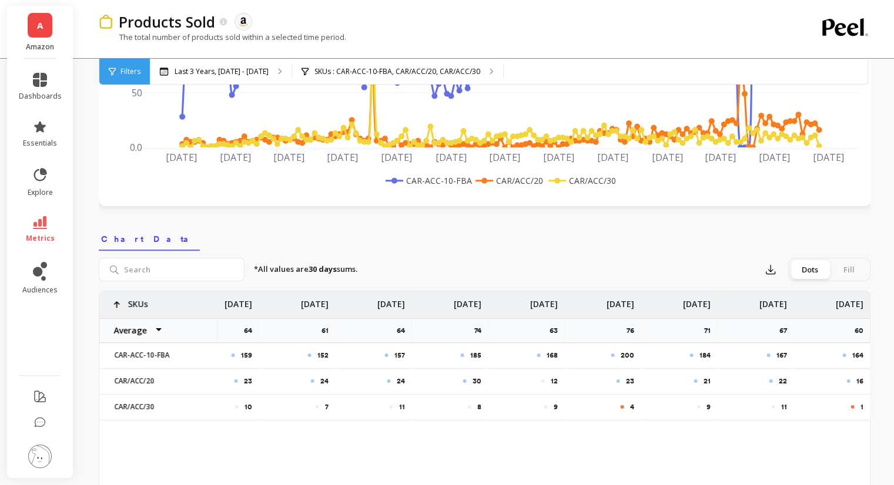
click at [124, 64] on div "Filters" at bounding box center [124, 72] width 51 height 26
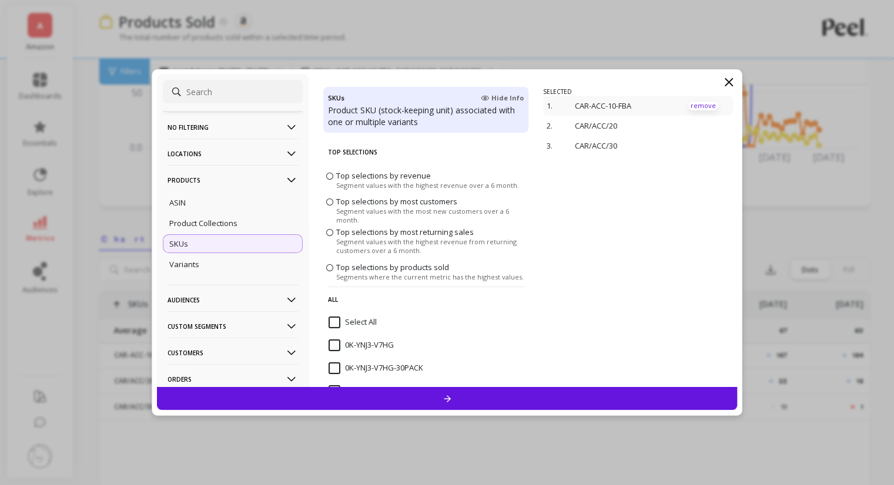
click at [694, 105] on p "remove" at bounding box center [703, 106] width 30 height 9
click at [694, 105] on div at bounding box center [640, 238] width 194 height 300
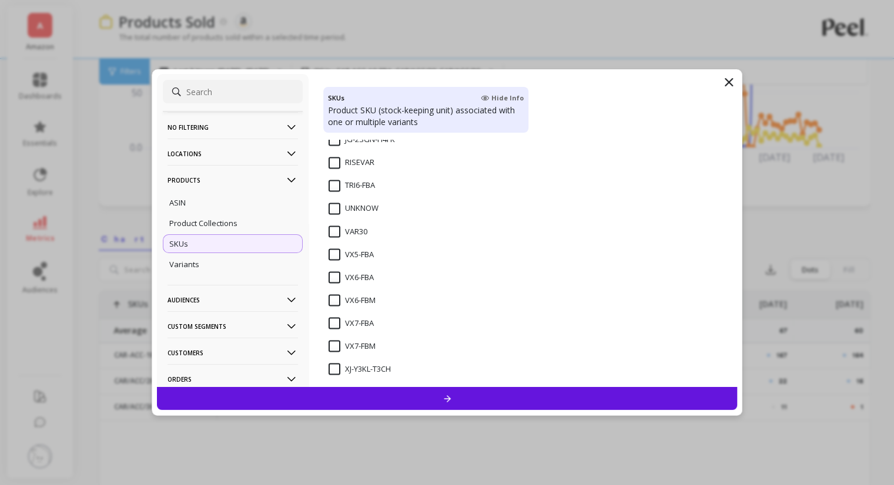
scroll to position [2159, 0]
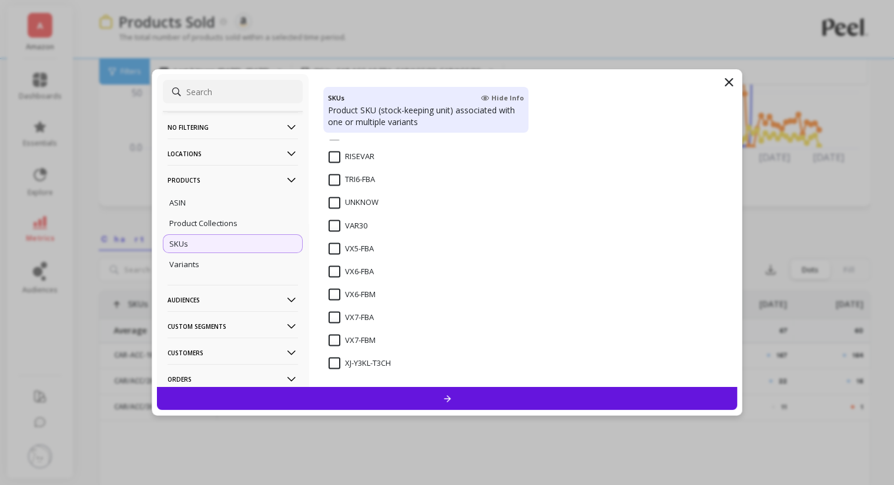
click at [333, 268] on input "VX6-FBA" at bounding box center [350, 272] width 45 height 12
click at [331, 247] on input "CAR/VX6/30" at bounding box center [357, 247] width 58 height 12
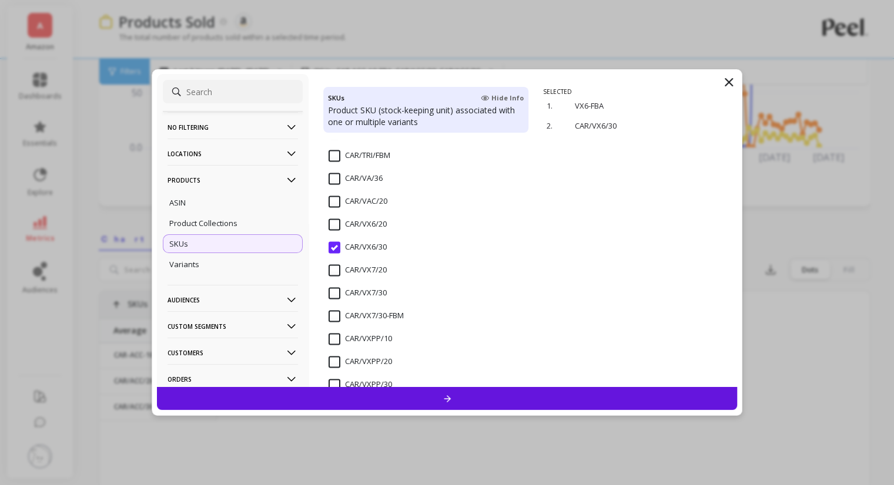
scroll to position [0, 11185]
click at [331, 223] on input "CAR/VX6/20" at bounding box center [357, 225] width 58 height 12
click at [448, 392] on div at bounding box center [447, 398] width 580 height 23
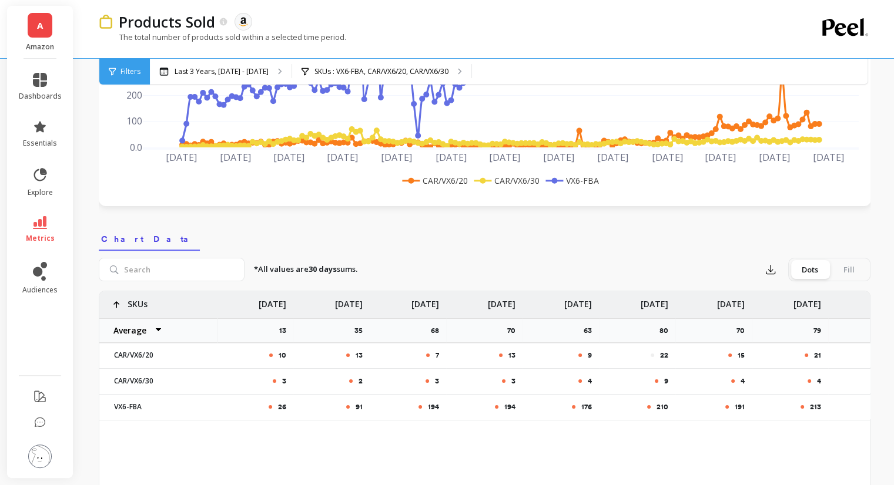
drag, startPoint x: 188, startPoint y: 440, endPoint x: 188, endPoint y: 431, distance: 9.4
click at [188, 440] on div "10 13 7 13 9 22 15 21 5 10 3 2 3 3 4 9 4 4 5 7 26 91 194 194 176 210 191 213 19…" at bounding box center [484, 476] width 770 height 370
drag, startPoint x: 805, startPoint y: 420, endPoint x: 882, endPoint y: 423, distance: 77.0
click at [885, 423] on div "Products Sold The data you are viewing comes from: Amazon Seller Central The to…" at bounding box center [487, 423] width 814 height 1316
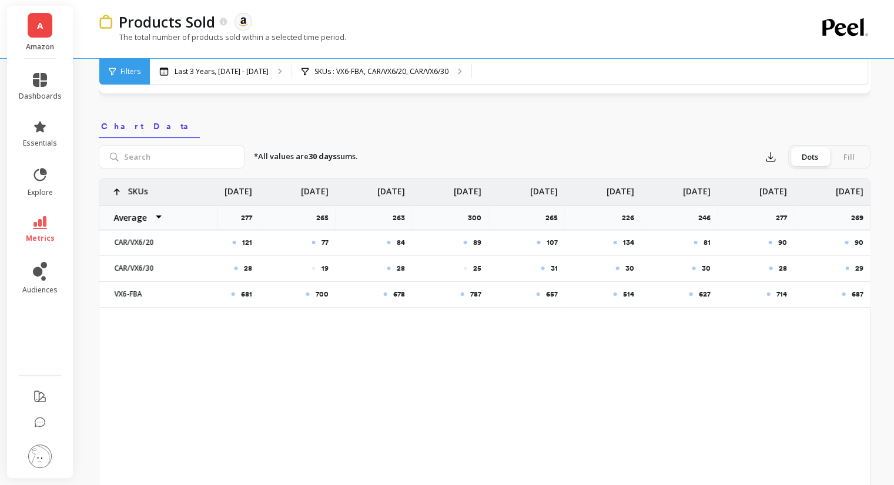
scroll to position [352, 0]
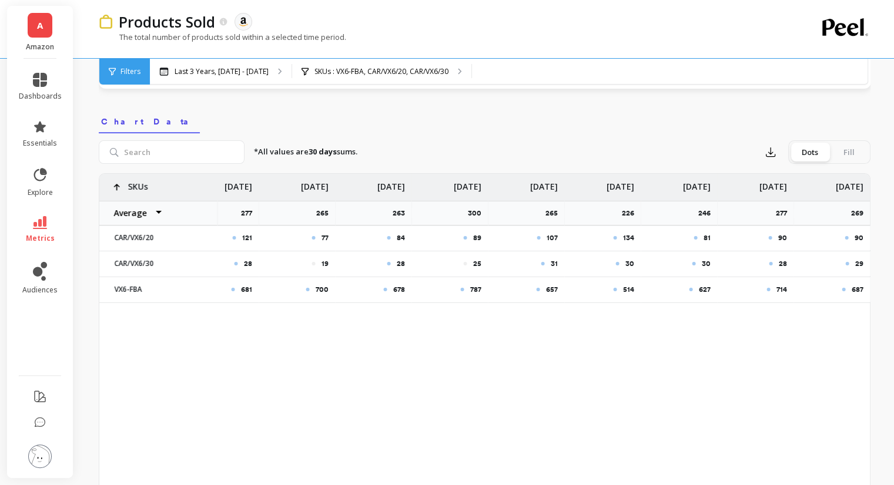
click at [858, 220] on div "269" at bounding box center [831, 213] width 76 height 25
click at [858, 209] on p "269" at bounding box center [859, 213] width 19 height 9
click at [855, 237] on p "90" at bounding box center [858, 237] width 9 height 9
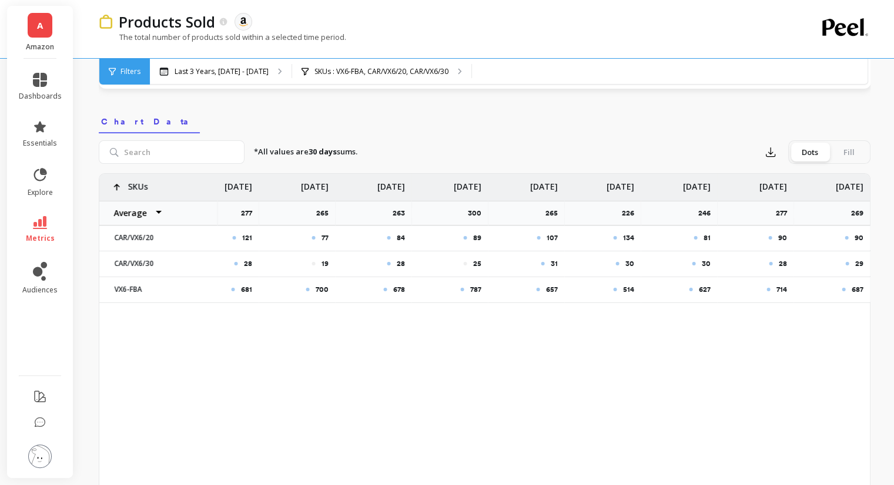
click at [857, 290] on p "687" at bounding box center [857, 289] width 12 height 9
click at [780, 288] on p "714" at bounding box center [780, 289] width 11 height 9
click at [703, 291] on p "627" at bounding box center [704, 289] width 12 height 9
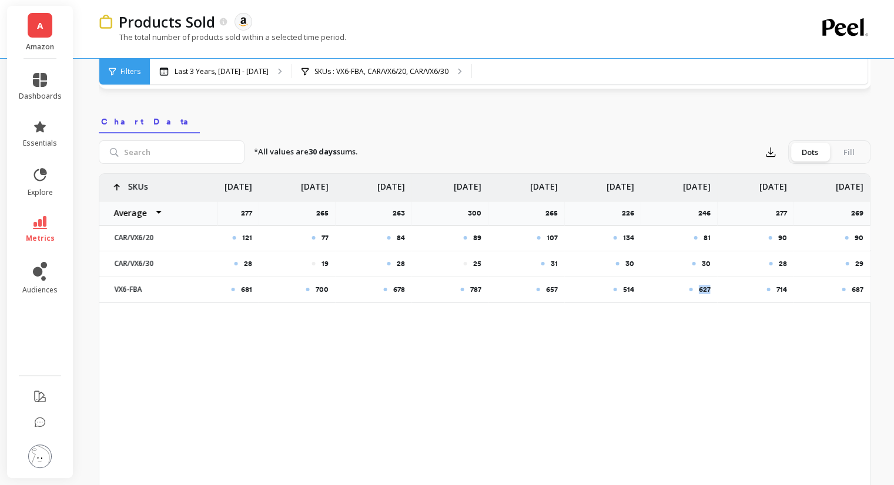
click at [703, 291] on p "627" at bounding box center [704, 289] width 12 height 9
click at [626, 288] on p "514" at bounding box center [627, 289] width 11 height 9
click at [620, 293] on div "514" at bounding box center [603, 289] width 62 height 9
click at [627, 293] on p "514" at bounding box center [627, 289] width 11 height 9
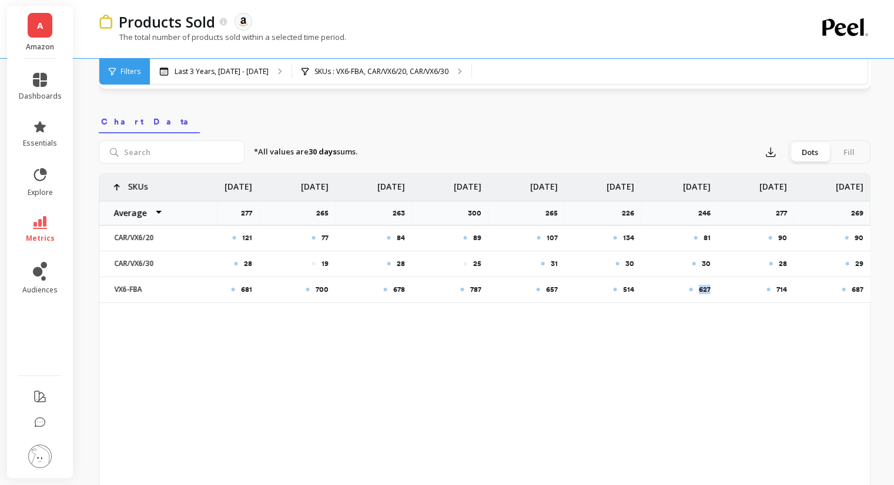
click at [627, 293] on p "514" at bounding box center [627, 289] width 11 height 9
click at [627, 285] on p "514" at bounding box center [627, 289] width 11 height 9
click at [632, 300] on div "514" at bounding box center [602, 289] width 76 height 25
click at [626, 289] on p "514" at bounding box center [627, 289] width 11 height 9
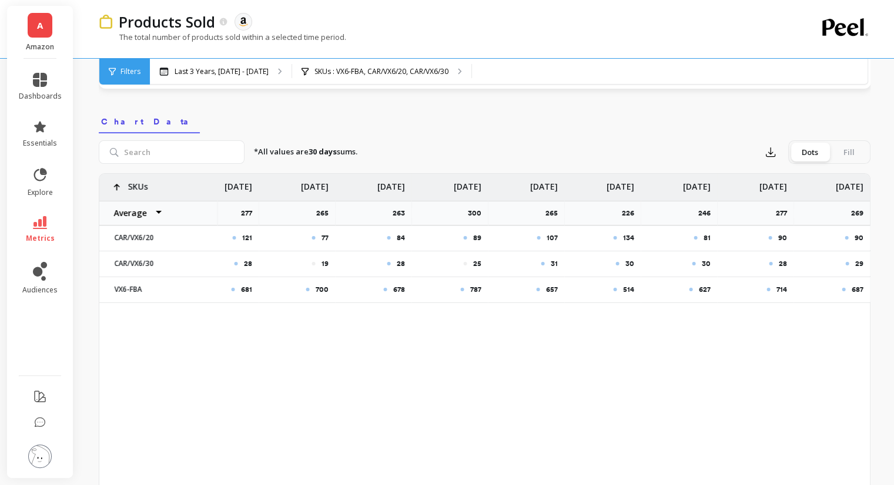
click at [548, 288] on p "657" at bounding box center [551, 289] width 12 height 9
click at [472, 290] on p "787" at bounding box center [474, 289] width 11 height 9
click at [392, 285] on p "678" at bounding box center [398, 289] width 12 height 9
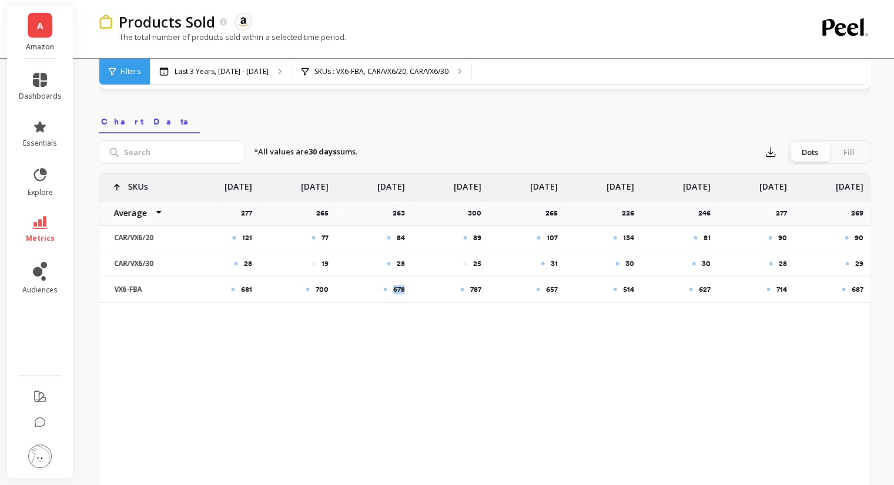
click at [392, 285] on p "678" at bounding box center [398, 289] width 12 height 9
click at [857, 238] on p "90" at bounding box center [858, 237] width 9 height 9
click at [775, 237] on div "90" at bounding box center [755, 237] width 62 height 9
click at [701, 236] on div "81" at bounding box center [679, 237] width 62 height 9
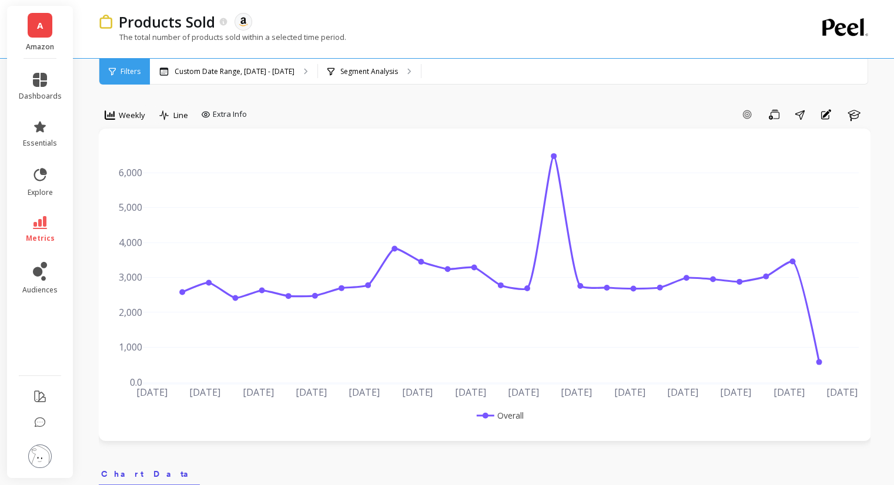
click at [124, 76] on span "Filters" at bounding box center [130, 71] width 20 height 9
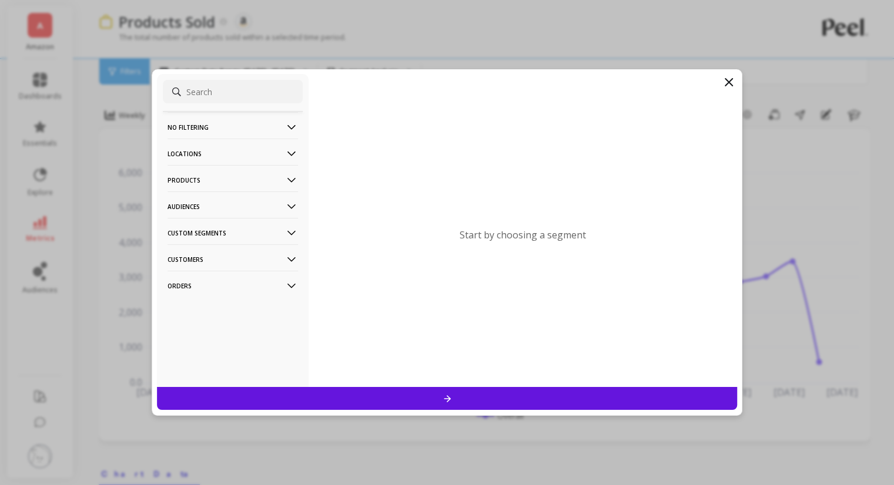
click at [227, 176] on p "Products" at bounding box center [232, 180] width 130 height 30
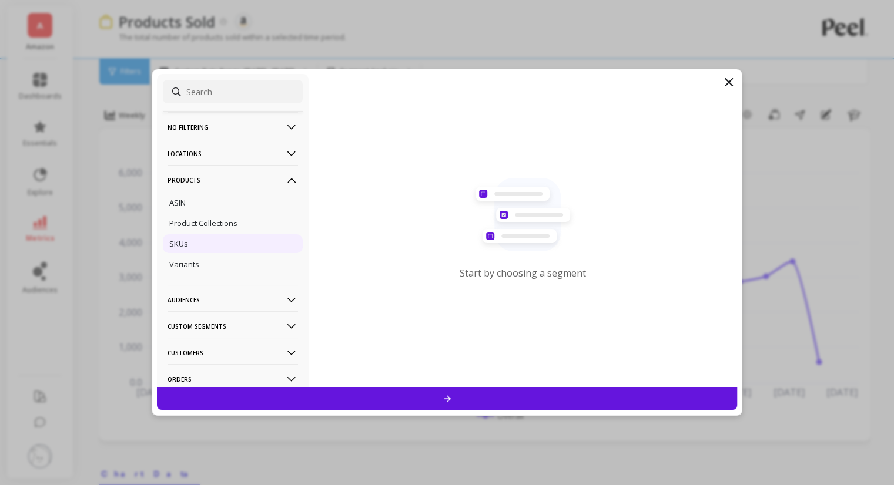
click at [186, 241] on p "SKUs" at bounding box center [178, 244] width 19 height 11
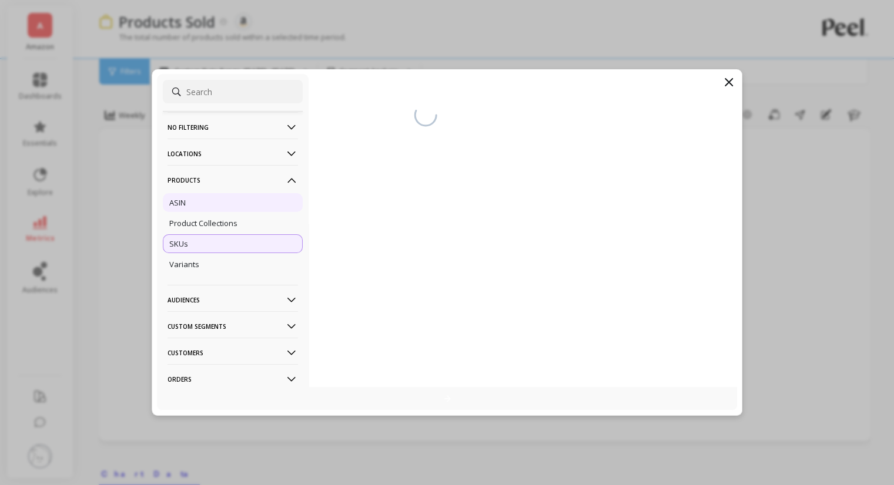
click at [187, 199] on div "ASIN" at bounding box center [233, 202] width 140 height 19
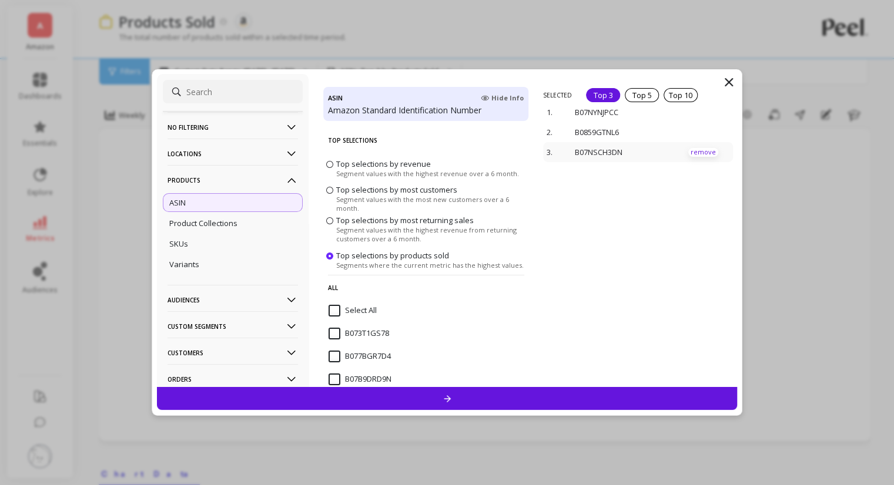
click at [690, 149] on p "remove" at bounding box center [703, 152] width 30 height 9
click at [691, 128] on p "remove" at bounding box center [703, 126] width 30 height 9
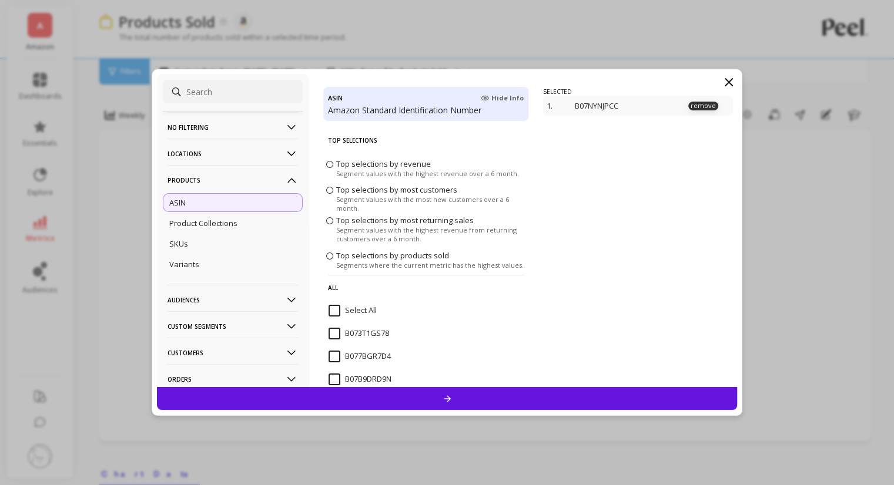
click at [687, 98] on div "1. B07NYNJPCC remove" at bounding box center [638, 106] width 190 height 20
click at [691, 102] on p "remove" at bounding box center [703, 106] width 30 height 9
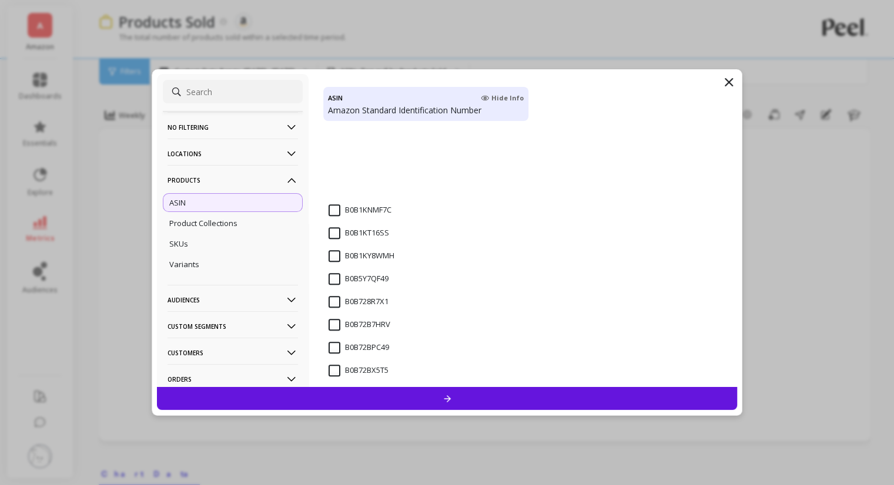
scroll to position [1097, 0]
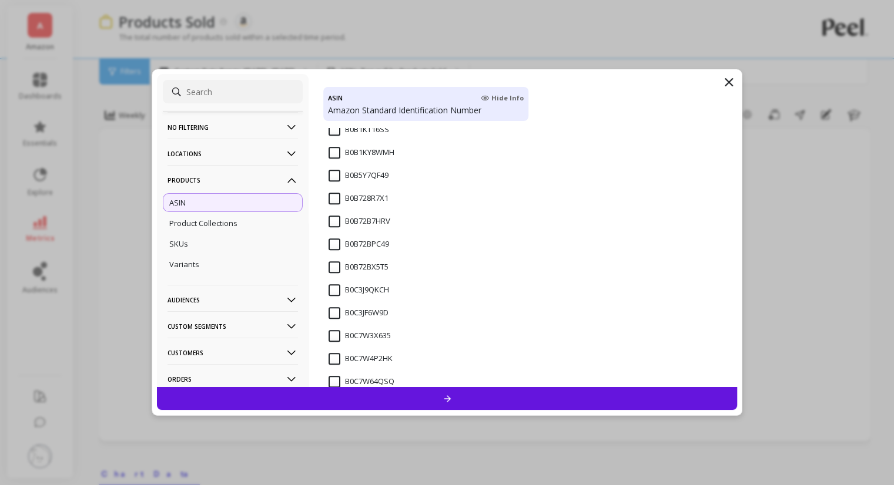
click at [331, 197] on input "B0B728R7X1" at bounding box center [358, 199] width 60 height 12
click at [335, 153] on input "B0B1KY8WMH" at bounding box center [361, 153] width 66 height 12
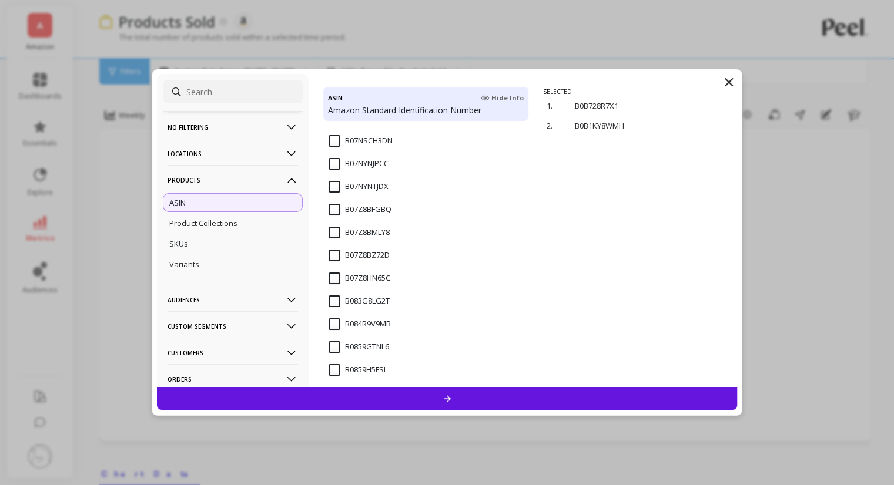
scroll to position [294, 0]
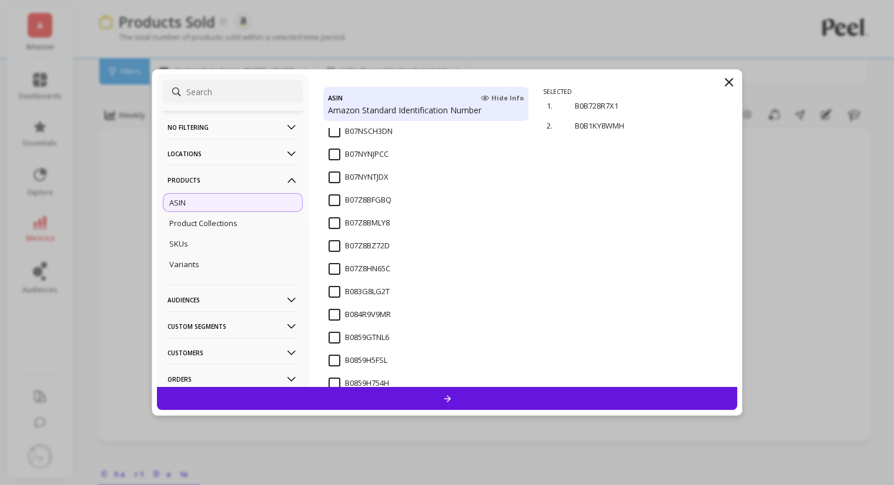
click at [331, 150] on input "B07NYNJPCC" at bounding box center [358, 155] width 60 height 12
click at [517, 400] on div at bounding box center [447, 398] width 580 height 23
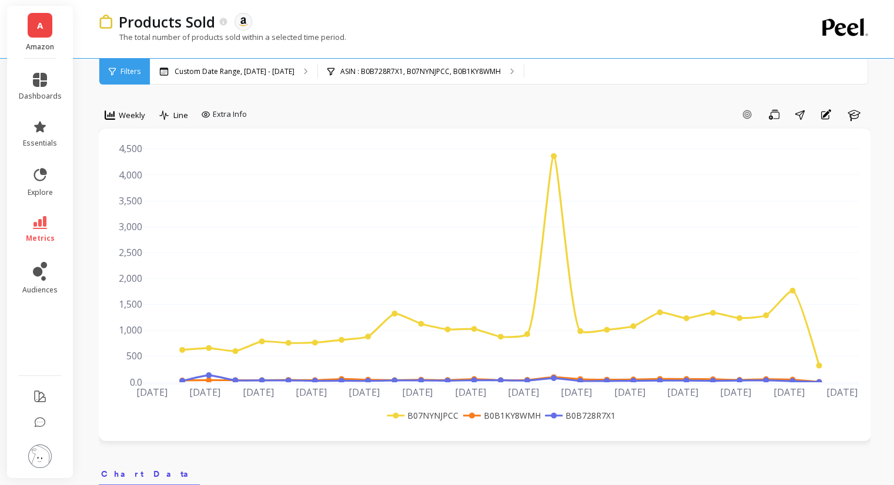
click at [125, 75] on span "Filters" at bounding box center [130, 71] width 20 height 9
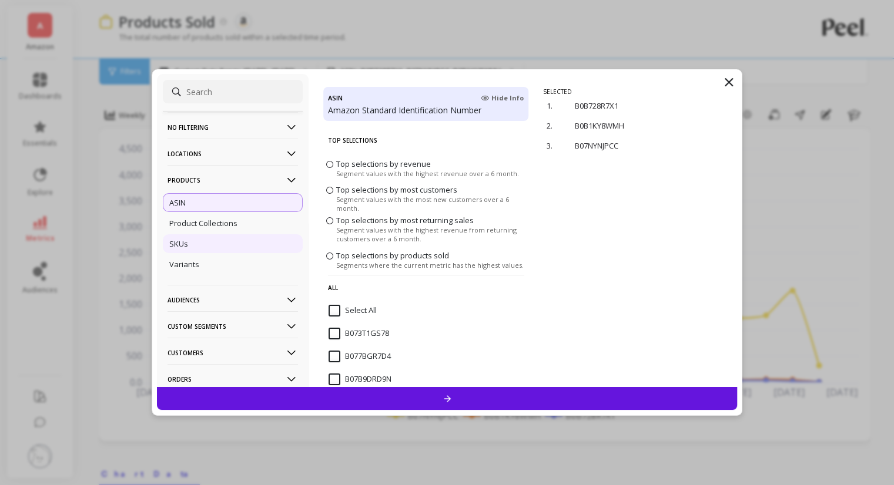
click at [197, 245] on div "SKUs" at bounding box center [233, 243] width 140 height 19
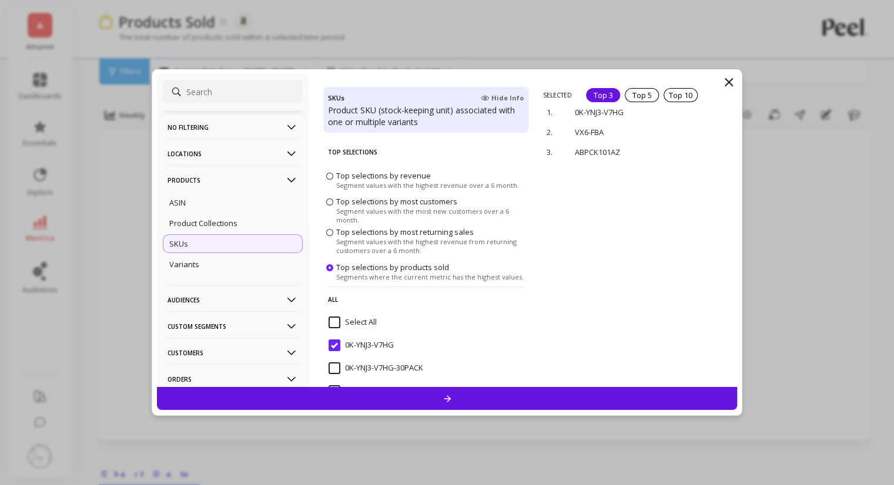
click at [529, 398] on div at bounding box center [447, 398] width 580 height 23
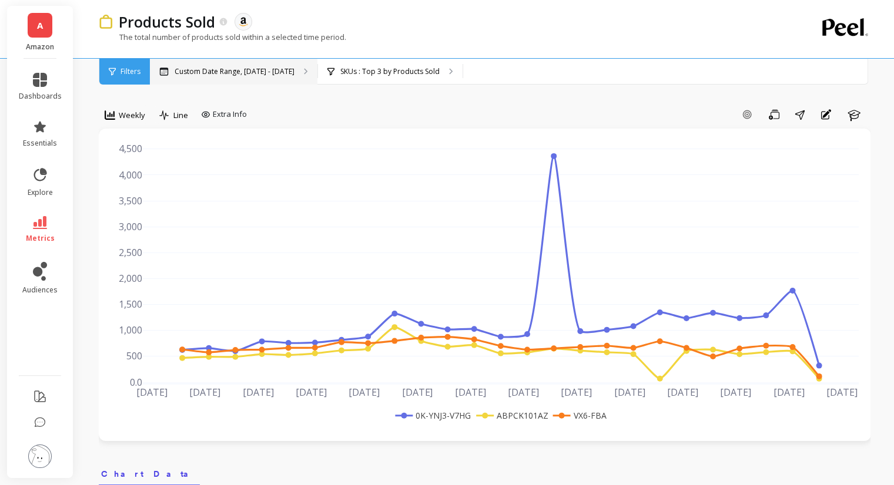
click at [240, 73] on p "Custom Date Range, [DATE] - [DATE]" at bounding box center [234, 71] width 120 height 9
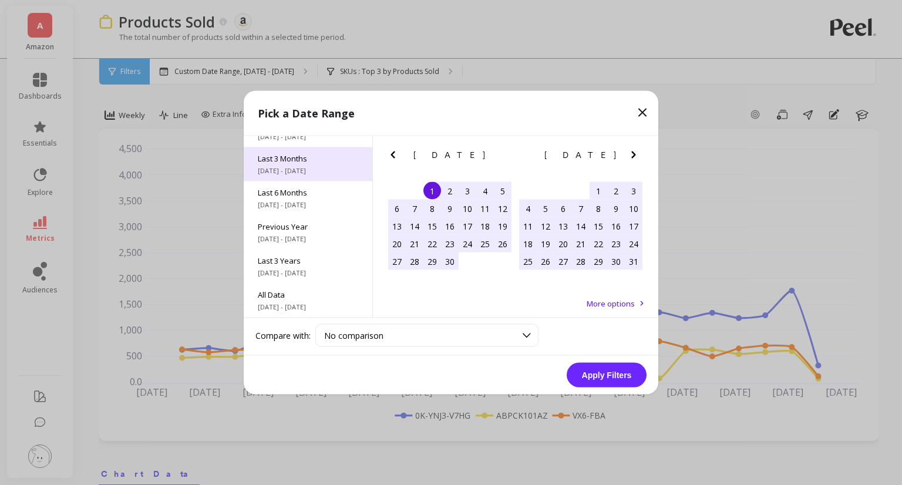
click at [304, 167] on span "[DATE] - [DATE]" at bounding box center [308, 170] width 100 height 9
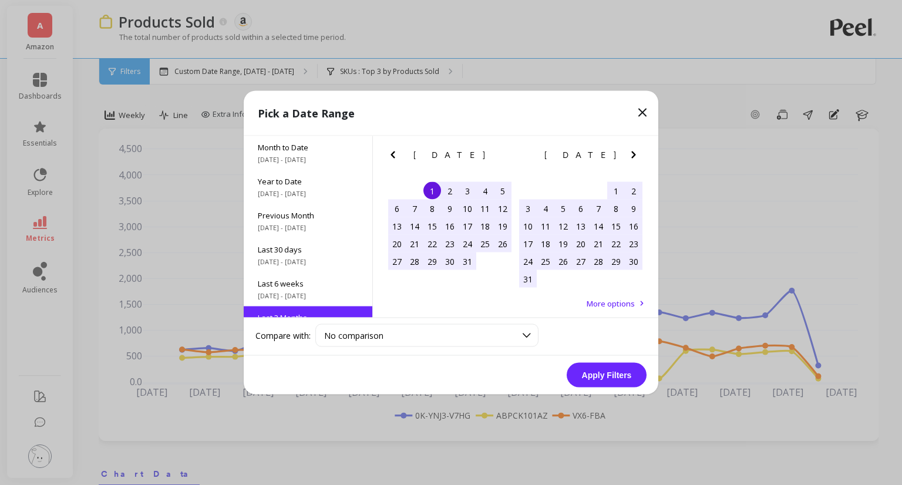
click at [622, 381] on button "Apply Filters" at bounding box center [607, 375] width 80 height 25
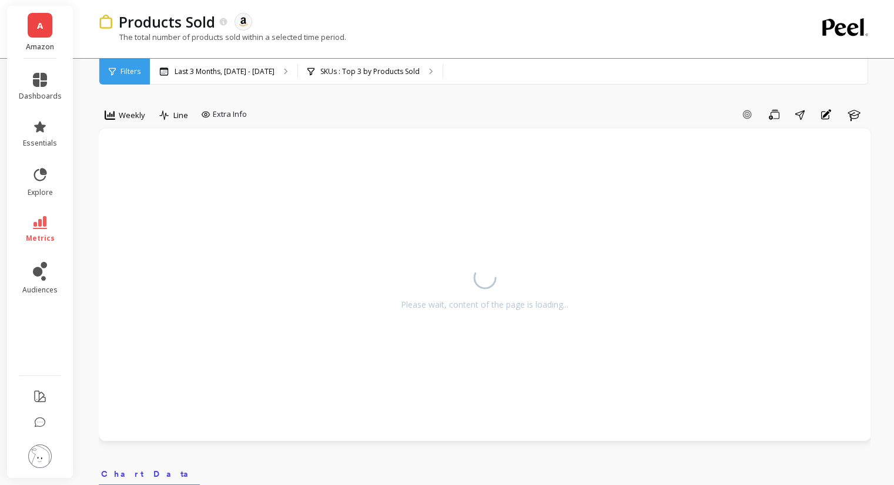
click at [119, 116] on span "Weekly" at bounding box center [132, 115] width 26 height 11
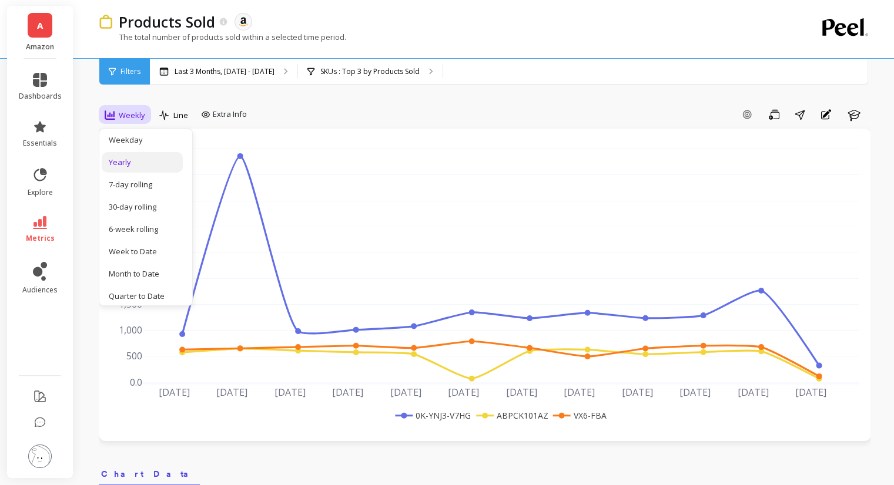
scroll to position [112, 0]
click at [135, 187] on div "7-day rolling" at bounding box center [142, 186] width 67 height 11
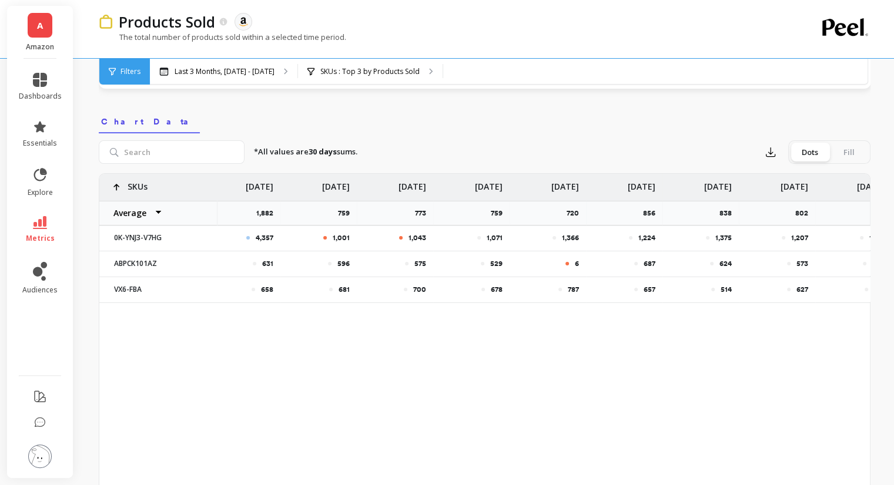
scroll to position [0, 187]
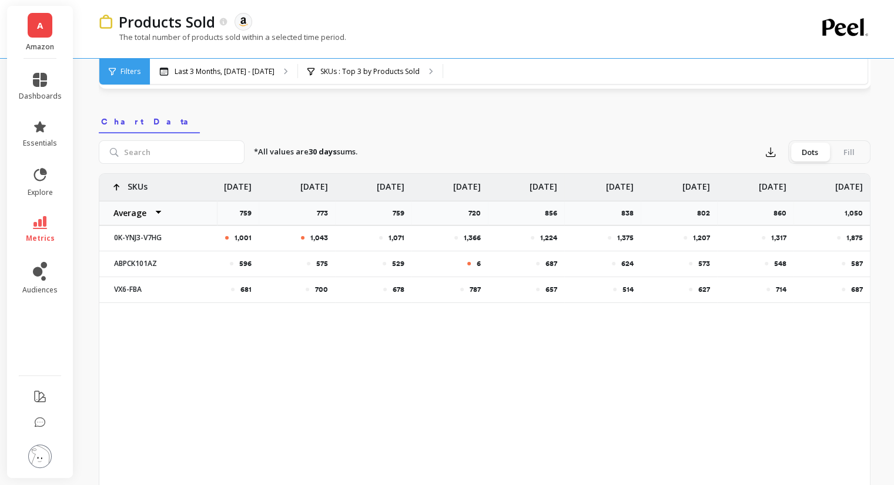
click at [857, 238] on p "1,875" at bounding box center [854, 237] width 16 height 9
copy p "1,875"
click at [854, 237] on p "1,875" at bounding box center [854, 237] width 16 height 9
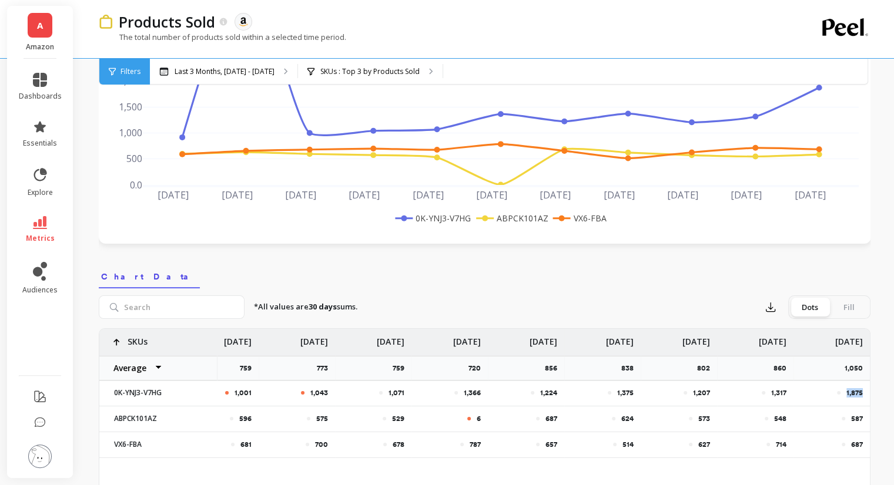
scroll to position [176, 0]
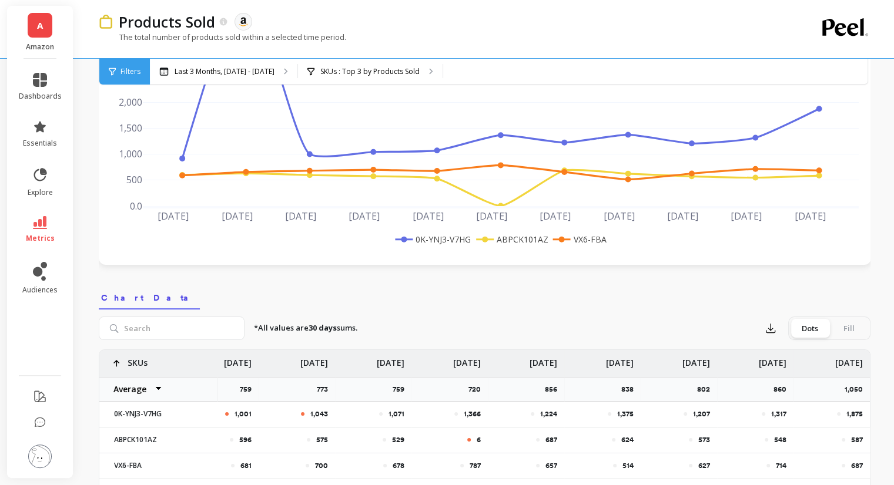
click at [131, 76] on span "Filters" at bounding box center [130, 71] width 20 height 9
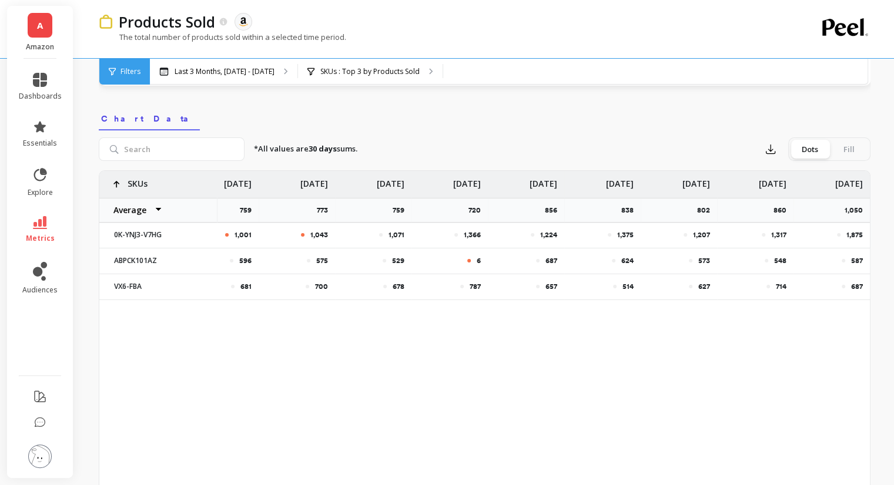
scroll to position [352, 0]
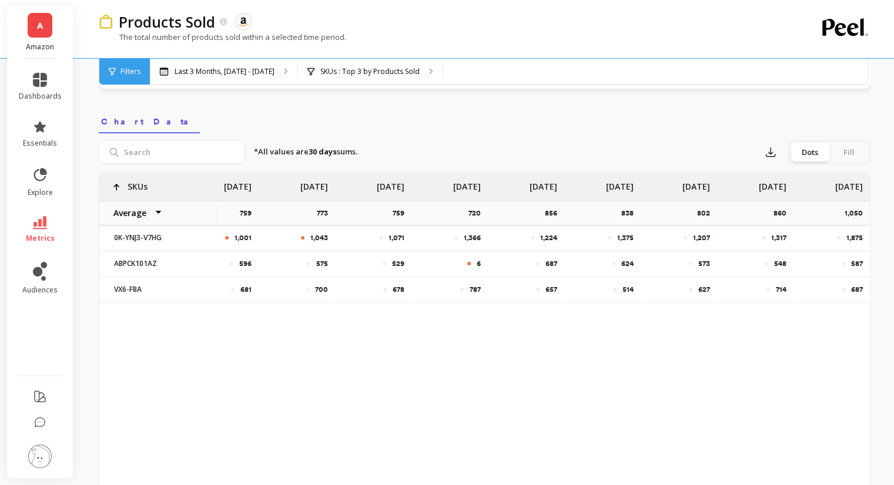
click at [779, 237] on p "1,317" at bounding box center [778, 237] width 15 height 9
copy p "1,317"
click at [689, 236] on div "1,207" at bounding box center [679, 237] width 62 height 9
click at [628, 232] on div "1,375" at bounding box center [602, 238] width 76 height 25
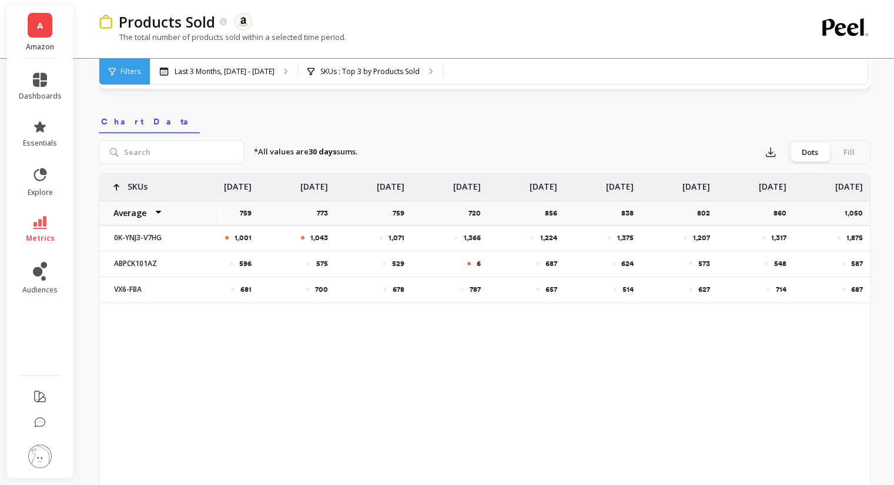
click at [628, 232] on div "1,375" at bounding box center [602, 238] width 76 height 25
click at [854, 238] on p "1,875" at bounding box center [854, 237] width 16 height 9
click at [850, 352] on div "917 4,357 1,001 1,043 1,071 1,366 1,224 1,375 1,207 1,317 1,875 598 631 596 575…" at bounding box center [484, 359] width 770 height 370
click at [853, 237] on p "1,875" at bounding box center [854, 237] width 16 height 9
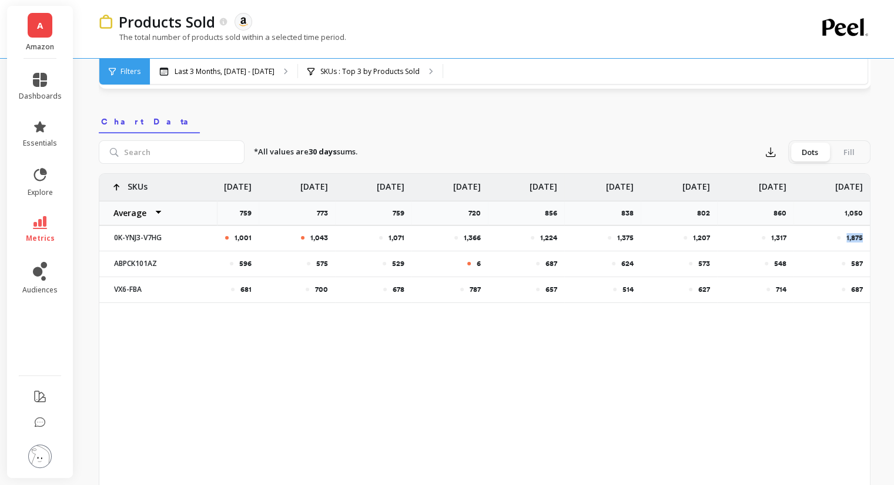
drag, startPoint x: 853, startPoint y: 237, endPoint x: 852, endPoint y: 267, distance: 29.4
click at [853, 237] on p "1,875" at bounding box center [854, 237] width 16 height 9
click at [841, 371] on div "917 4,357 1,001 1,043 1,071 1,366 1,224 1,375 1,207 1,317 1,875 598 631 596 575…" at bounding box center [484, 359] width 770 height 370
drag, startPoint x: 613, startPoint y: 314, endPoint x: 650, endPoint y: 314, distance: 37.6
click at [650, 314] on div "917 4,357 1,001 1,043 1,071 1,366 1,224 1,375 1,207 1,317 1,875 598 631 596 575…" at bounding box center [484, 359] width 770 height 370
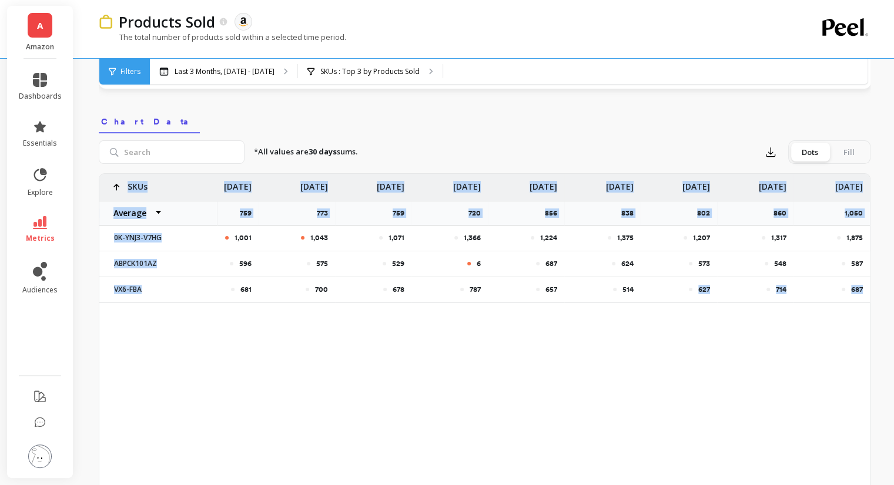
drag, startPoint x: 632, startPoint y: 301, endPoint x: 669, endPoint y: 304, distance: 37.7
click at [669, 304] on div "917 4,357 1,001 1,043 1,071 1,366 1,224 1,375 1,207 1,317 1,875 598 631 596 575…" at bounding box center [484, 243] width 770 height 139
click at [637, 324] on div "917 4,357 1,001 1,043 1,071 1,366 1,224 1,375 1,207 1,317 1,875 598 631 596 575…" at bounding box center [484, 359] width 770 height 370
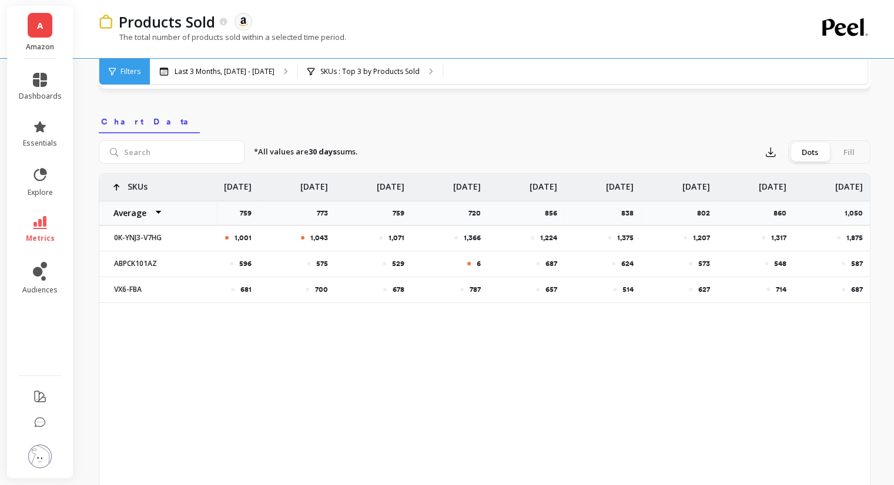
drag, startPoint x: 630, startPoint y: 315, endPoint x: 658, endPoint y: 315, distance: 28.2
click at [658, 315] on div "917 4,357 1,001 1,043 1,071 1,366 1,224 1,375 1,207 1,317 1,875 598 631 596 575…" at bounding box center [484, 359] width 770 height 370
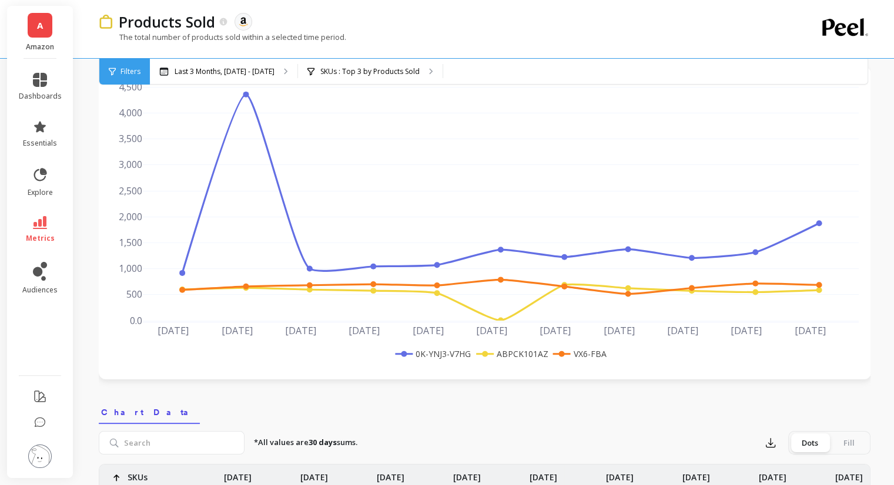
scroll to position [59, 0]
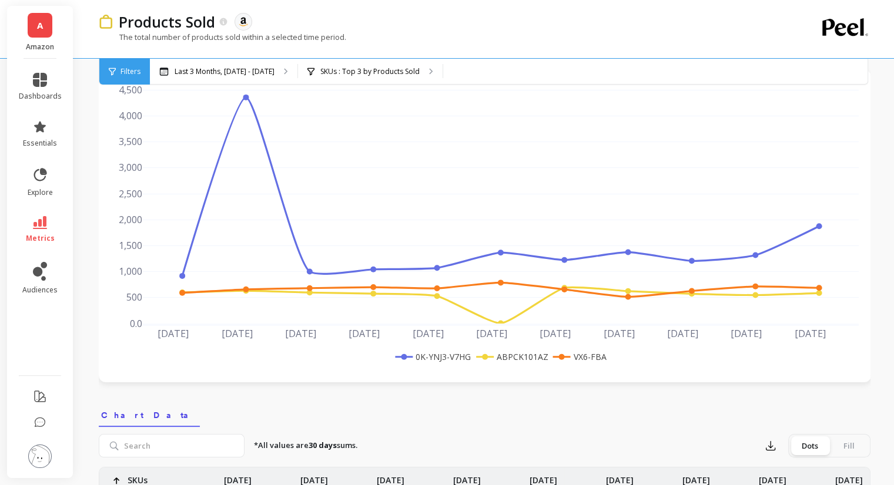
click at [120, 67] on span "Filters" at bounding box center [130, 71] width 20 height 9
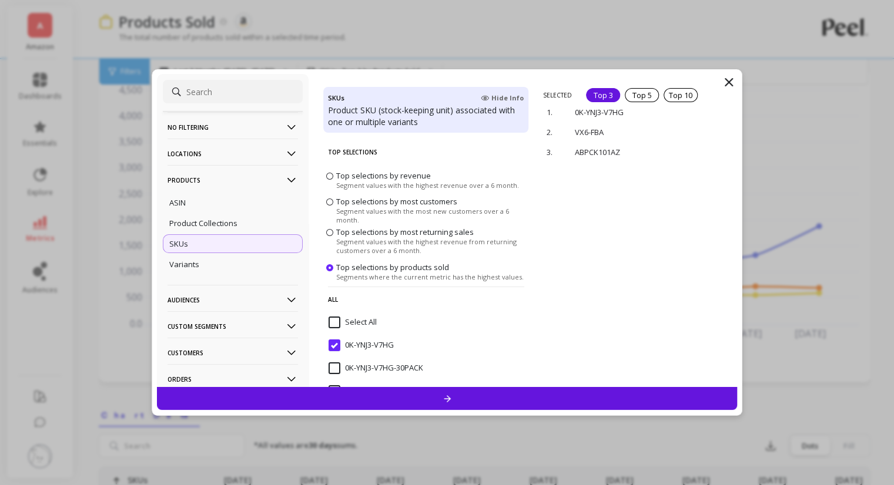
click at [0, 0] on p "remove" at bounding box center [0, 0] width 0 height 0
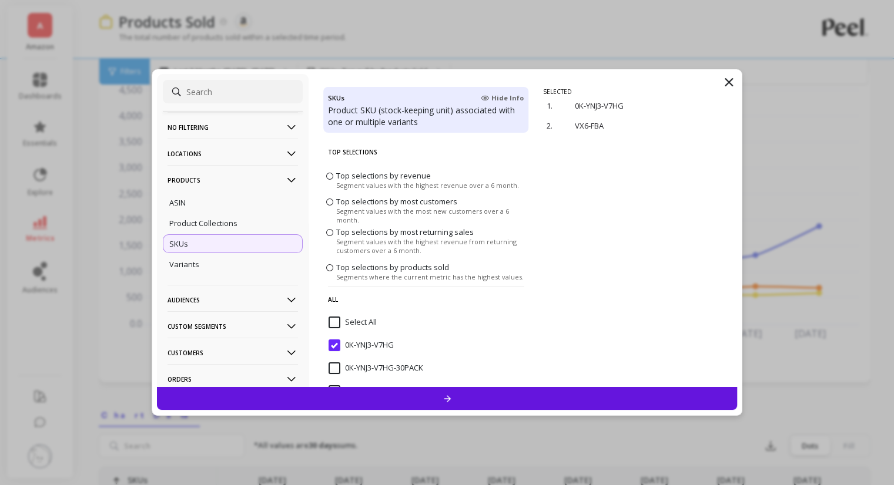
scroll to position [0, 187]
click at [694, 123] on p "remove" at bounding box center [703, 126] width 30 height 9
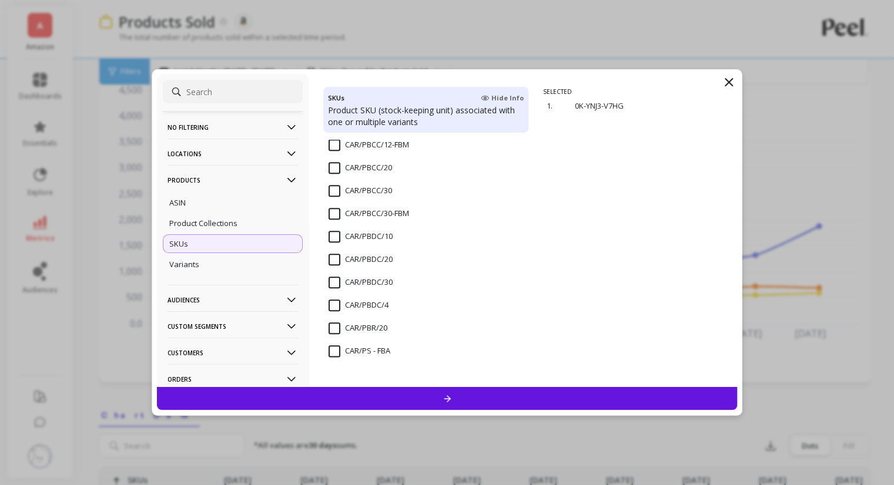
scroll to position [1469, 0]
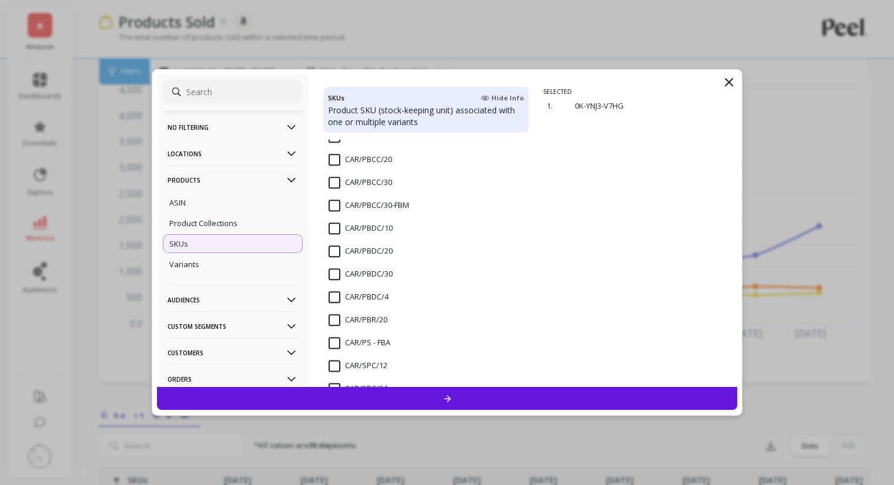
click at [334, 158] on input "CAR/PBCC/20" at bounding box center [359, 160] width 63 height 12
click at [338, 184] on input "CAR/PBCC/30" at bounding box center [359, 183] width 63 height 12
click at [406, 399] on div at bounding box center [447, 398] width 580 height 23
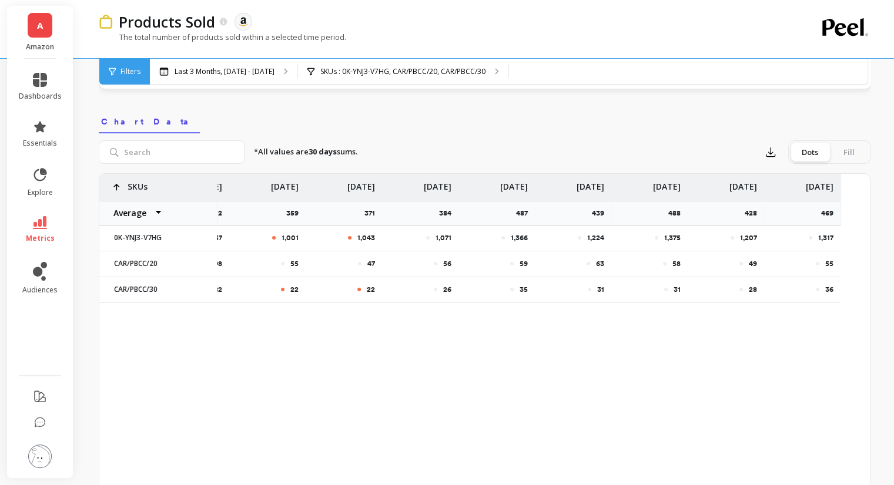
scroll to position [0, 187]
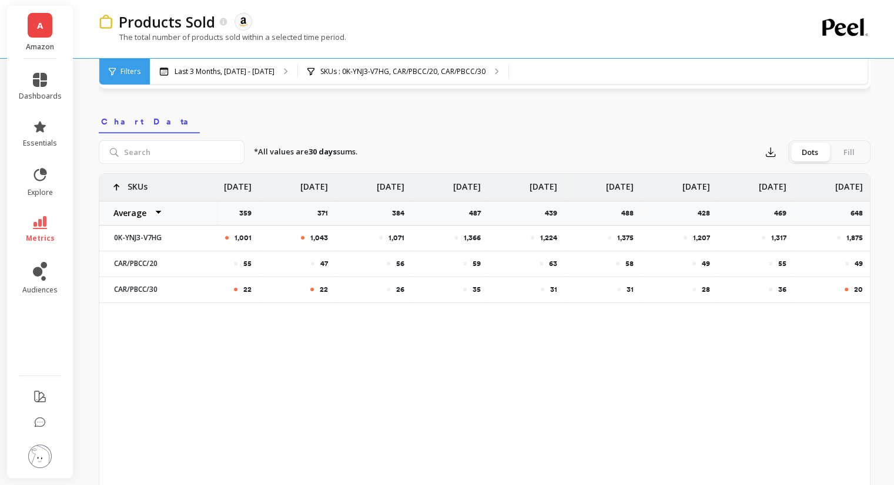
click at [862, 287] on div "20" at bounding box center [831, 289] width 76 height 25
click at [857, 287] on p "20" at bounding box center [858, 289] width 9 height 9
copy p "20"
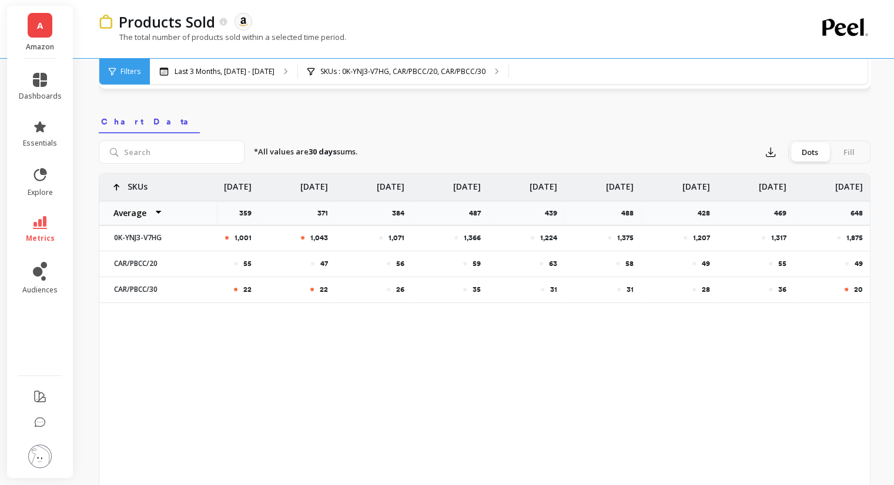
click at [783, 290] on p "36" at bounding box center [782, 289] width 8 height 9
copy p "36"
click at [801, 350] on div "917 4,357 1,001 1,043 1,071 1,366 1,224 1,375 1,207 1,317 1,875 45 98 55 47 56 …" at bounding box center [484, 359] width 770 height 370
click at [125, 72] on span "Filters" at bounding box center [130, 71] width 20 height 9
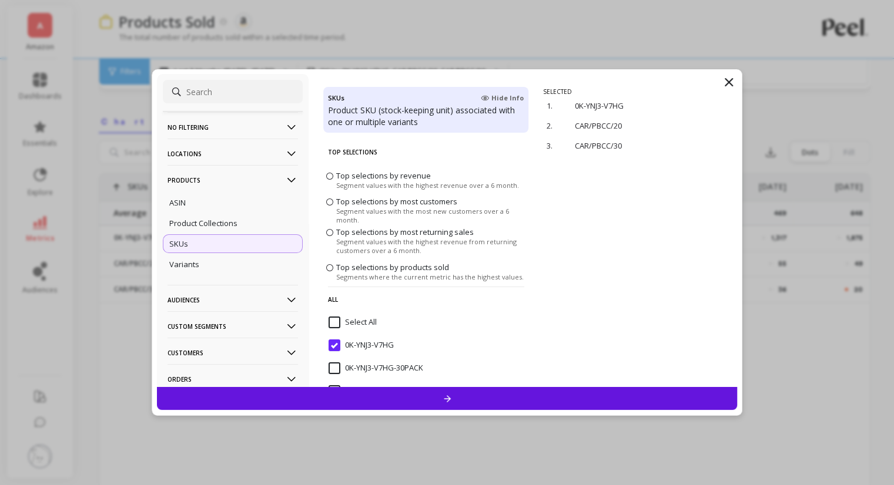
click at [334, 340] on input "0K-YNJ3-V7HG" at bounding box center [360, 346] width 65 height 12
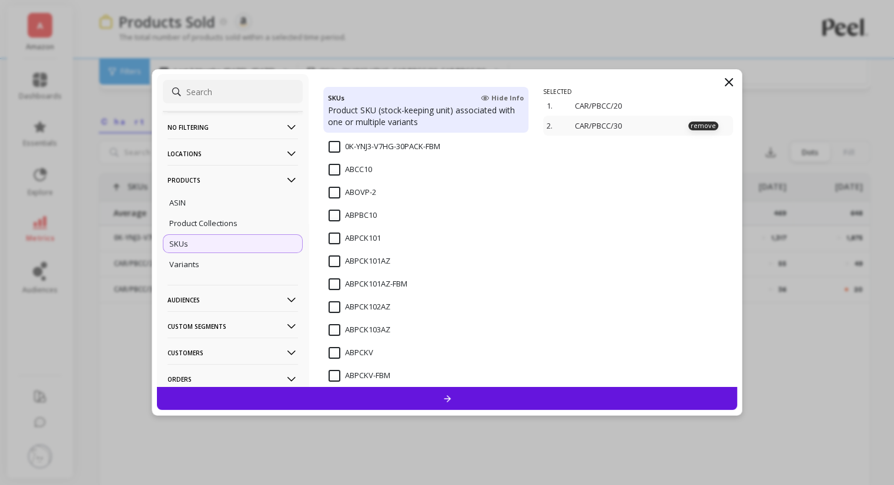
scroll to position [294, 0]
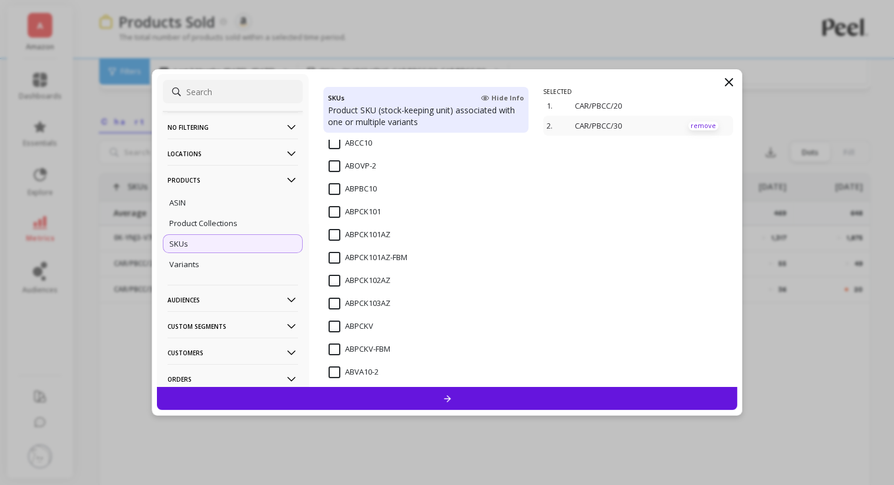
click at [710, 125] on div "2. CAR/PBCC/30 remove" at bounding box center [638, 126] width 190 height 20
click at [0, 0] on p "remove" at bounding box center [0, 0] width 0 height 0
click at [689, 103] on p "remove" at bounding box center [703, 106] width 30 height 9
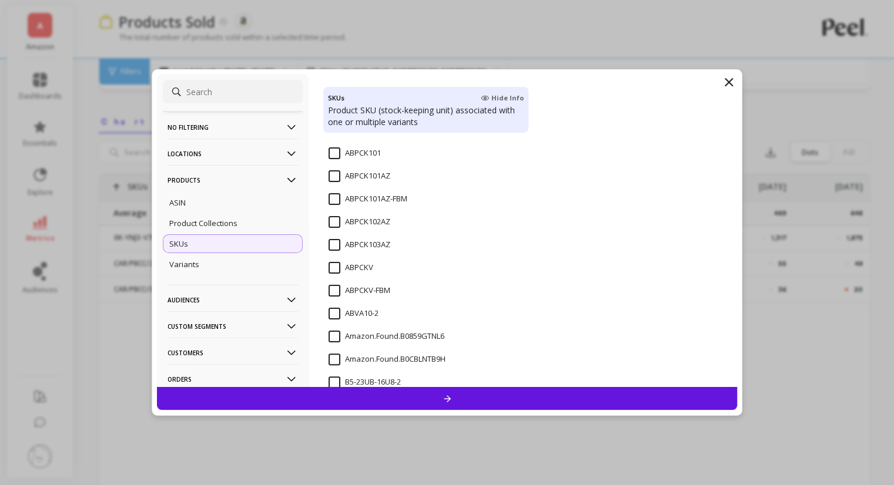
click at [329, 174] on input "ABPCK101AZ" at bounding box center [359, 176] width 62 height 12
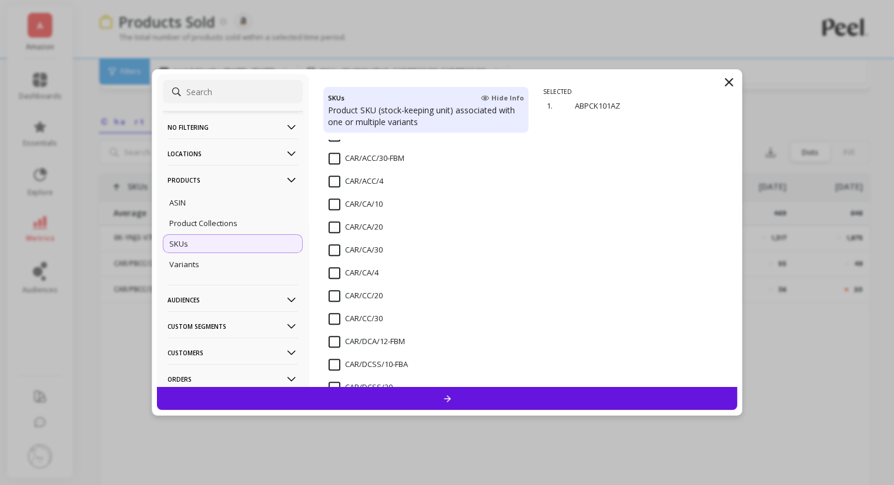
click at [334, 297] on input "CAR/CC/20" at bounding box center [355, 296] width 54 height 12
click at [332, 315] on input "CAR/CC/30" at bounding box center [355, 319] width 54 height 12
click at [349, 399] on div at bounding box center [447, 398] width 580 height 23
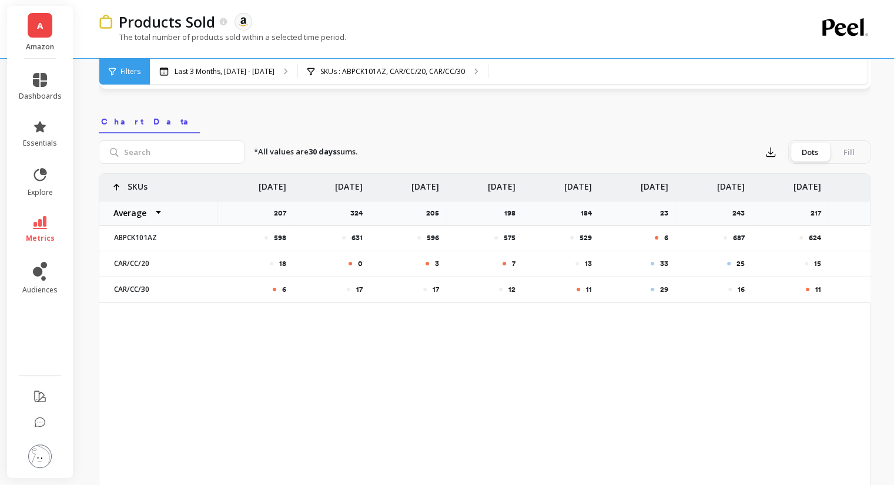
drag, startPoint x: 409, startPoint y: 303, endPoint x: 578, endPoint y: 312, distance: 168.8
click at [585, 311] on div "598 631 596 575 529 6 687 624 573 548 18 0 3 7 13 33 25 15 18 15 6 17 17 12 11 …" at bounding box center [484, 243] width 770 height 139
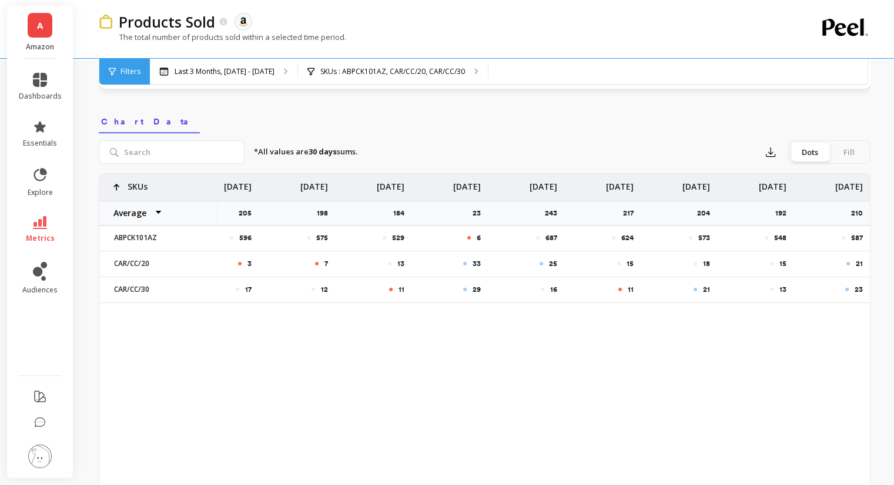
click at [858, 235] on p "587" at bounding box center [857, 237] width 12 height 9
copy p "587"
click at [783, 234] on p "548" at bounding box center [780, 237] width 12 height 9
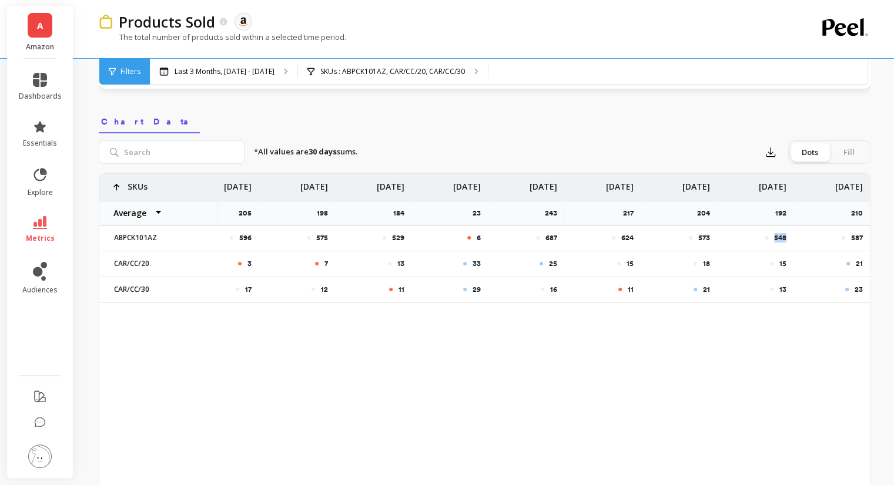
copy p "548"
click at [700, 230] on div "573" at bounding box center [678, 238] width 76 height 25
click at [707, 237] on p "573" at bounding box center [704, 237] width 12 height 9
copy p "573"
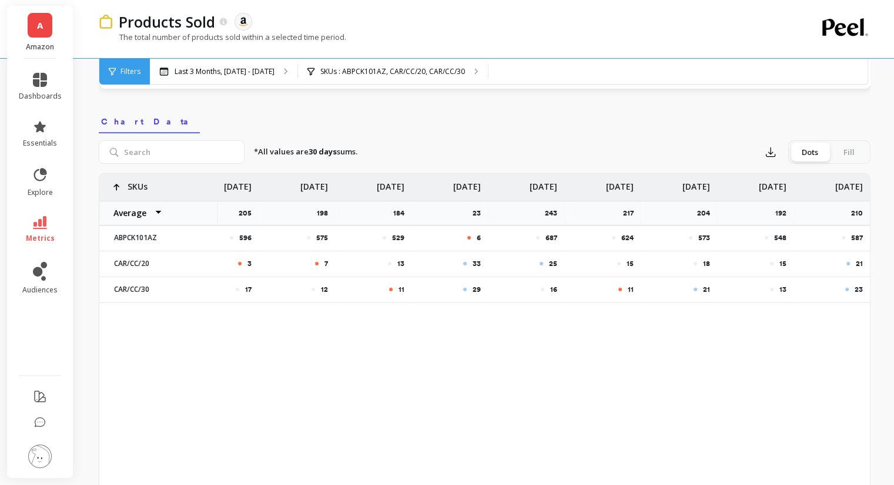
click at [625, 236] on p "624" at bounding box center [627, 237] width 12 height 9
copy p "624"
click at [625, 236] on p "624" at bounding box center [627, 237] width 12 height 9
click at [552, 238] on p "687" at bounding box center [551, 237] width 12 height 9
click at [552, 237] on p "687" at bounding box center [551, 237] width 12 height 9
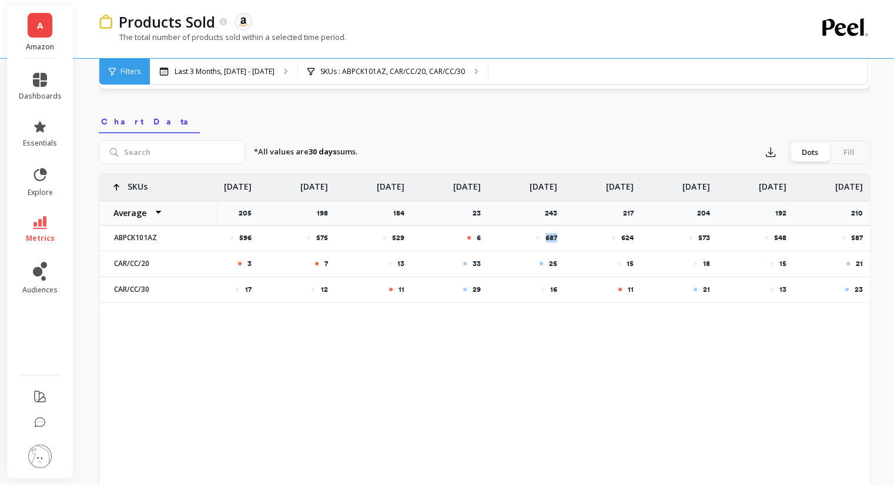
copy p "687"
click at [478, 237] on p "6" at bounding box center [478, 237] width 4 height 9
copy p "6"
click at [392, 236] on p "529" at bounding box center [398, 237] width 12 height 9
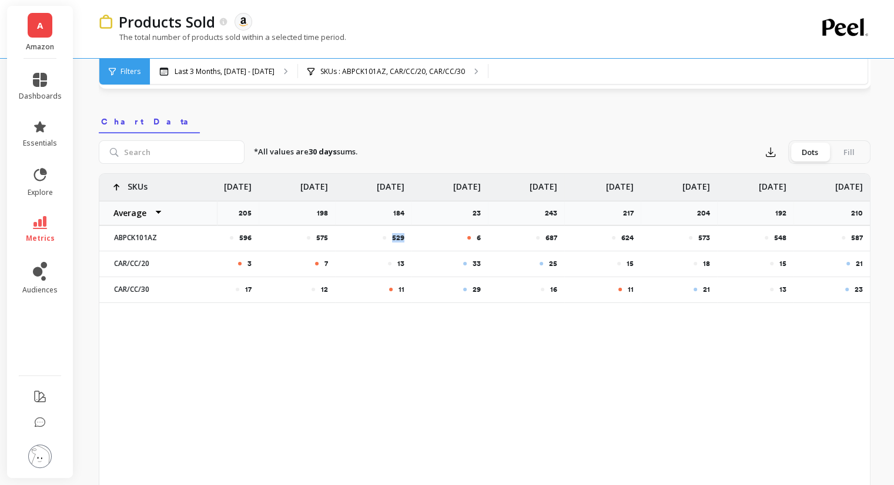
click at [392, 236] on p "529" at bounding box center [398, 237] width 12 height 9
click at [858, 263] on p "21" at bounding box center [858, 263] width 7 height 9
click at [782, 264] on p "15" at bounding box center [782, 263] width 7 height 9
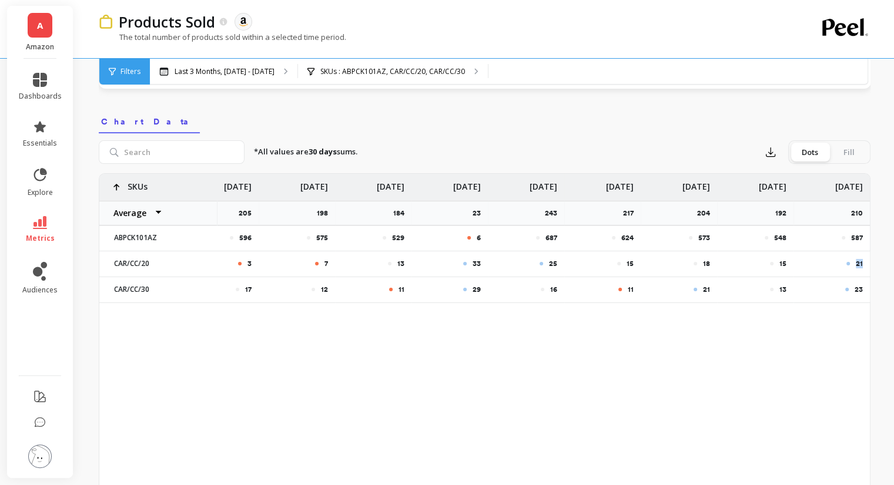
click at [785, 262] on p "15" at bounding box center [782, 263] width 7 height 9
click at [553, 256] on div "25" at bounding box center [526, 263] width 76 height 25
click at [551, 273] on div "25" at bounding box center [526, 263] width 76 height 25
click at [504, 261] on div "25" at bounding box center [526, 263] width 76 height 25
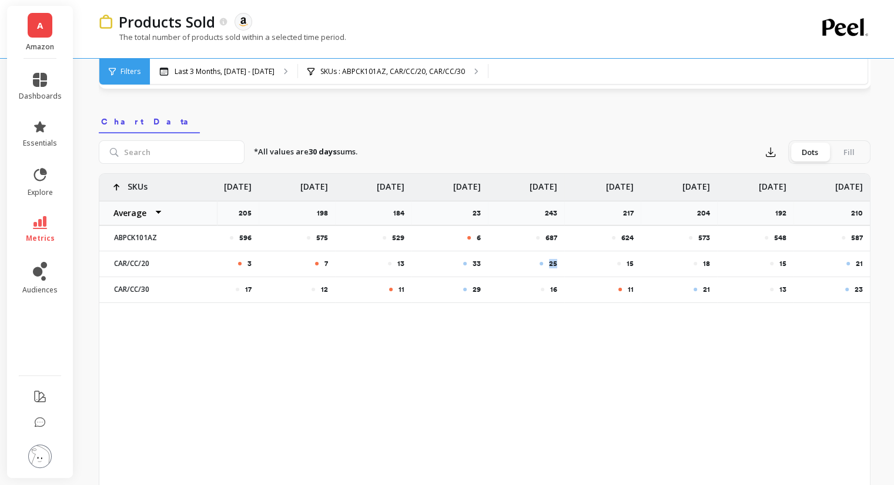
click at [123, 68] on span "Filters" at bounding box center [130, 71] width 20 height 9
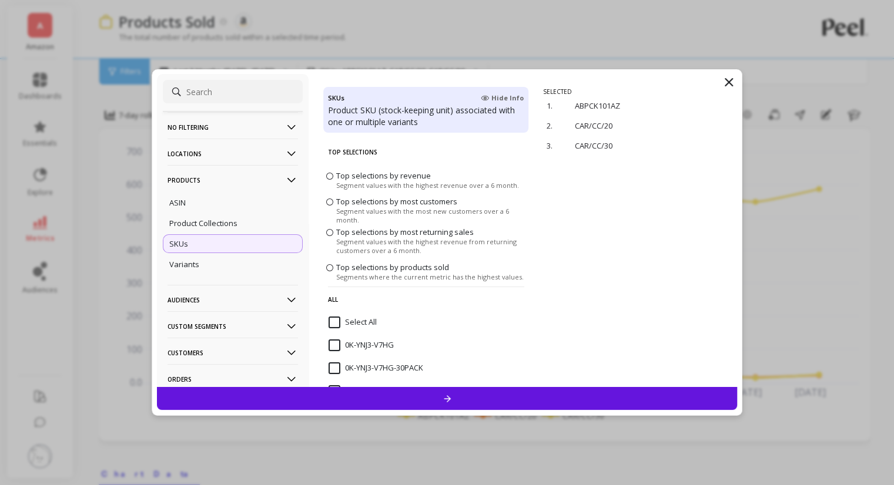
scroll to position [294, 0]
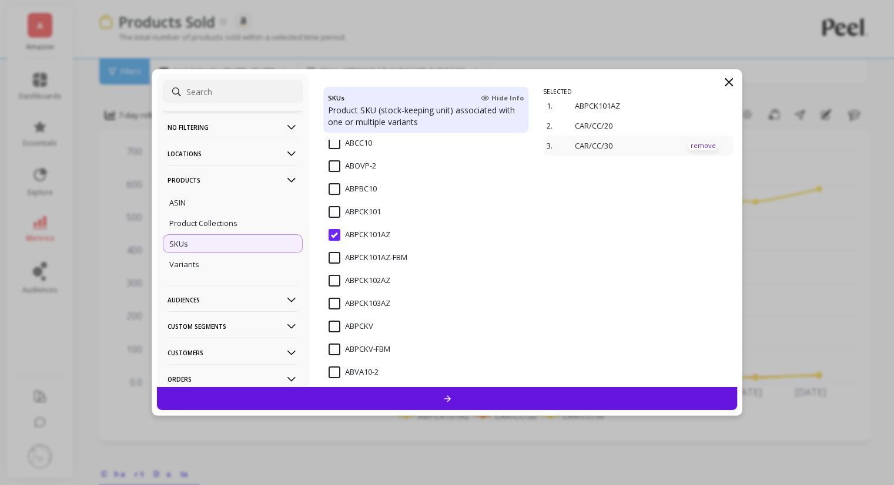
click at [692, 146] on p "remove" at bounding box center [703, 146] width 30 height 9
click at [0, 0] on p "remove" at bounding box center [0, 0] width 0 height 0
click at [690, 105] on p "remove" at bounding box center [703, 106] width 30 height 9
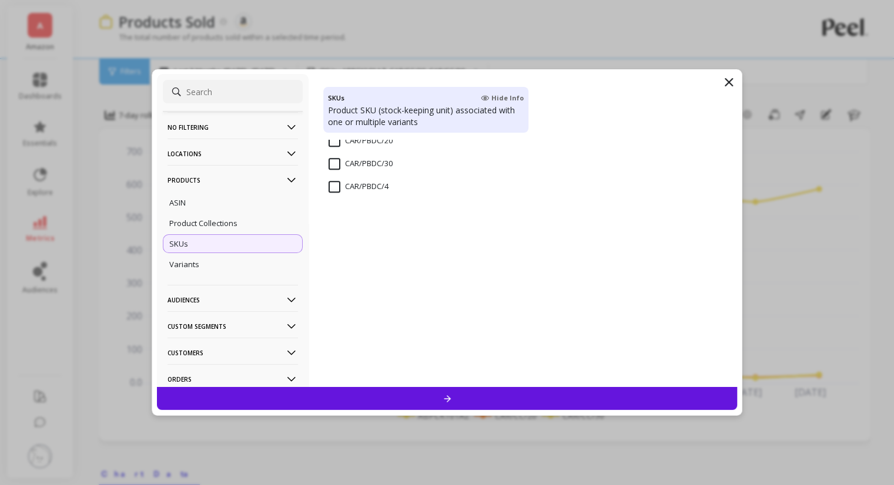
scroll to position [2159, 0]
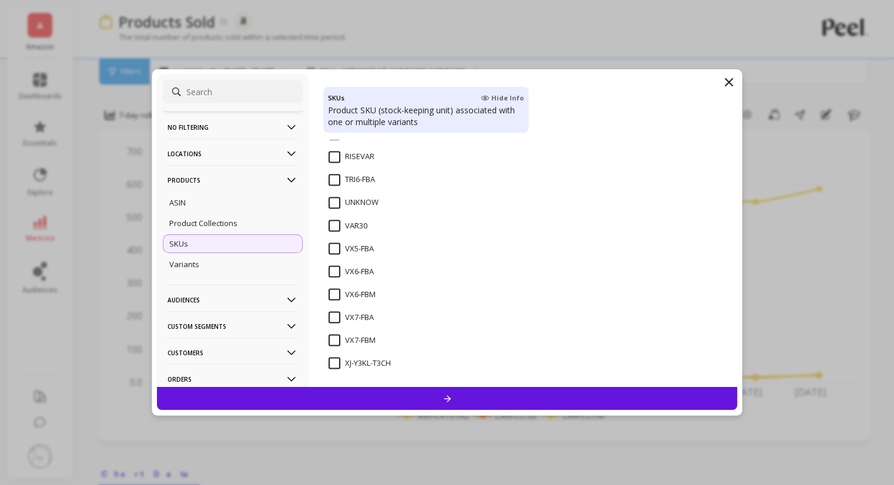
click at [335, 271] on input "VX6-FBA" at bounding box center [350, 272] width 45 height 12
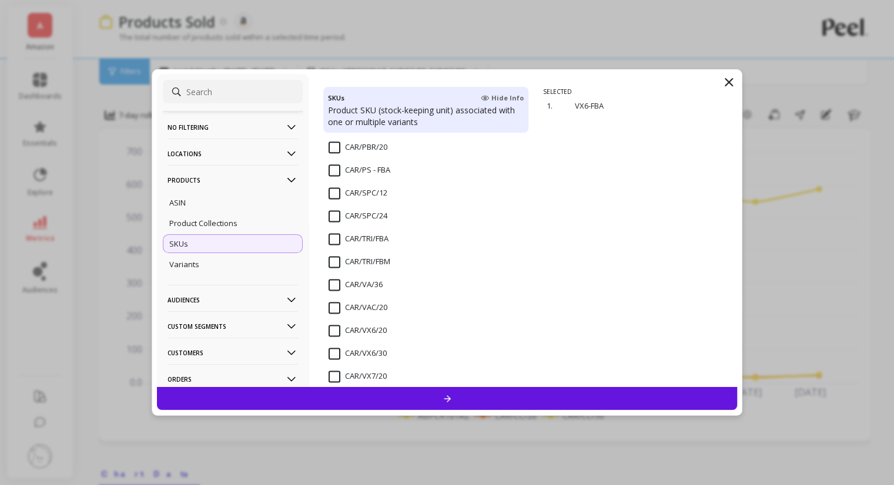
scroll to position [1689, 0]
click at [334, 283] on input "CAR/VX6/20" at bounding box center [357, 283] width 58 height 12
click at [334, 301] on input "CAR/VX6/30" at bounding box center [357, 306] width 58 height 12
click at [415, 395] on div at bounding box center [447, 398] width 580 height 23
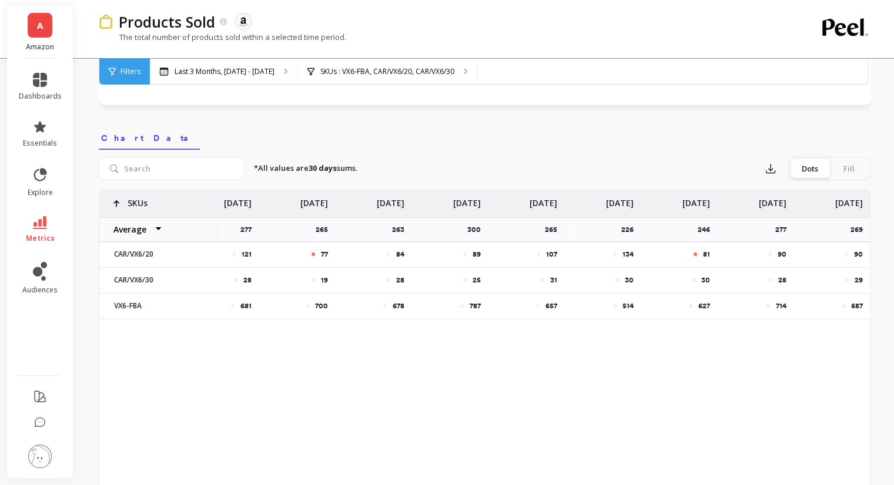
scroll to position [294, 0]
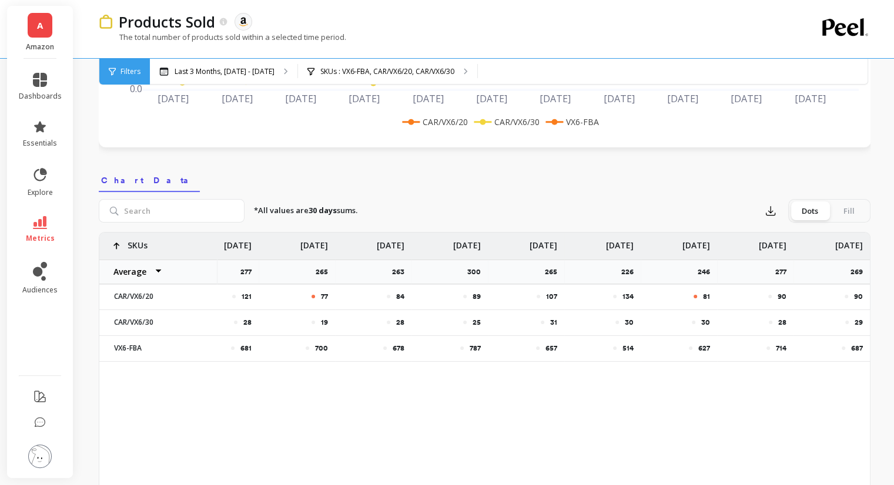
click at [856, 351] on p "687" at bounding box center [857, 348] width 12 height 9
click at [0, 305] on div "A Amazon dashboards essentials explore metrics audiences Products Sold The data…" at bounding box center [447, 364] width 894 height 1316
